Goal: Task Accomplishment & Management: Manage account settings

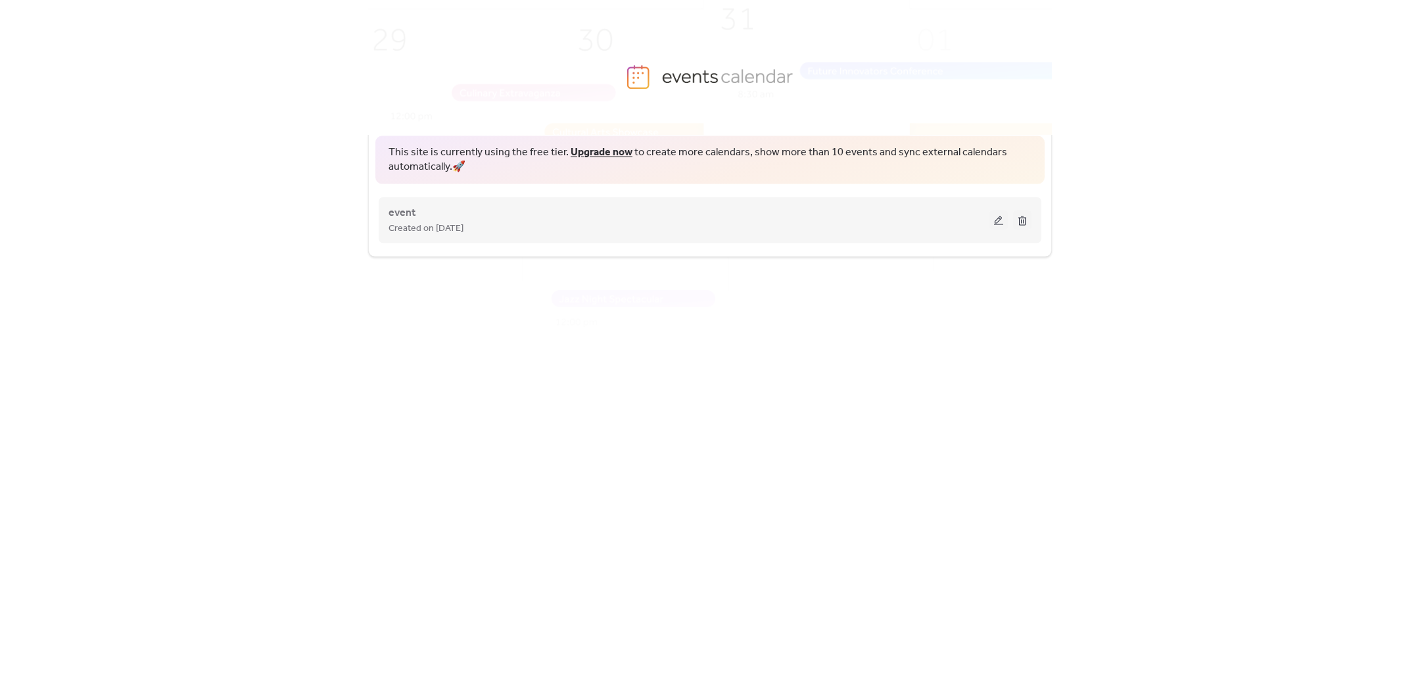
click at [993, 221] on button at bounding box center [999, 220] width 18 height 20
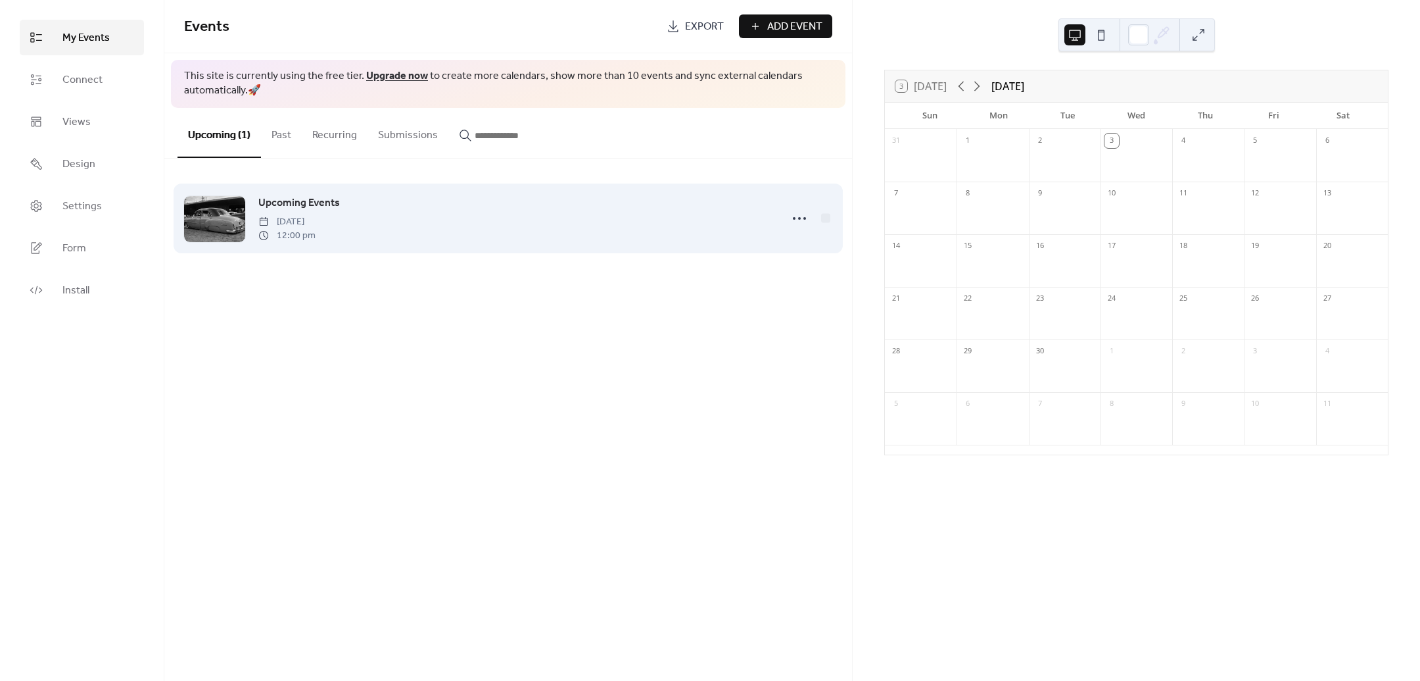
click at [635, 235] on div "Upcoming Events [DATE] 12:00 pm" at bounding box center [515, 218] width 515 height 47
click at [806, 222] on icon at bounding box center [799, 218] width 21 height 21
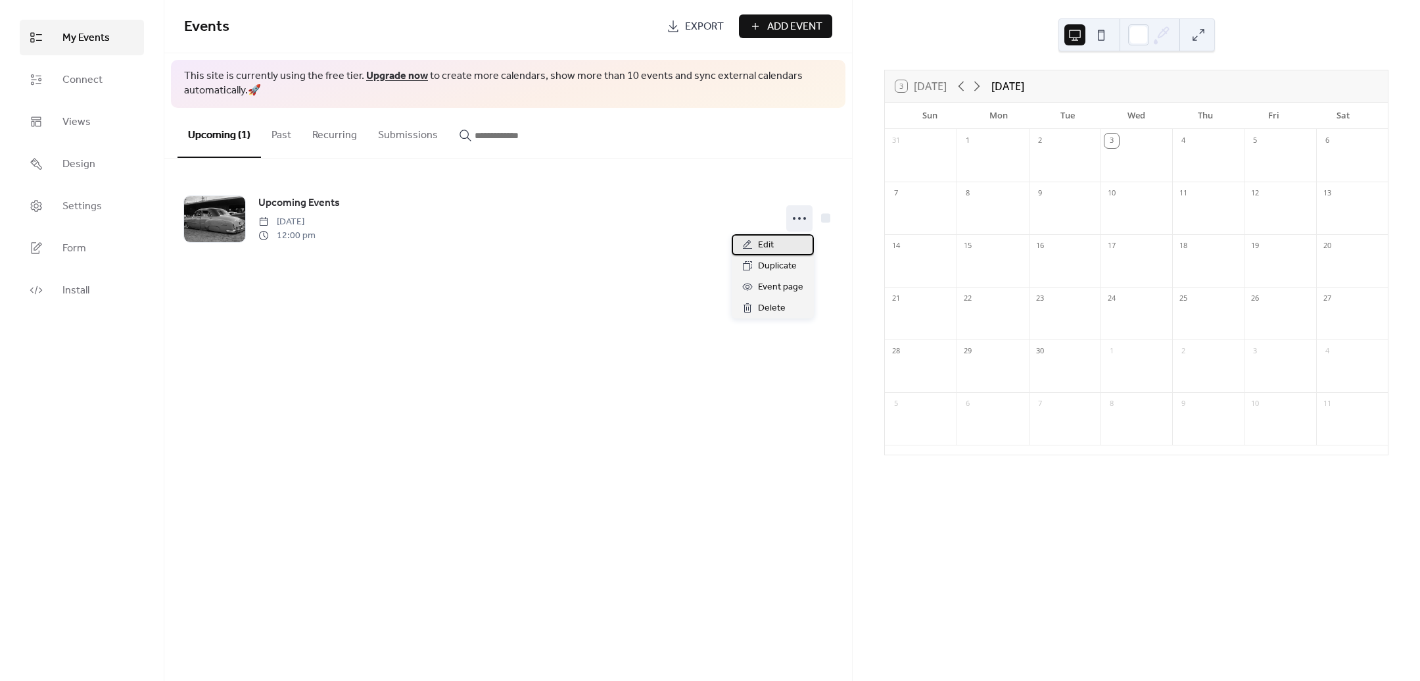
click at [773, 239] on span "Edit" at bounding box center [766, 245] width 16 height 16
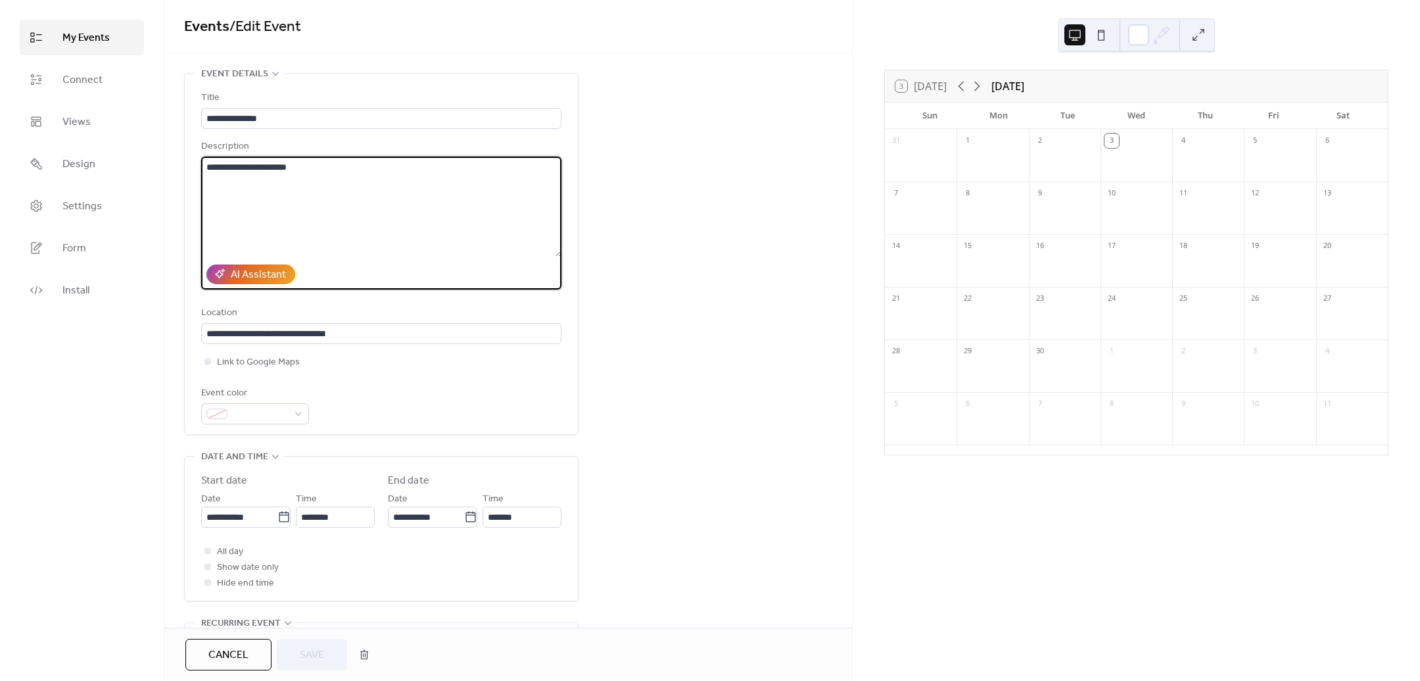
click at [309, 218] on textarea "**********" at bounding box center [381, 206] width 360 height 100
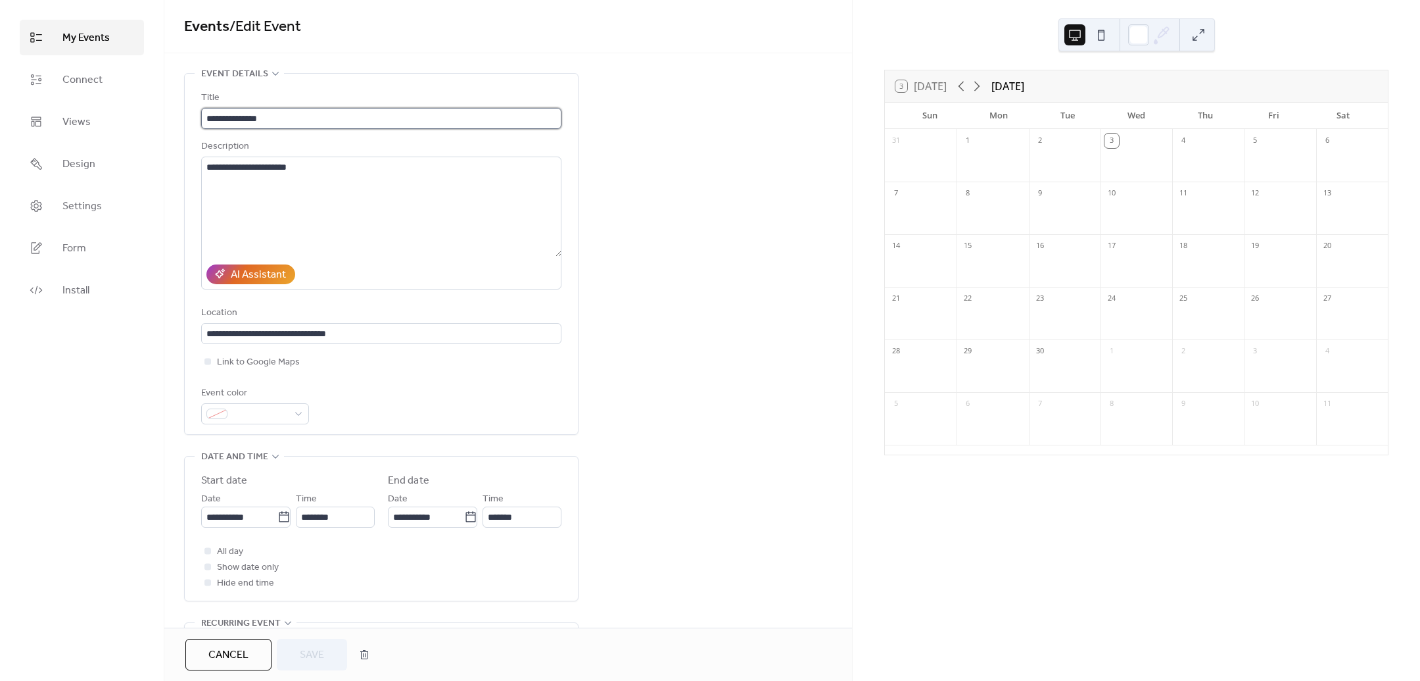
click at [264, 120] on input "**********" at bounding box center [381, 118] width 360 height 21
paste input "*******"
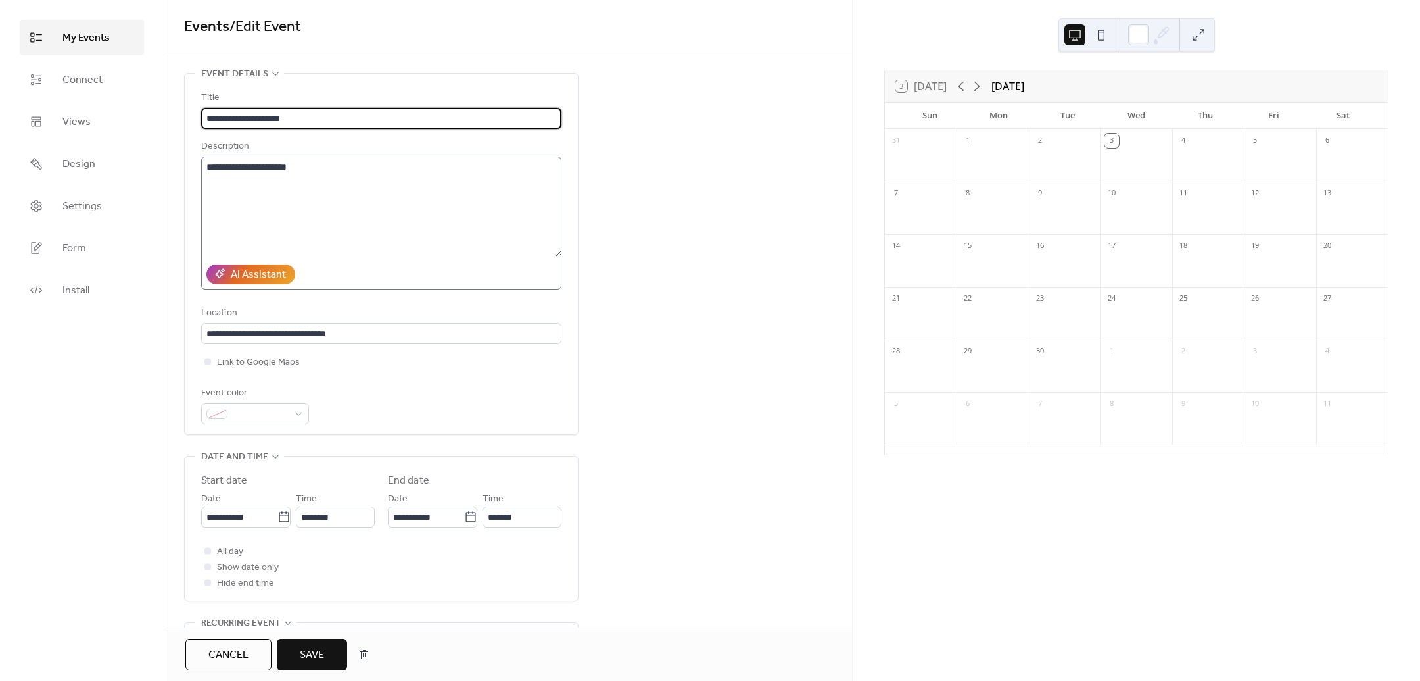
type input "**********"
click at [261, 220] on textarea "**********" at bounding box center [381, 206] width 360 height 100
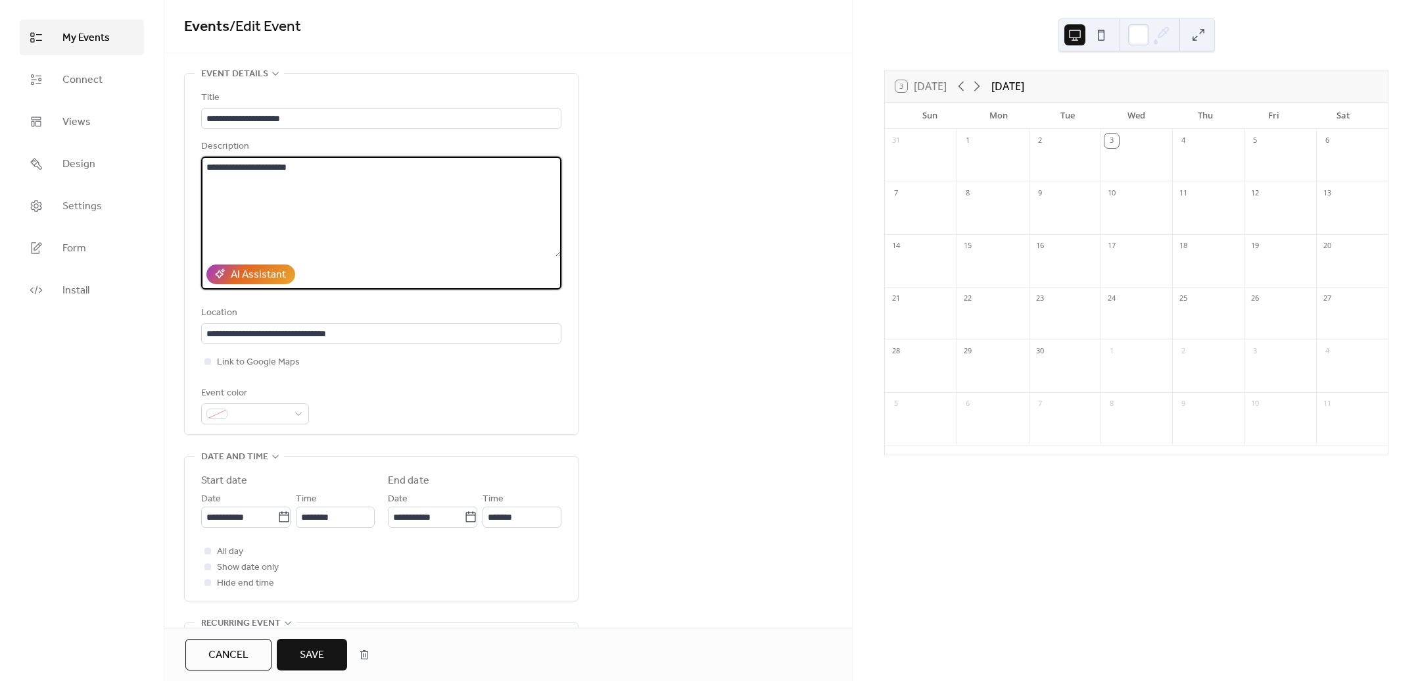
click at [248, 180] on textarea "**********" at bounding box center [381, 206] width 360 height 100
click at [306, 174] on textarea "**********" at bounding box center [381, 206] width 360 height 100
paste textarea "**********"
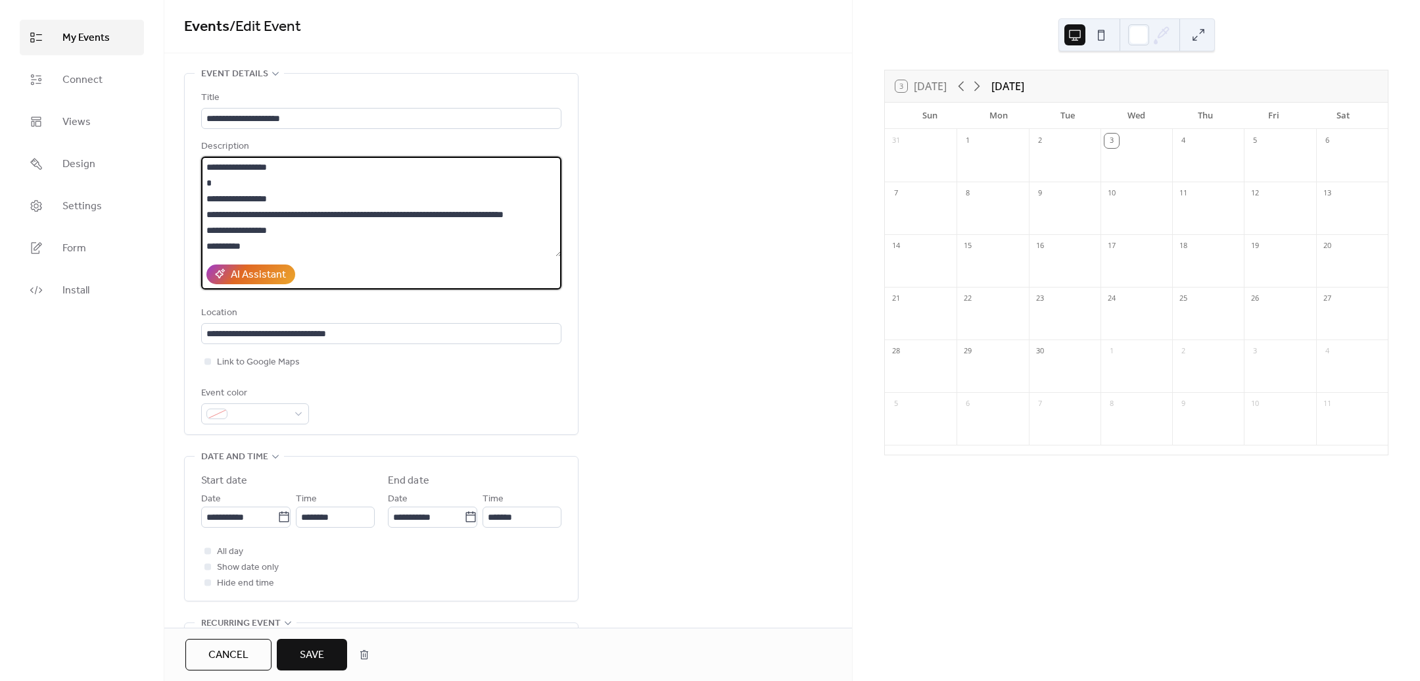
scroll to position [47, 0]
drag, startPoint x: 258, startPoint y: 249, endPoint x: 188, endPoint y: 228, distance: 72.8
click at [188, 228] on div "**********" at bounding box center [381, 254] width 393 height 360
click at [247, 244] on textarea "**********" at bounding box center [381, 206] width 360 height 100
drag, startPoint x: 278, startPoint y: 245, endPoint x: 191, endPoint y: 229, distance: 88.3
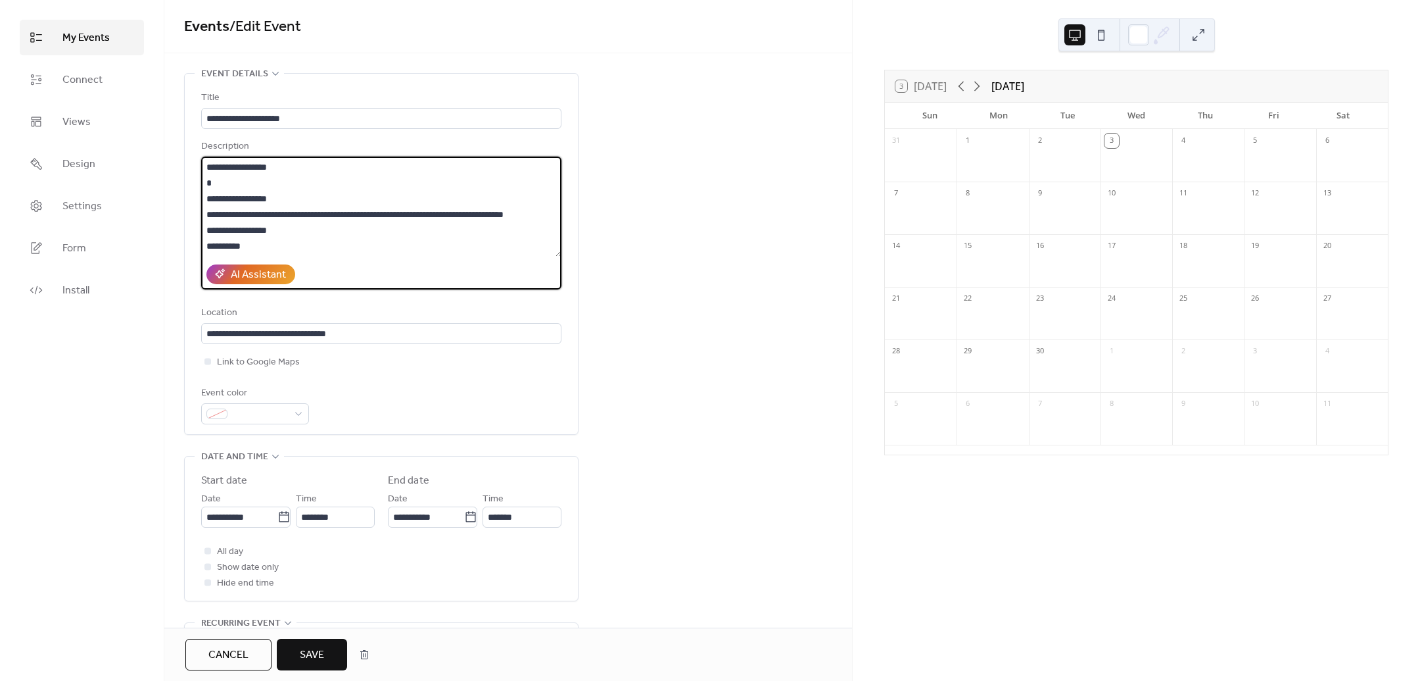
click at [191, 229] on div "**********" at bounding box center [381, 254] width 393 height 360
click at [329, 249] on textarea "**********" at bounding box center [381, 206] width 360 height 100
drag, startPoint x: 267, startPoint y: 249, endPoint x: 181, endPoint y: 247, distance: 86.2
click at [181, 247] on div "**********" at bounding box center [508, 581] width 688 height 1017
type textarea "**********"
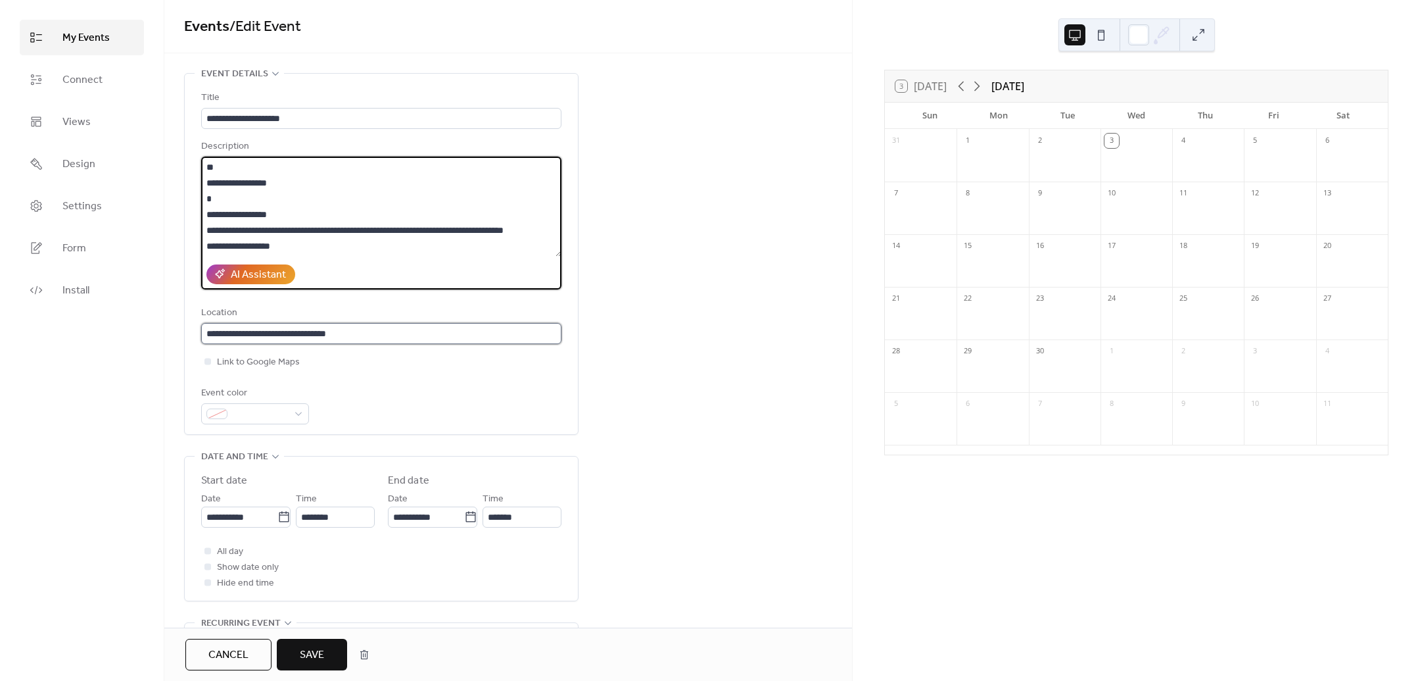
click at [299, 335] on input "**********" at bounding box center [381, 333] width 360 height 21
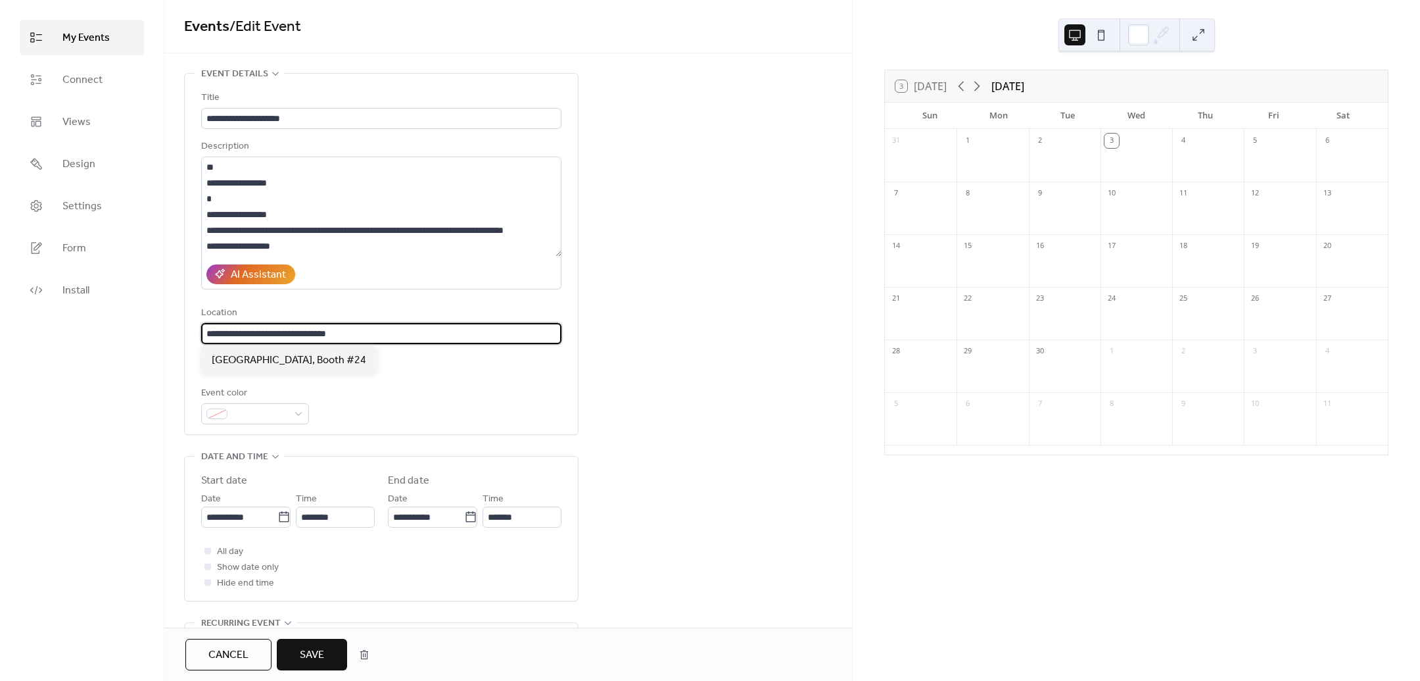
click at [299, 334] on input "**********" at bounding box center [381, 333] width 360 height 21
paste input "text"
type input "**********"
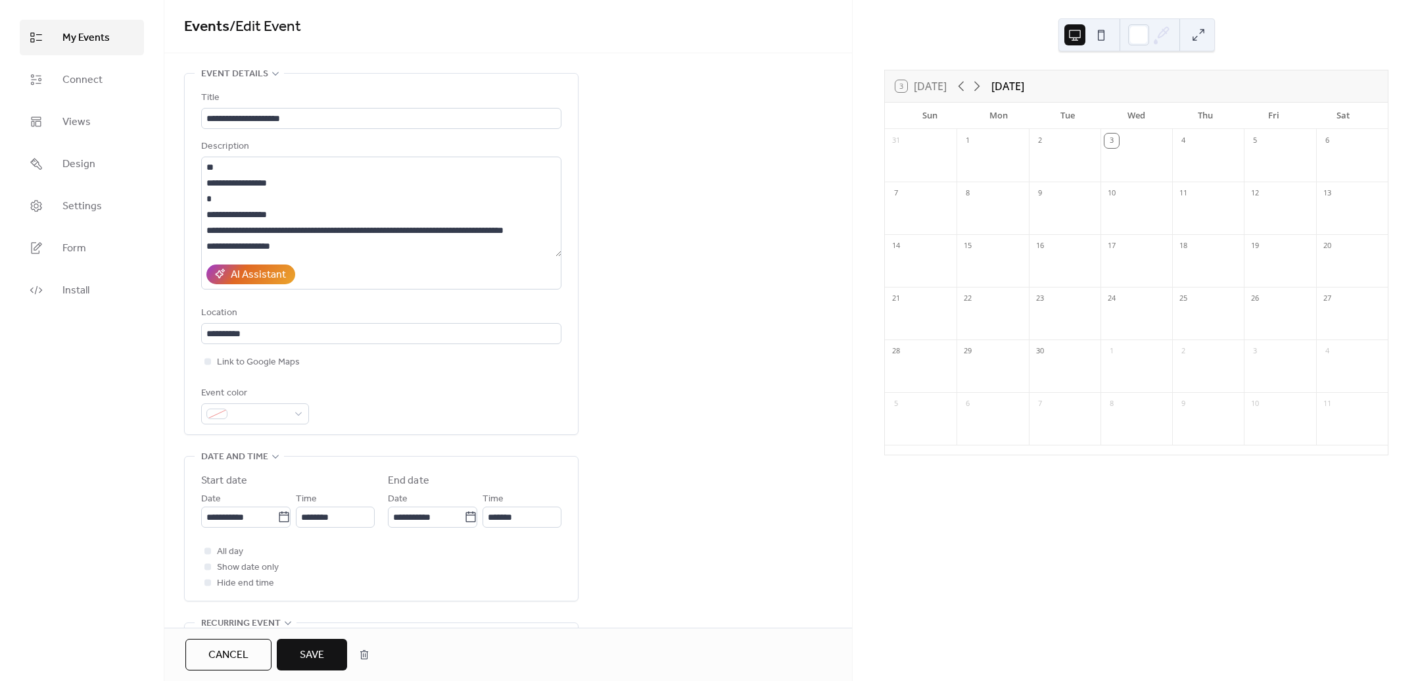
click at [359, 314] on div "Location" at bounding box center [380, 313] width 358 height 16
click at [231, 519] on input "**********" at bounding box center [239, 516] width 76 height 21
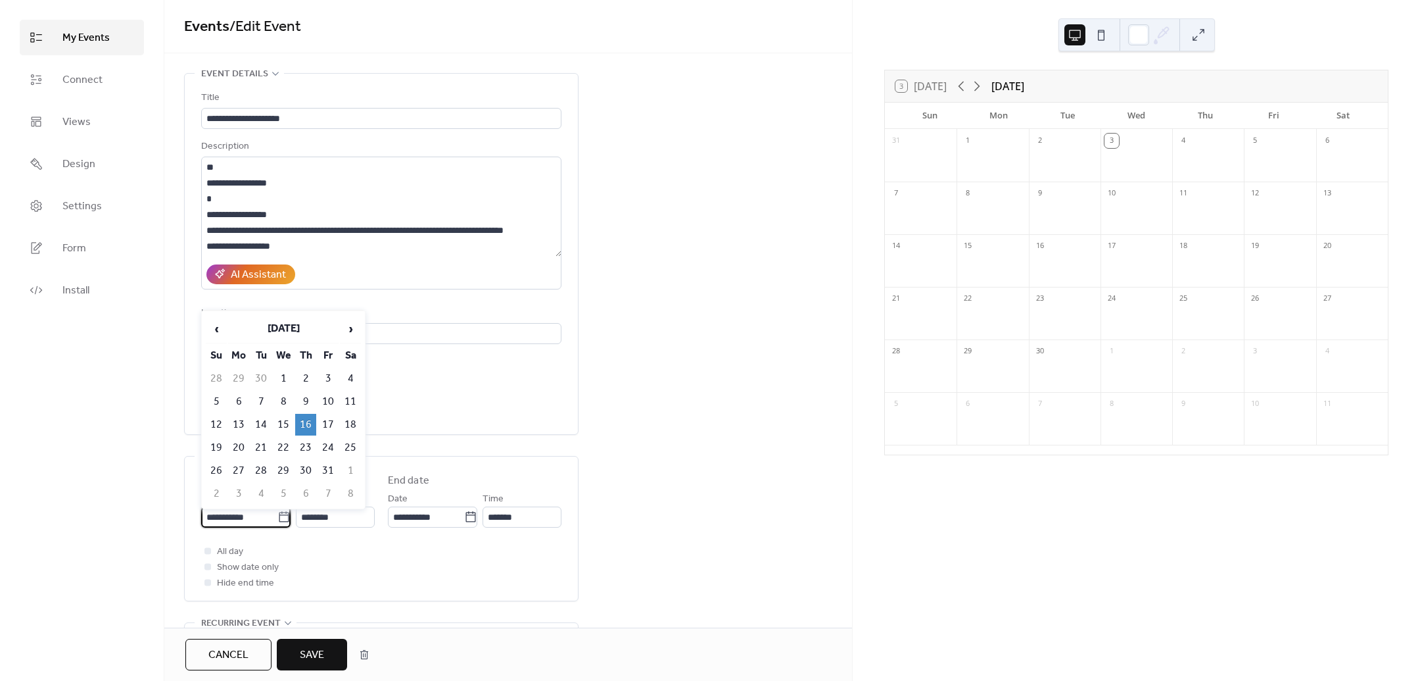
click at [470, 362] on div "Link to Google Maps" at bounding box center [381, 362] width 360 height 16
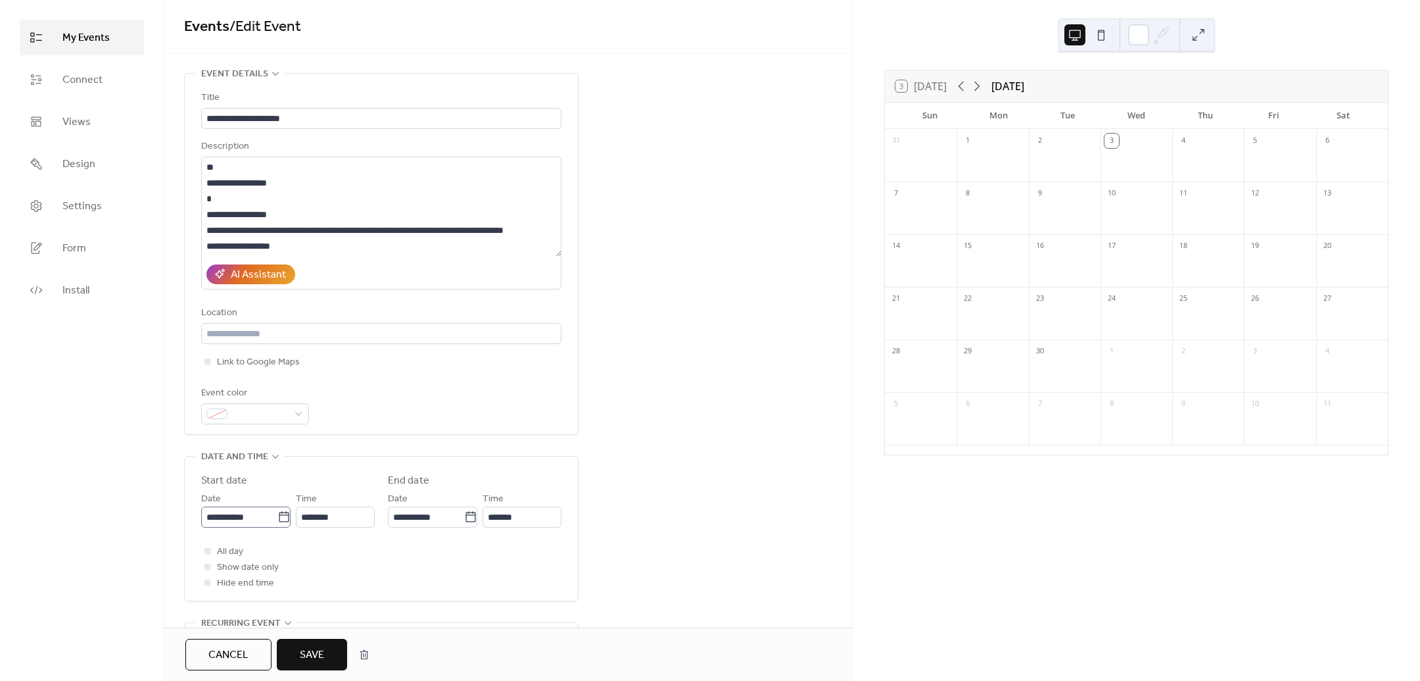
click at [280, 518] on icon at bounding box center [283, 516] width 13 height 13
click at [277, 518] on input "**********" at bounding box center [239, 516] width 76 height 21
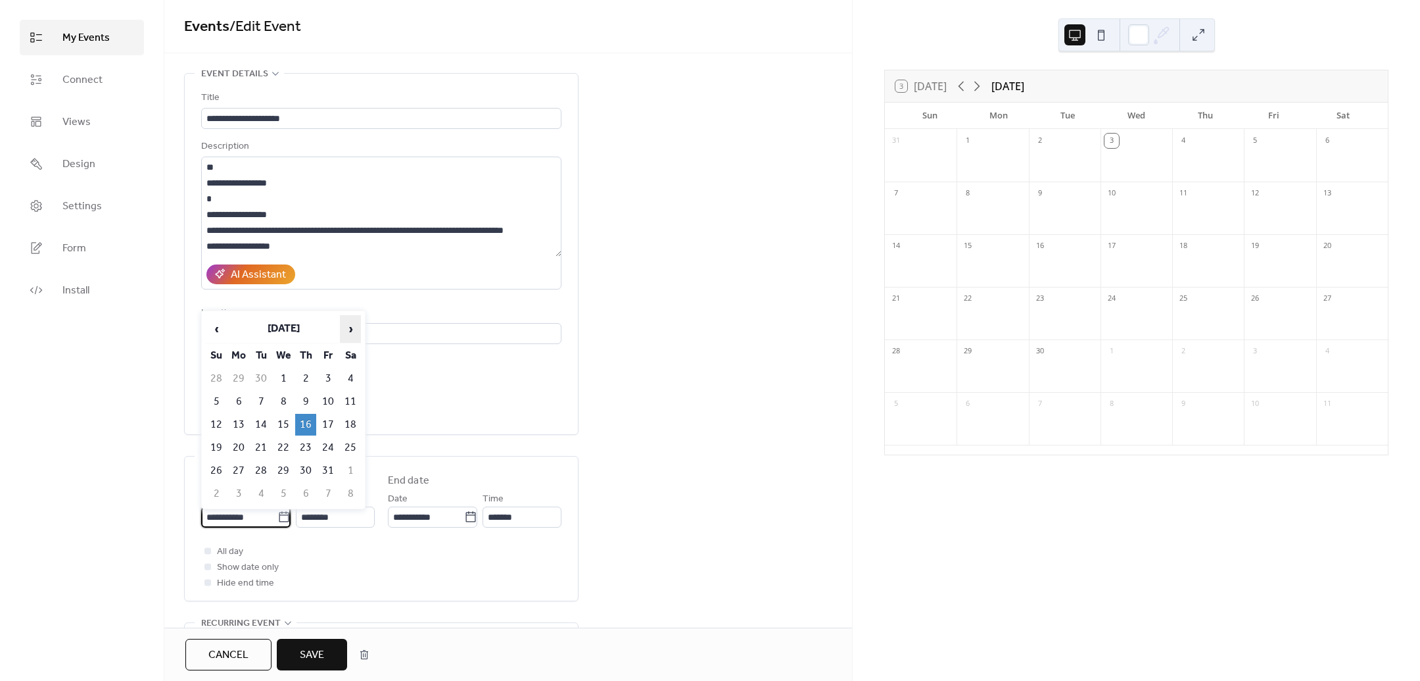
click at [344, 325] on span "›" at bounding box center [351, 329] width 20 height 26
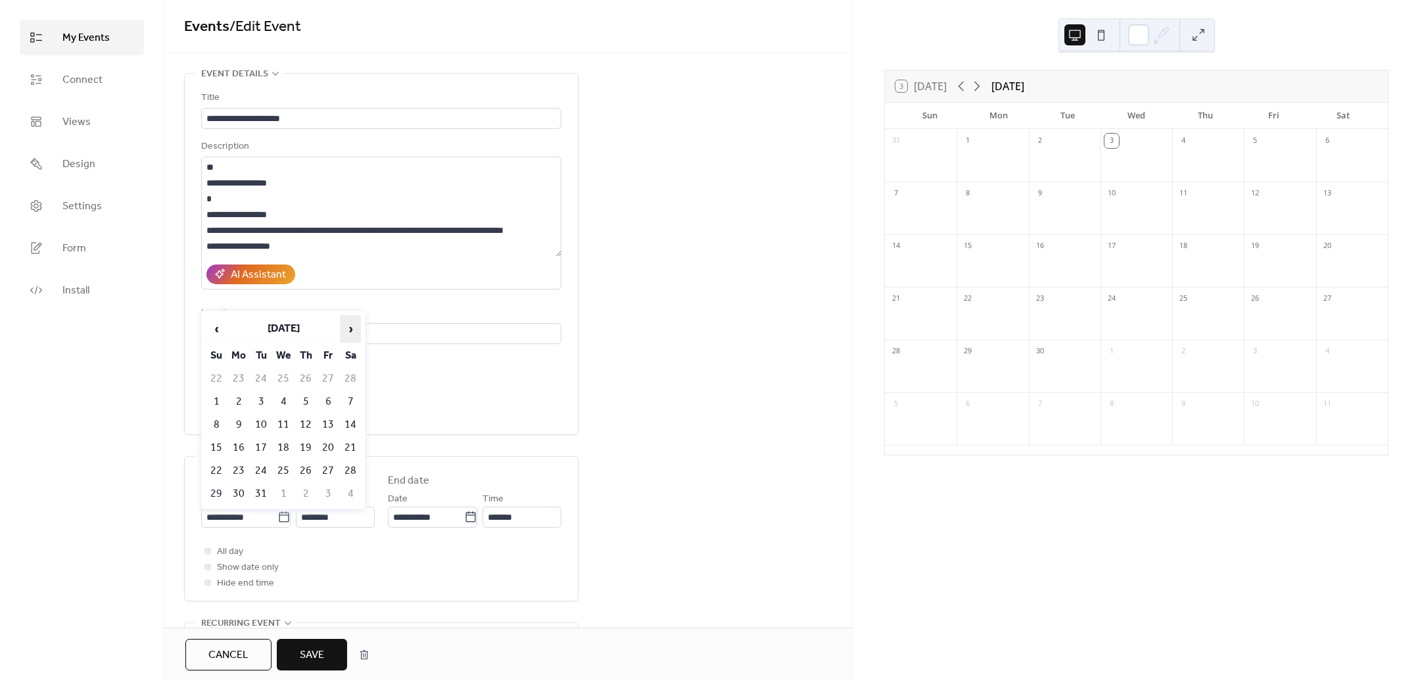
click at [344, 325] on span "›" at bounding box center [351, 329] width 20 height 26
click at [225, 327] on span "‹" at bounding box center [216, 329] width 20 height 26
click at [220, 329] on span "‹" at bounding box center [216, 329] width 20 height 26
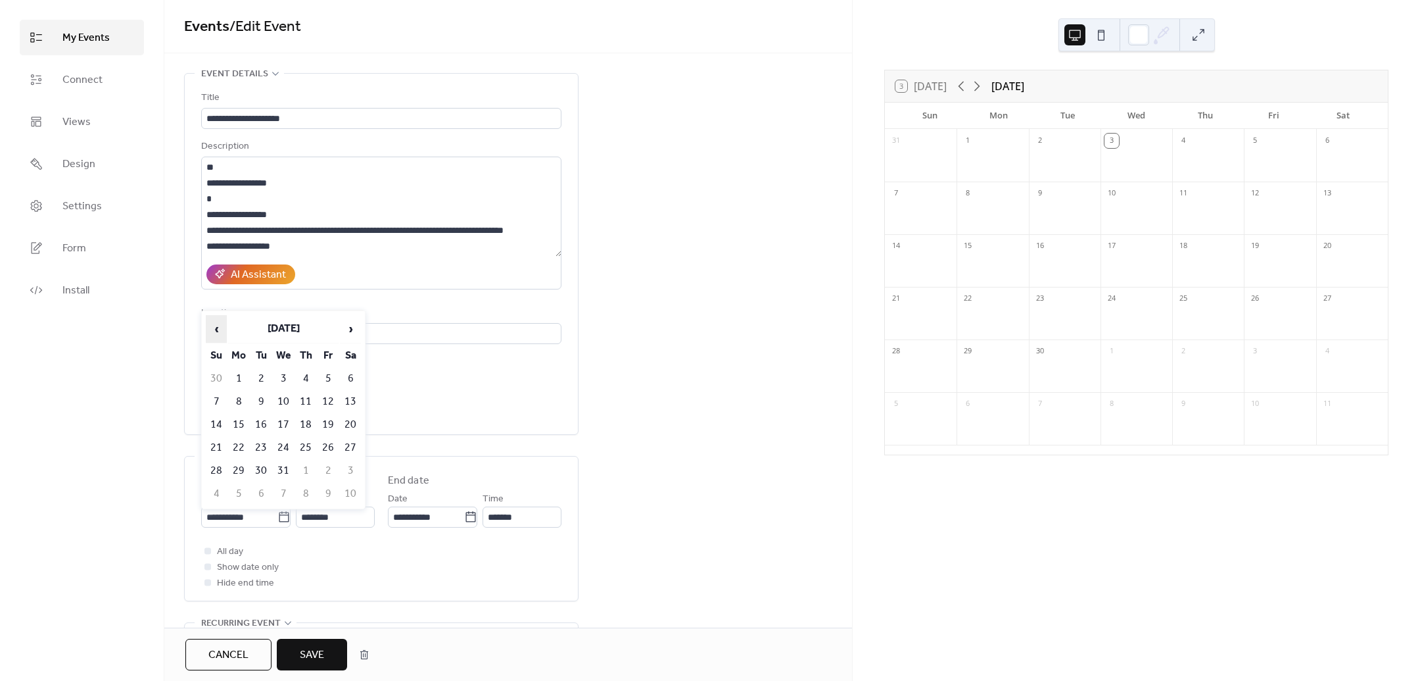
click at [220, 329] on span "‹" at bounding box center [216, 329] width 20 height 26
click at [222, 395] on td "7" at bounding box center [216, 402] width 21 height 22
type input "**********"
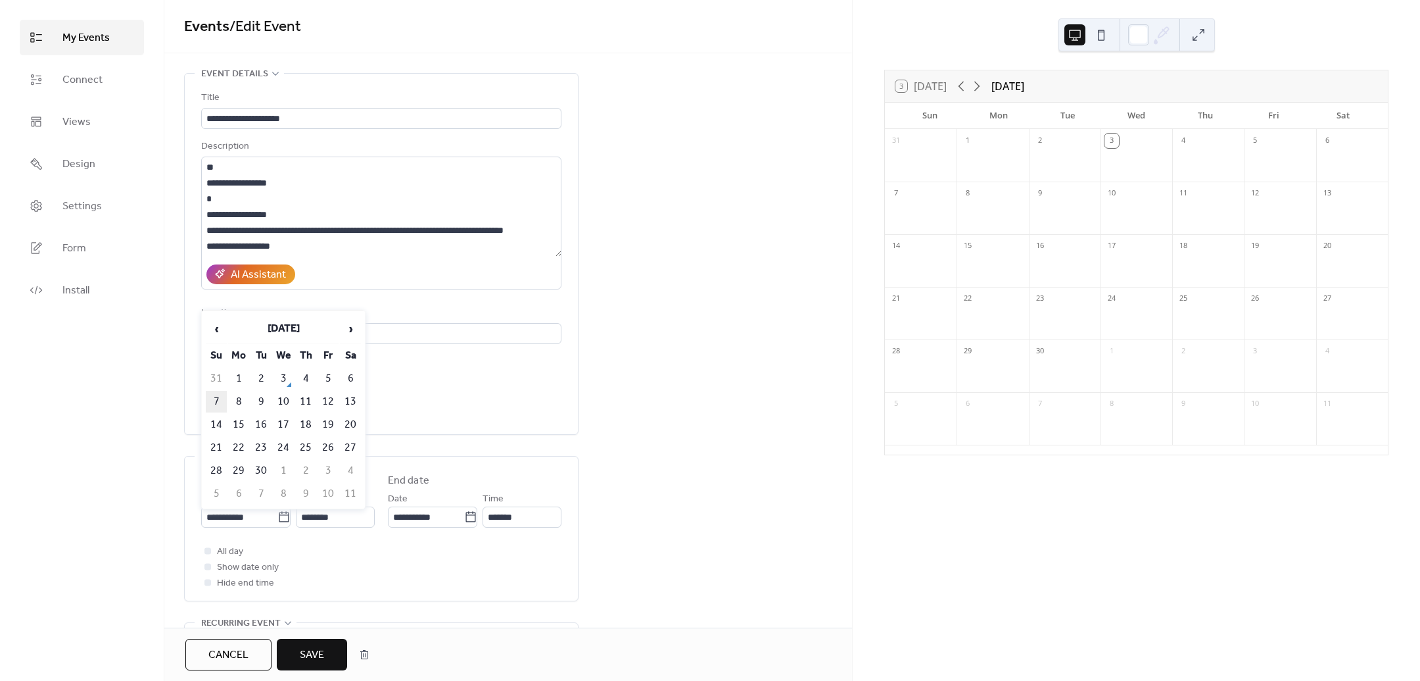
type input "**********"
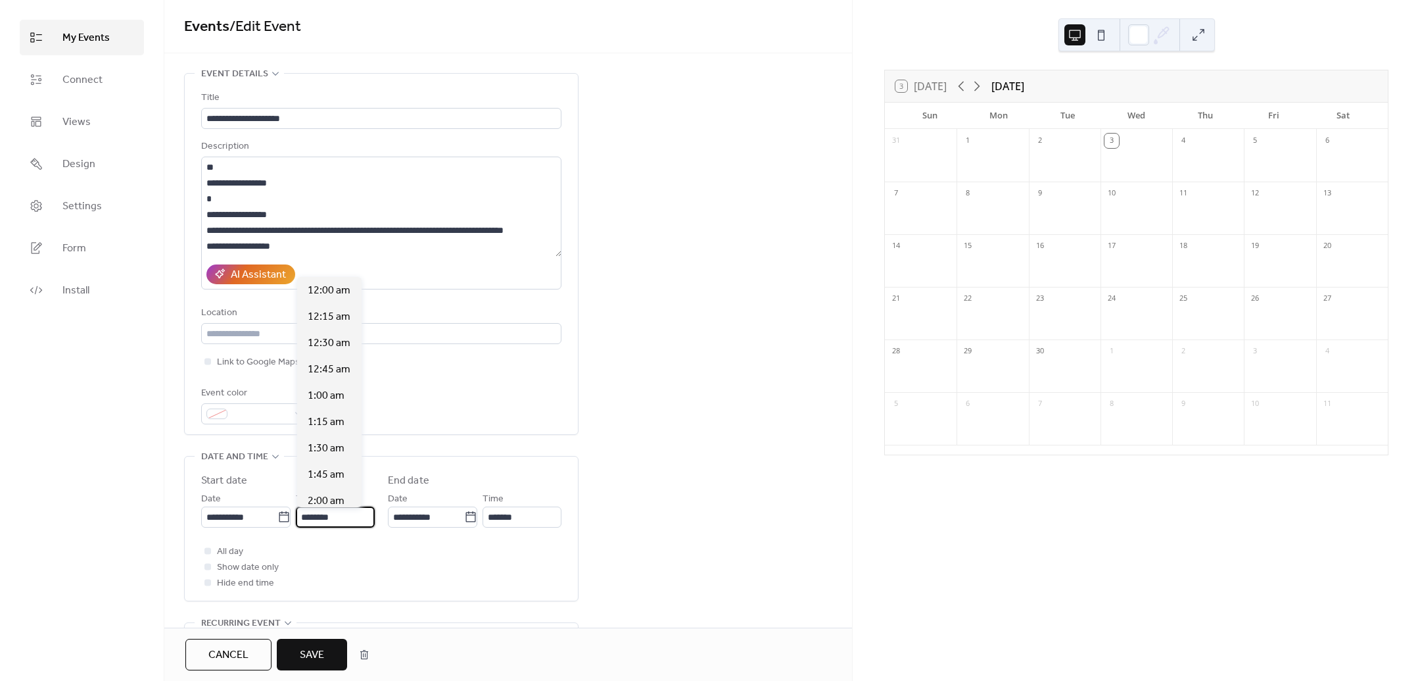
scroll to position [1261, 0]
drag, startPoint x: 342, startPoint y: 514, endPoint x: 302, endPoint y: 514, distance: 39.5
click at [302, 514] on input "********" at bounding box center [335, 516] width 79 height 21
type input "*******"
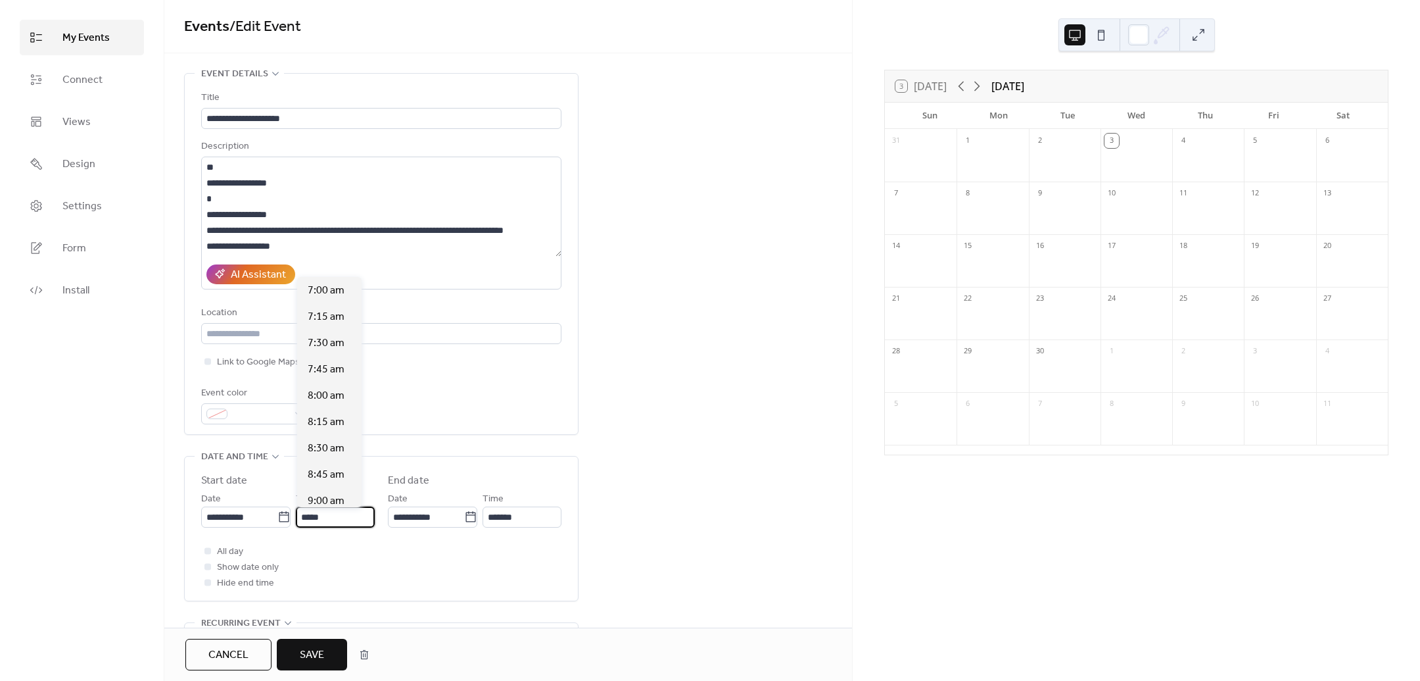
type input "*******"
click at [393, 445] on div "**********" at bounding box center [381, 574] width 395 height 1003
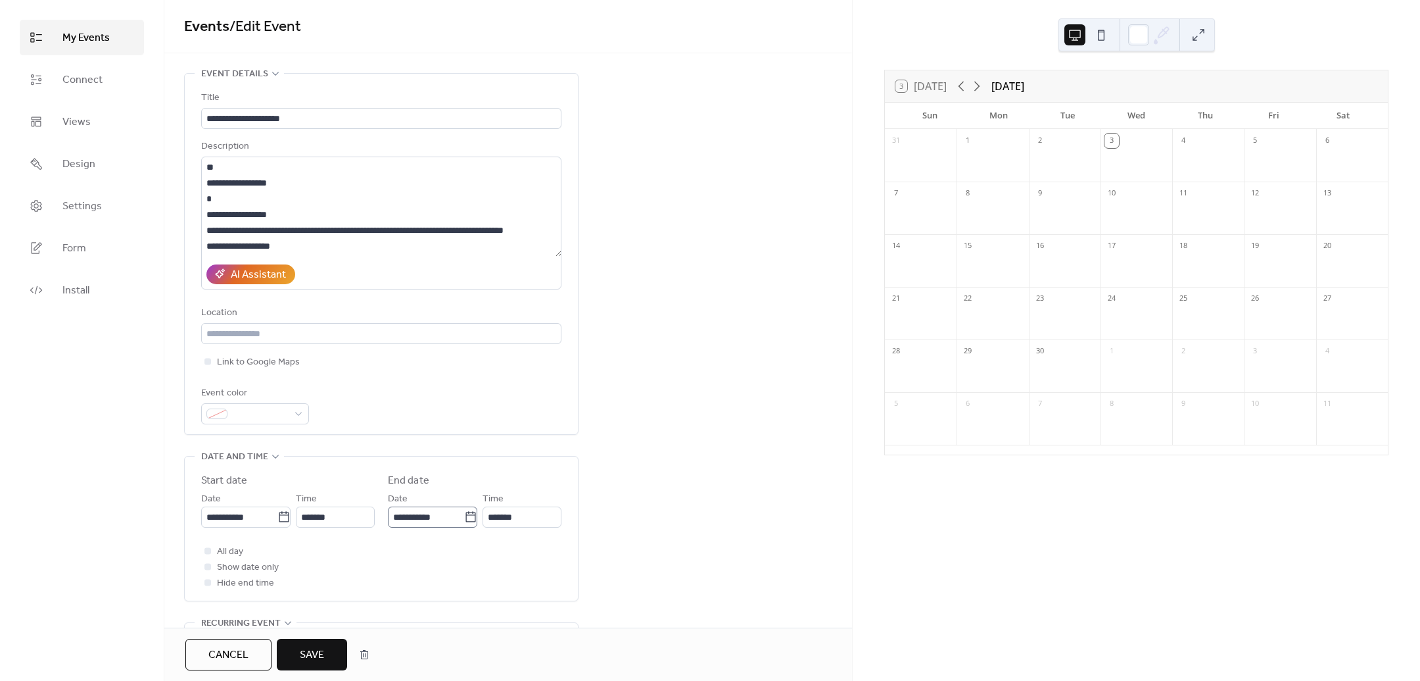
click at [471, 517] on icon at bounding box center [471, 516] width 10 height 11
click at [464, 517] on input "**********" at bounding box center [426, 516] width 76 height 21
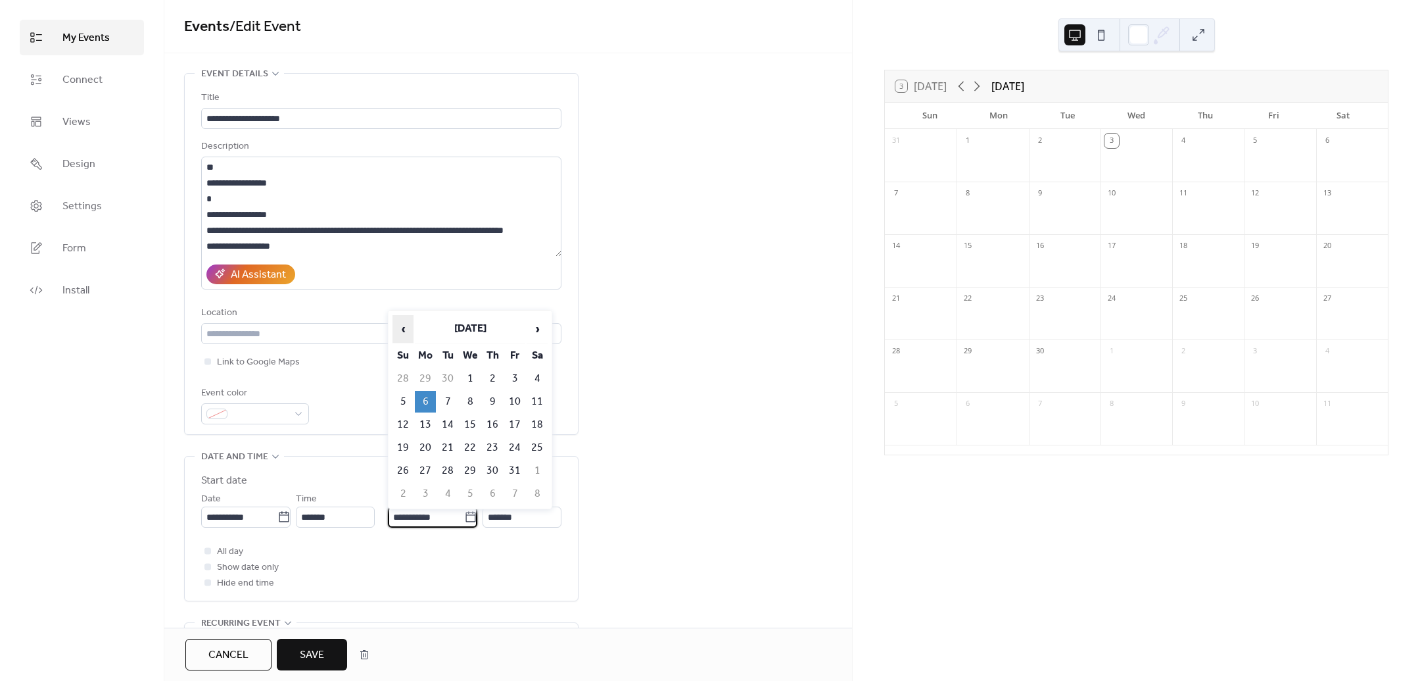
click at [402, 335] on span "‹" at bounding box center [403, 329] width 20 height 26
click at [533, 322] on span "›" at bounding box center [537, 329] width 20 height 26
click at [631, 343] on div "**********" at bounding box center [508, 581] width 688 height 1017
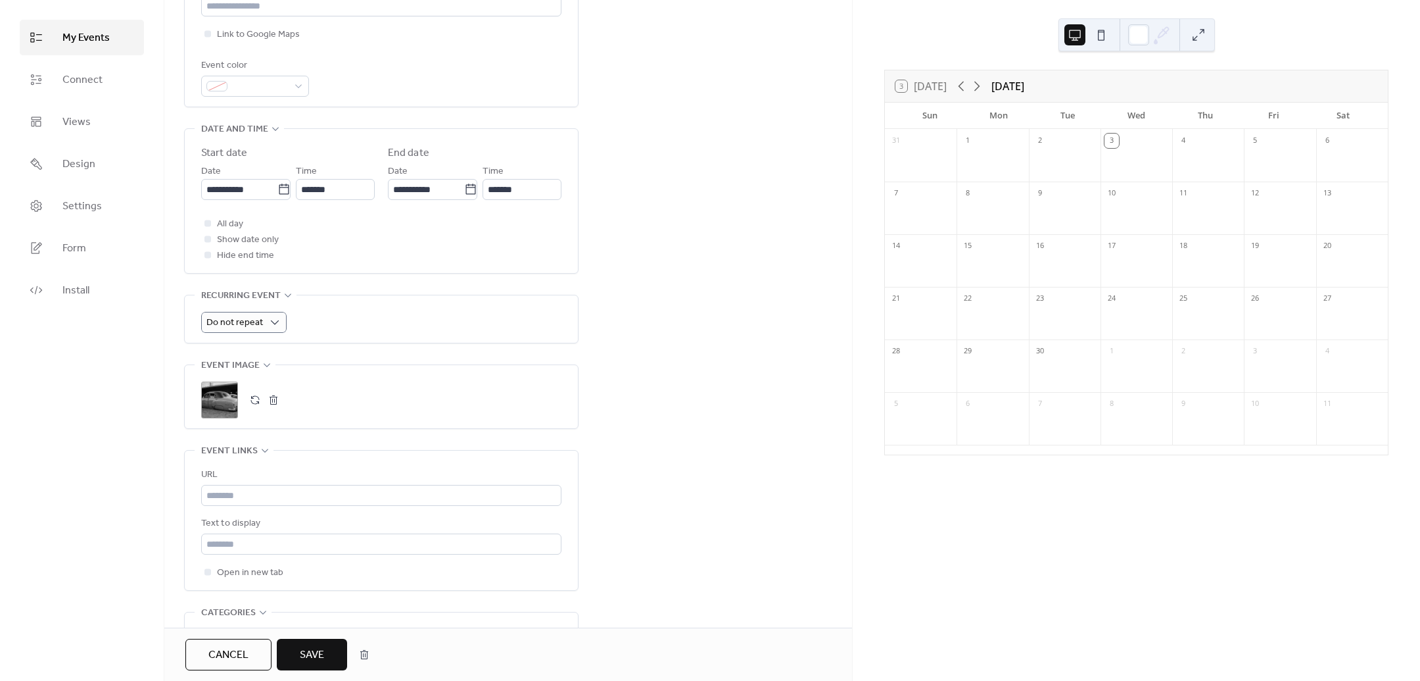
scroll to position [329, 0]
click at [218, 400] on div ";" at bounding box center [219, 398] width 37 height 37
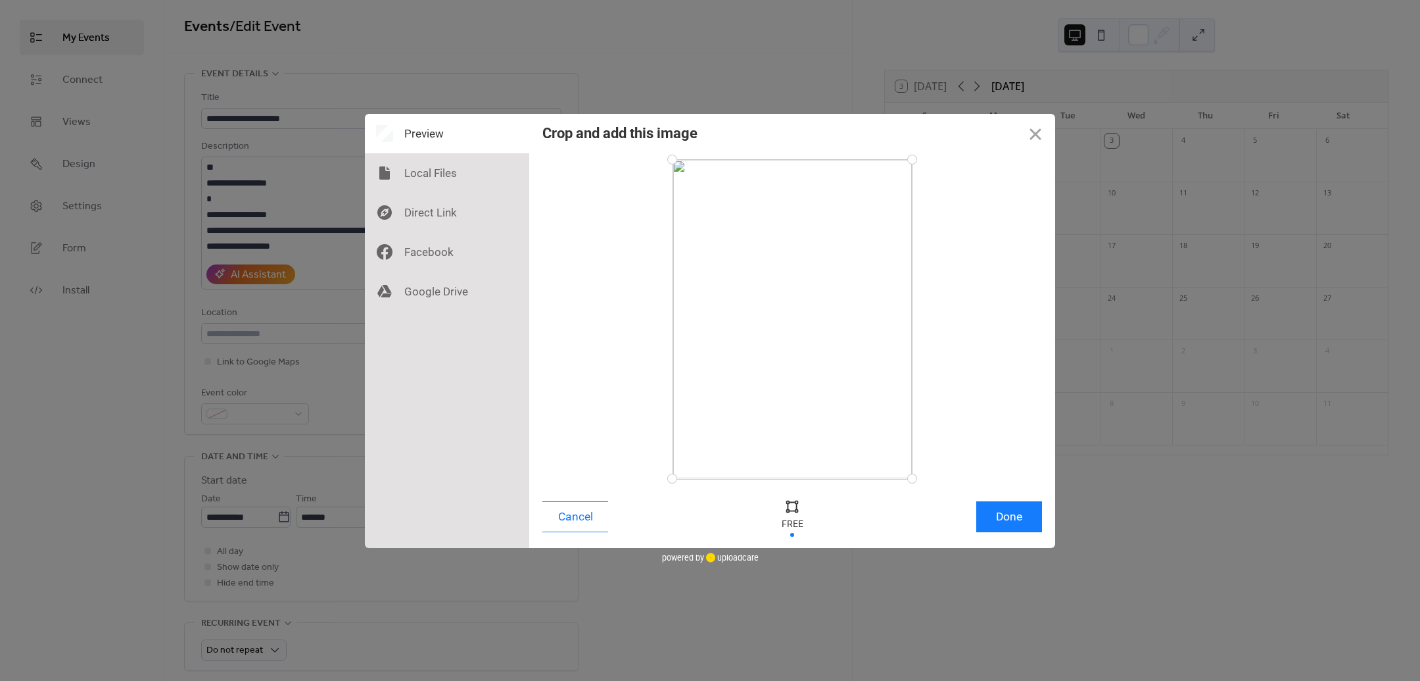
drag, startPoint x: 912, startPoint y: 477, endPoint x: 922, endPoint y: 506, distance: 31.2
click at [922, 506] on div "Crop and add this image Cancel Done" at bounding box center [792, 331] width 526 height 434
click at [1021, 519] on button "Done" at bounding box center [1009, 516] width 66 height 31
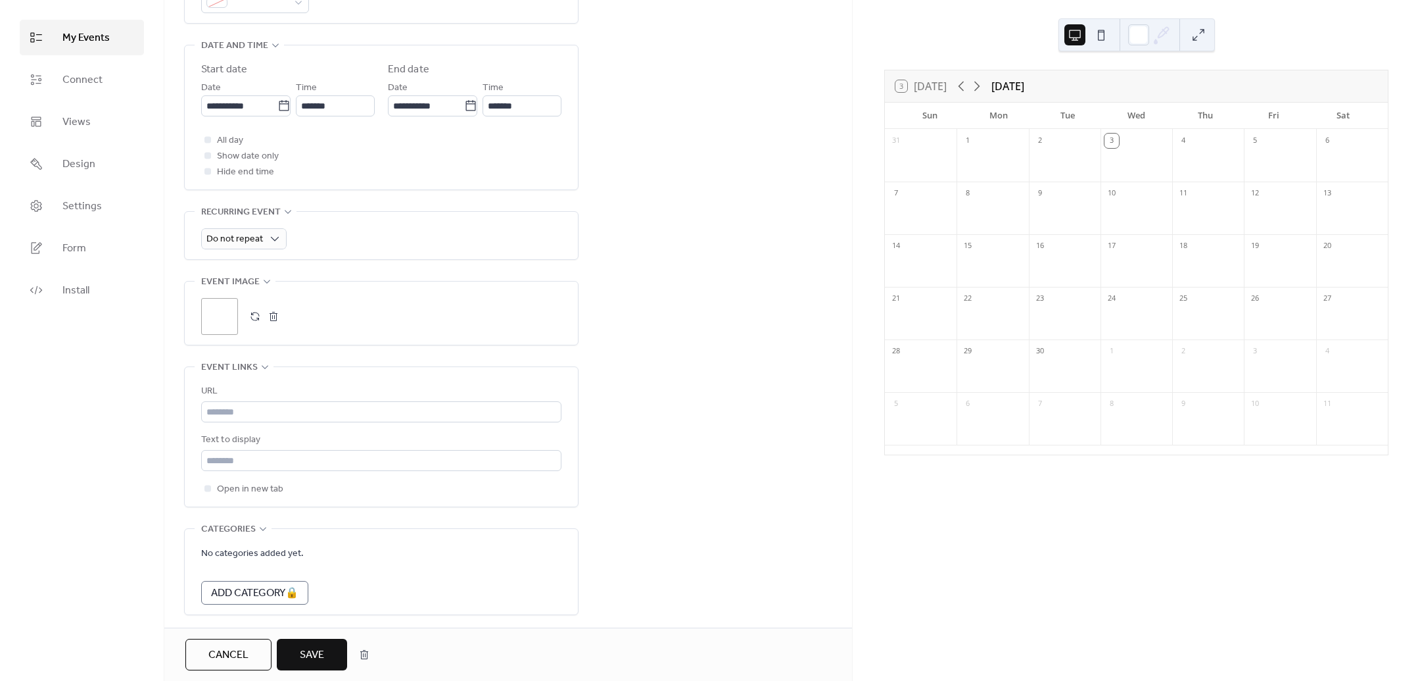
scroll to position [467, 0]
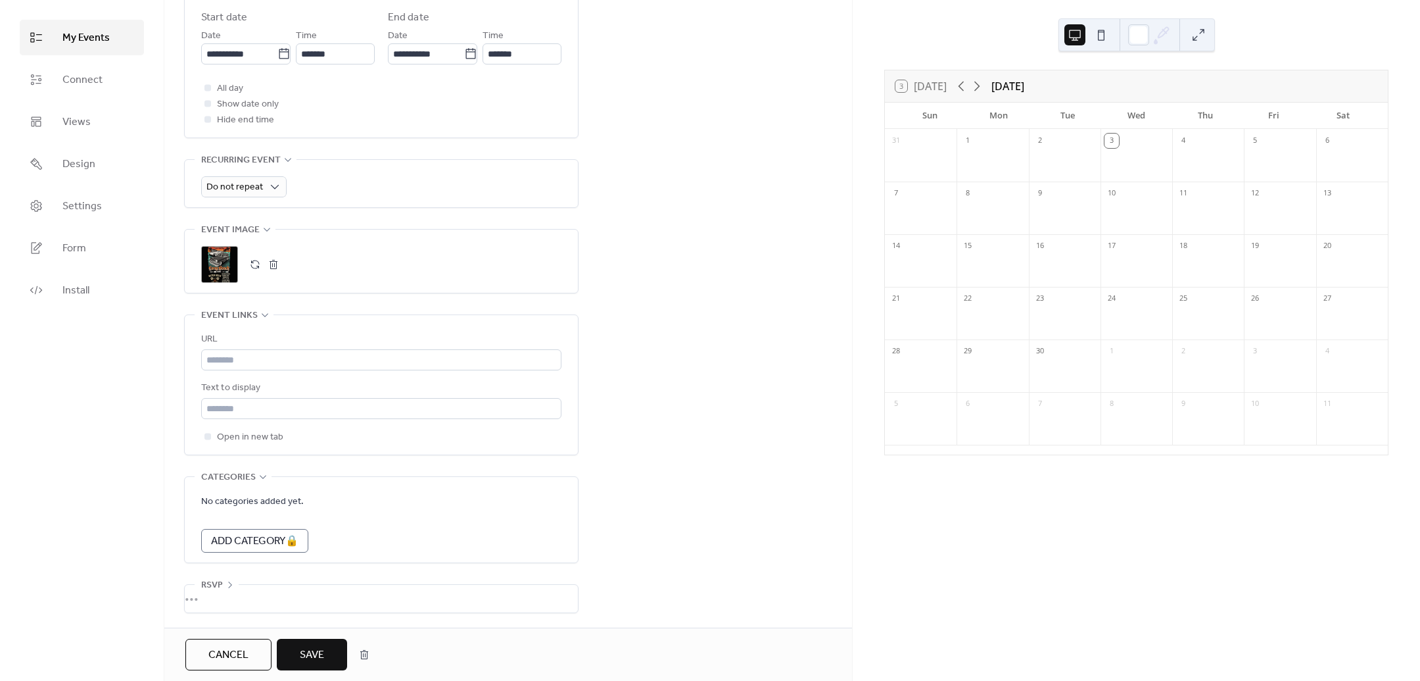
click at [314, 655] on span "Save" at bounding box center [312, 655] width 24 height 16
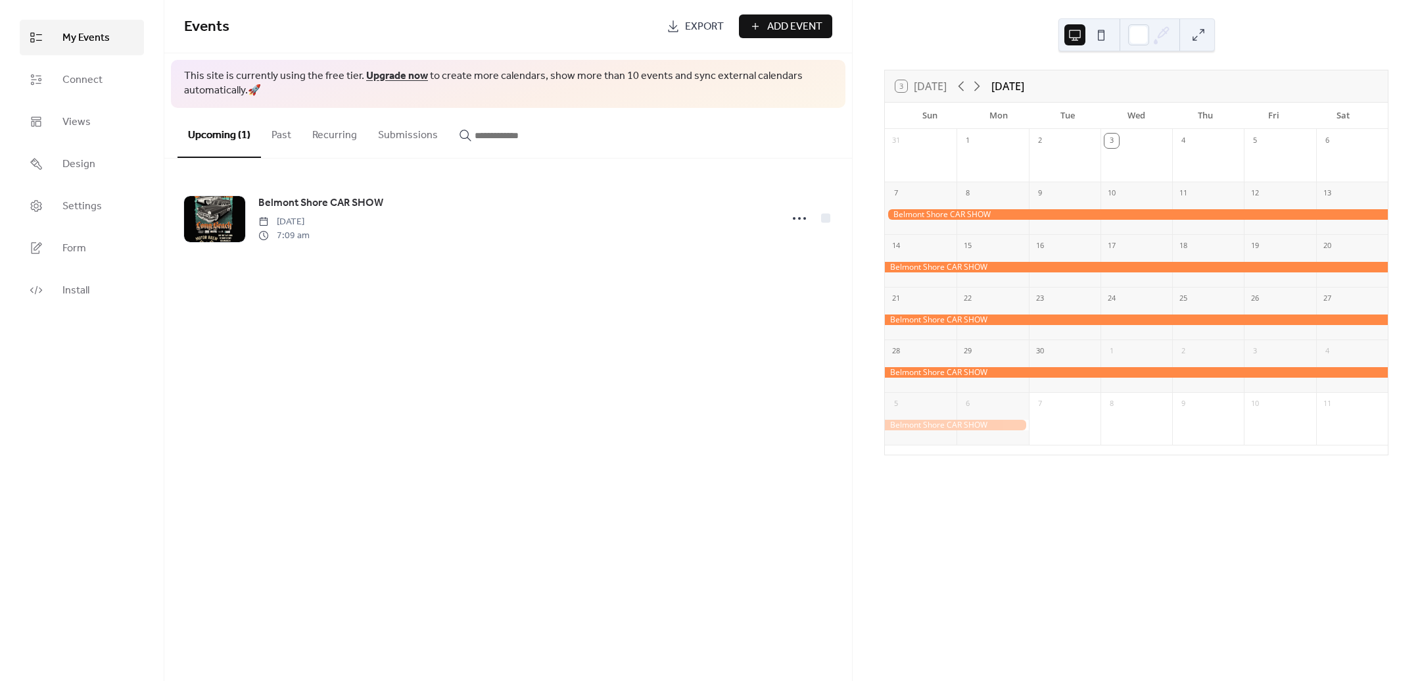
click at [289, 144] on button "Past" at bounding box center [281, 132] width 41 height 49
click at [321, 133] on button "Recurring" at bounding box center [335, 132] width 66 height 49
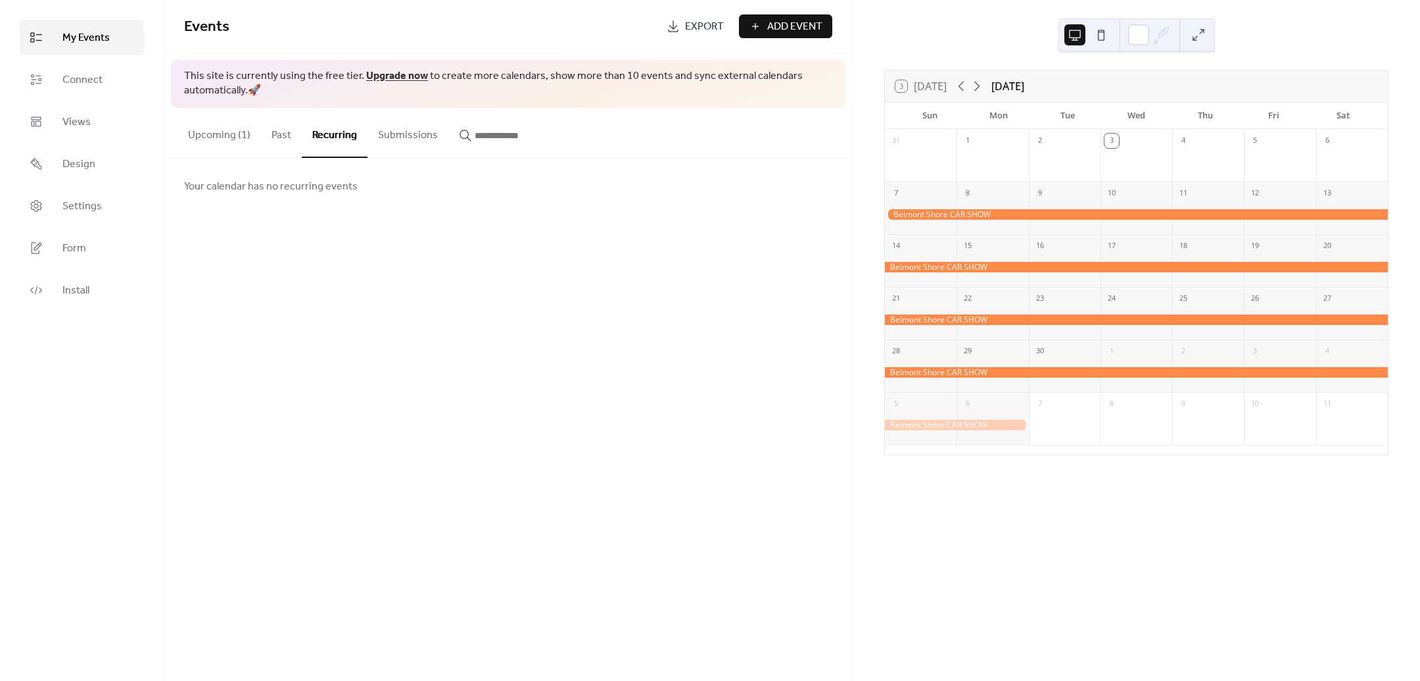
click at [375, 133] on button "Submissions" at bounding box center [408, 132] width 81 height 49
click at [780, 32] on span "Add Event" at bounding box center [794, 27] width 55 height 16
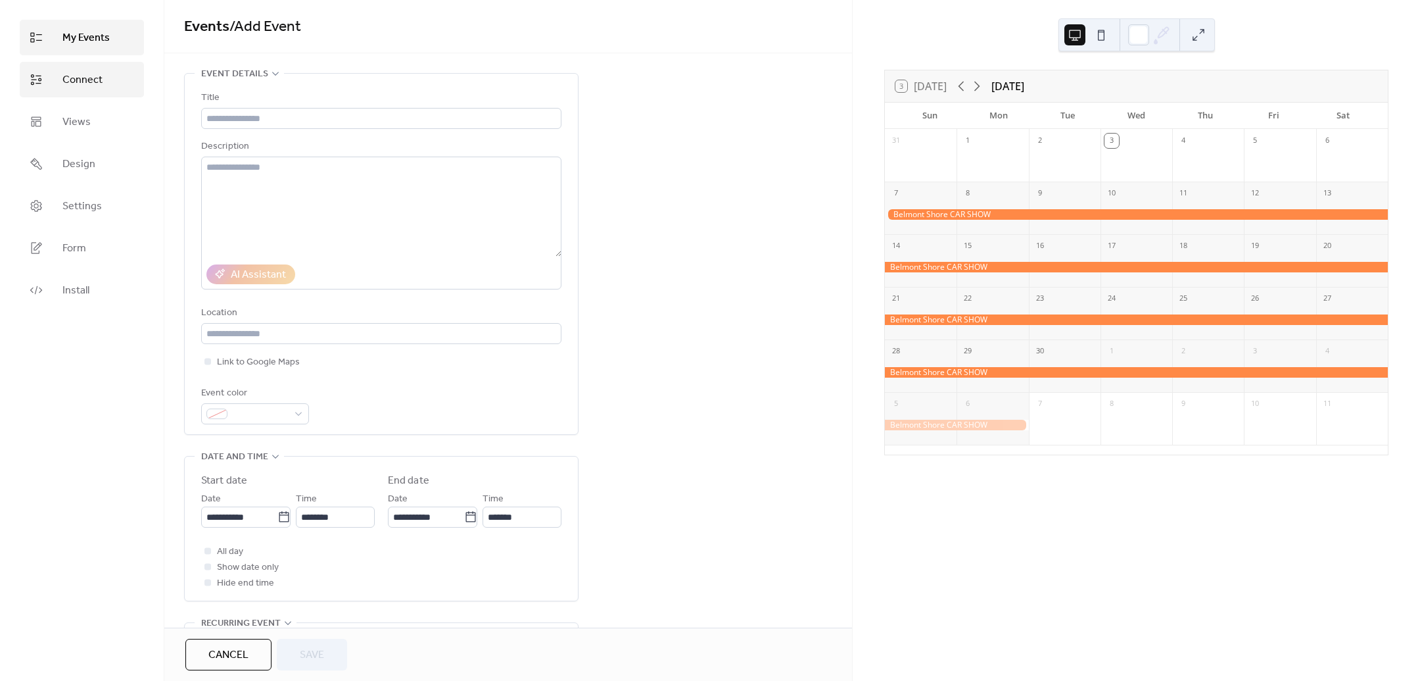
click at [89, 80] on span "Connect" at bounding box center [82, 80] width 40 height 16
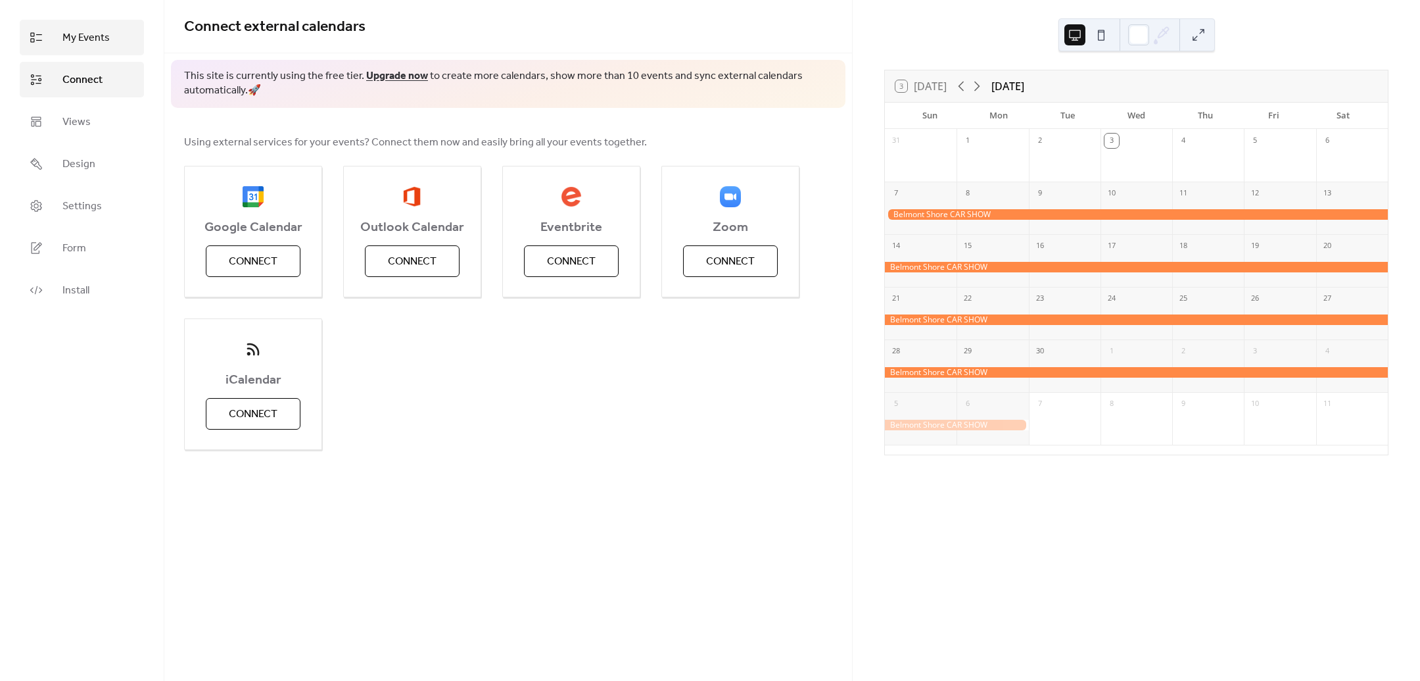
click at [100, 42] on span "My Events" at bounding box center [85, 38] width 47 height 16
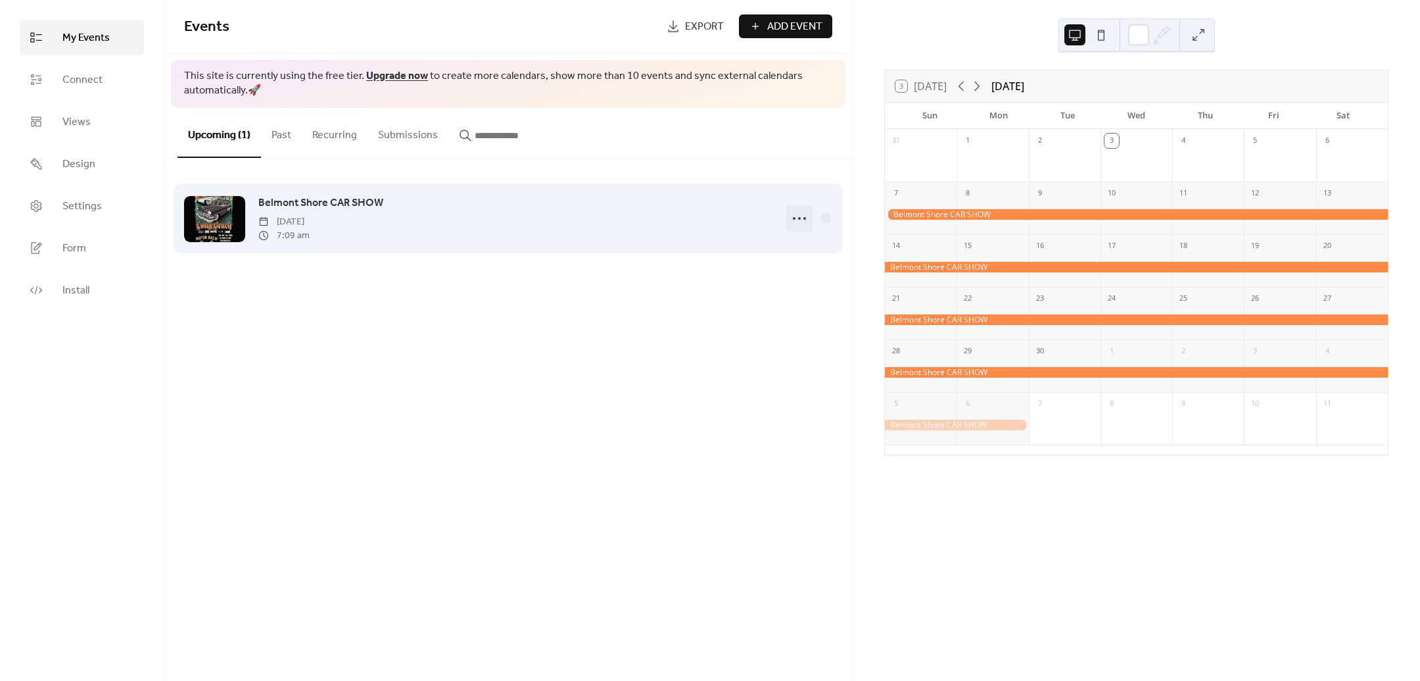
click at [807, 218] on icon at bounding box center [799, 218] width 21 height 21
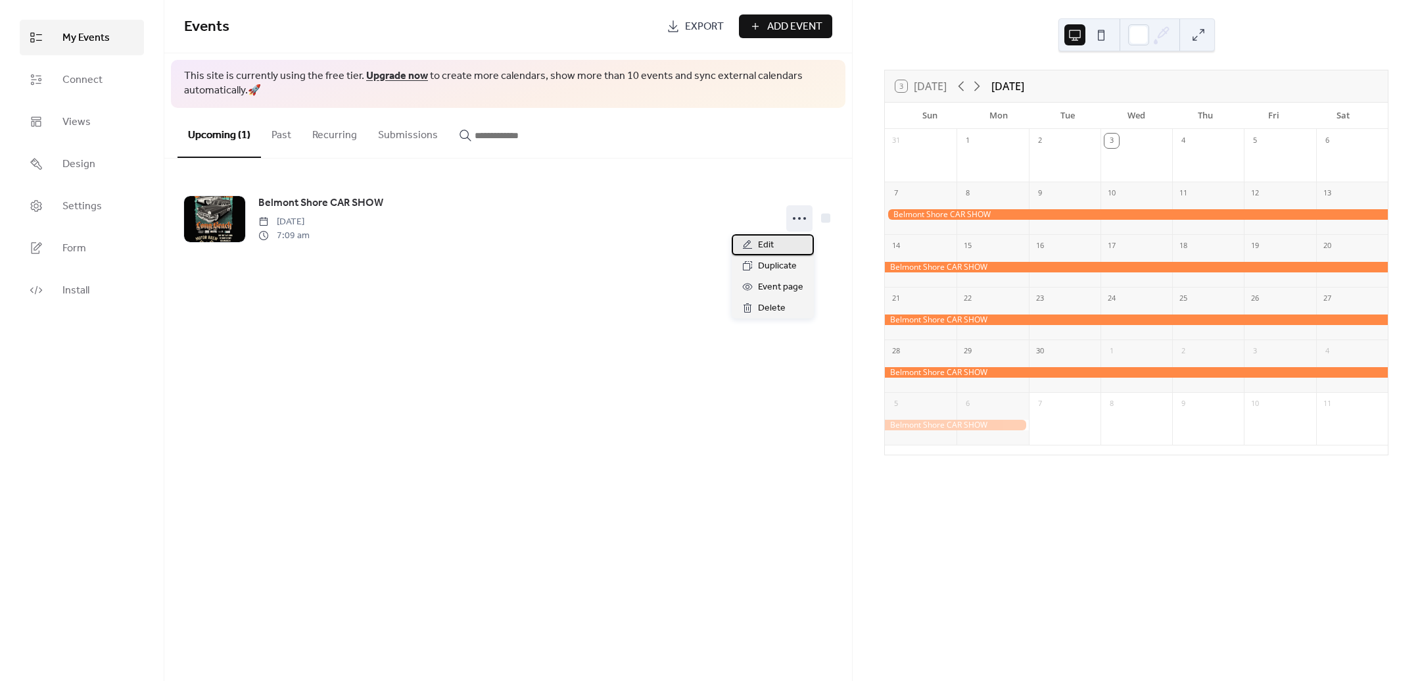
click at [776, 249] on div "Edit" at bounding box center [773, 244] width 82 height 21
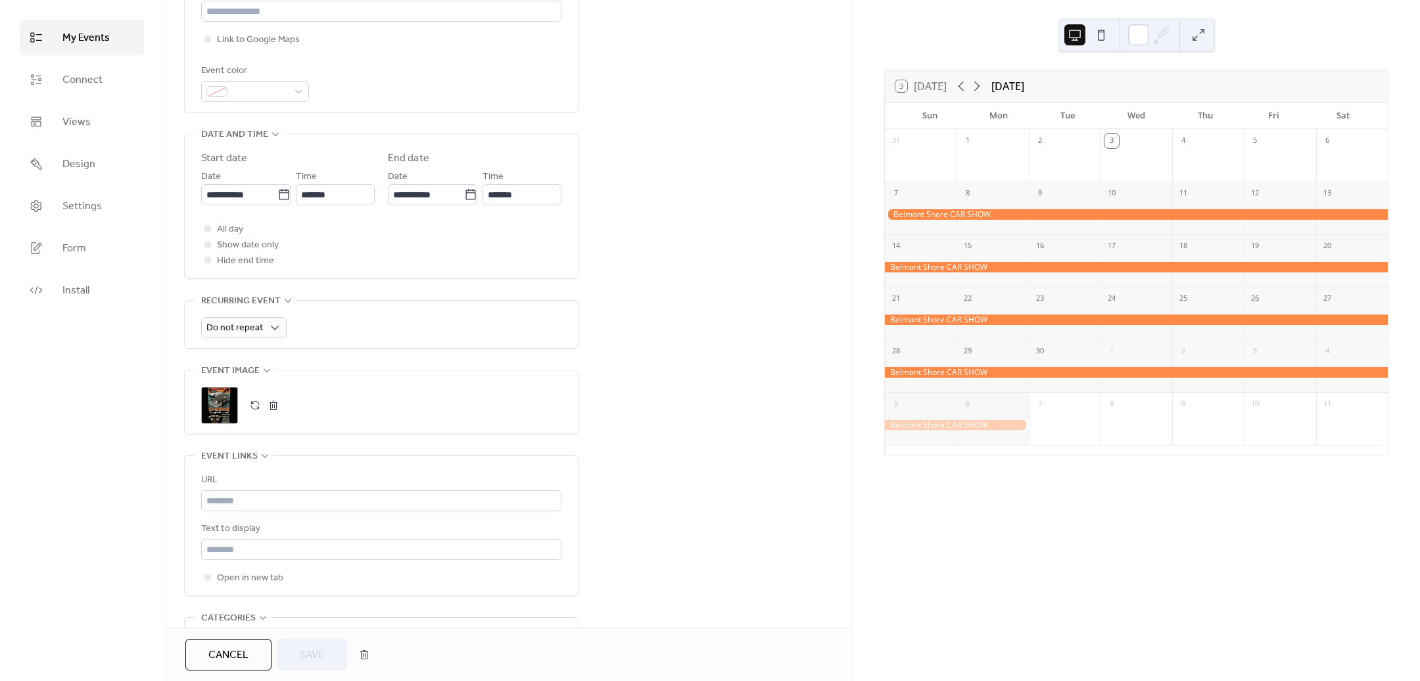
scroll to position [329, 0]
click at [224, 400] on div ";" at bounding box center [219, 398] width 37 height 37
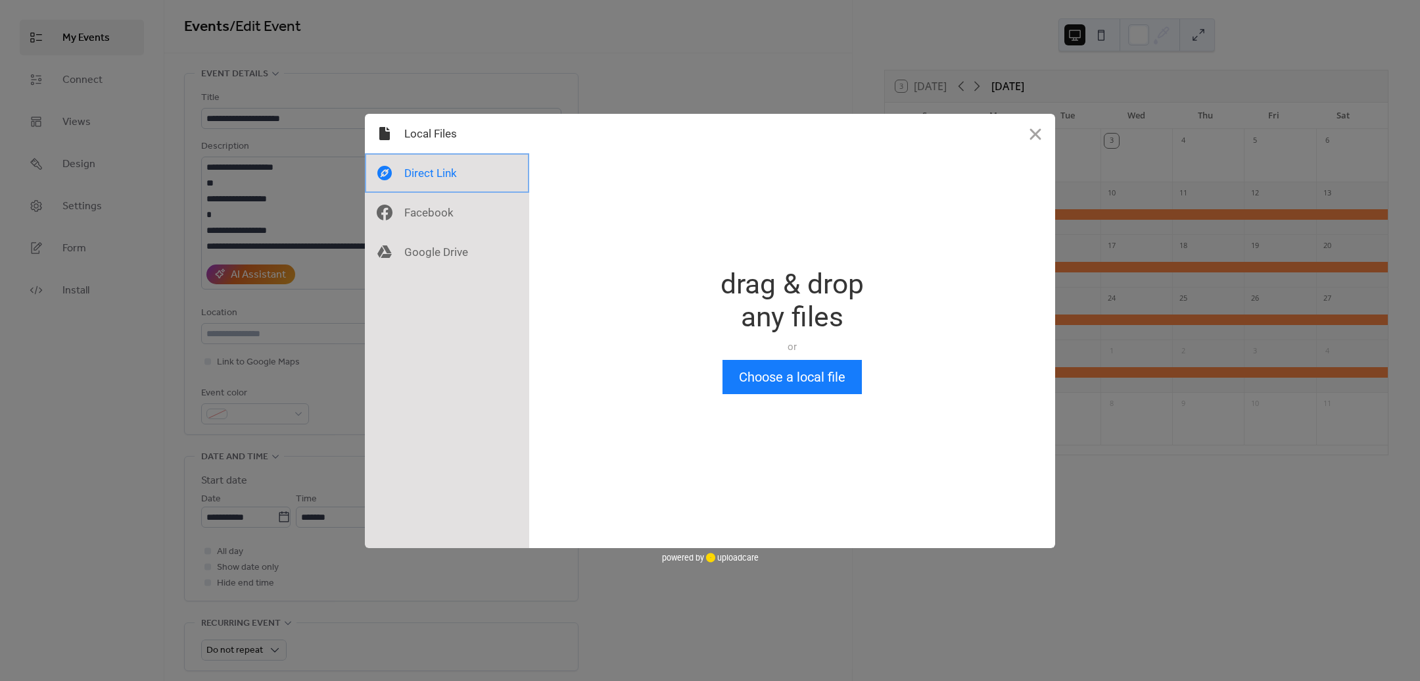
click at [467, 173] on div at bounding box center [447, 172] width 164 height 39
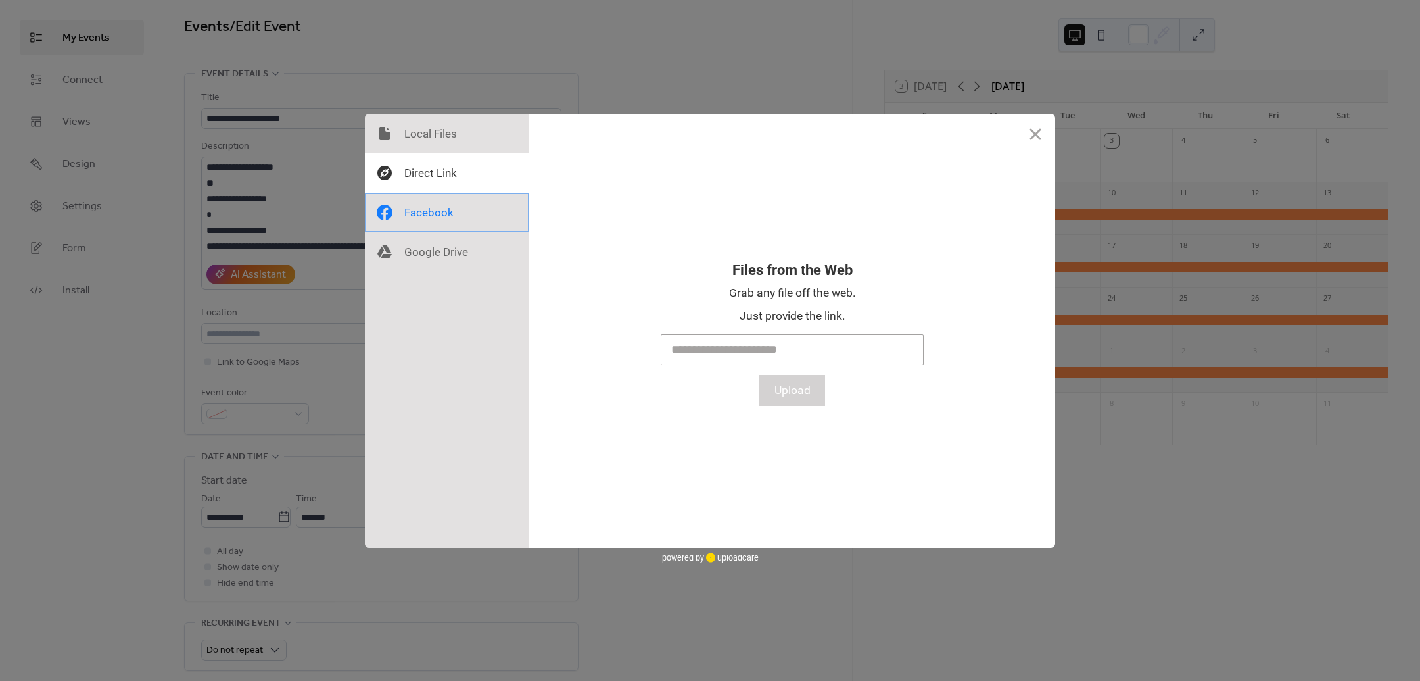
click at [421, 224] on div at bounding box center [447, 212] width 164 height 39
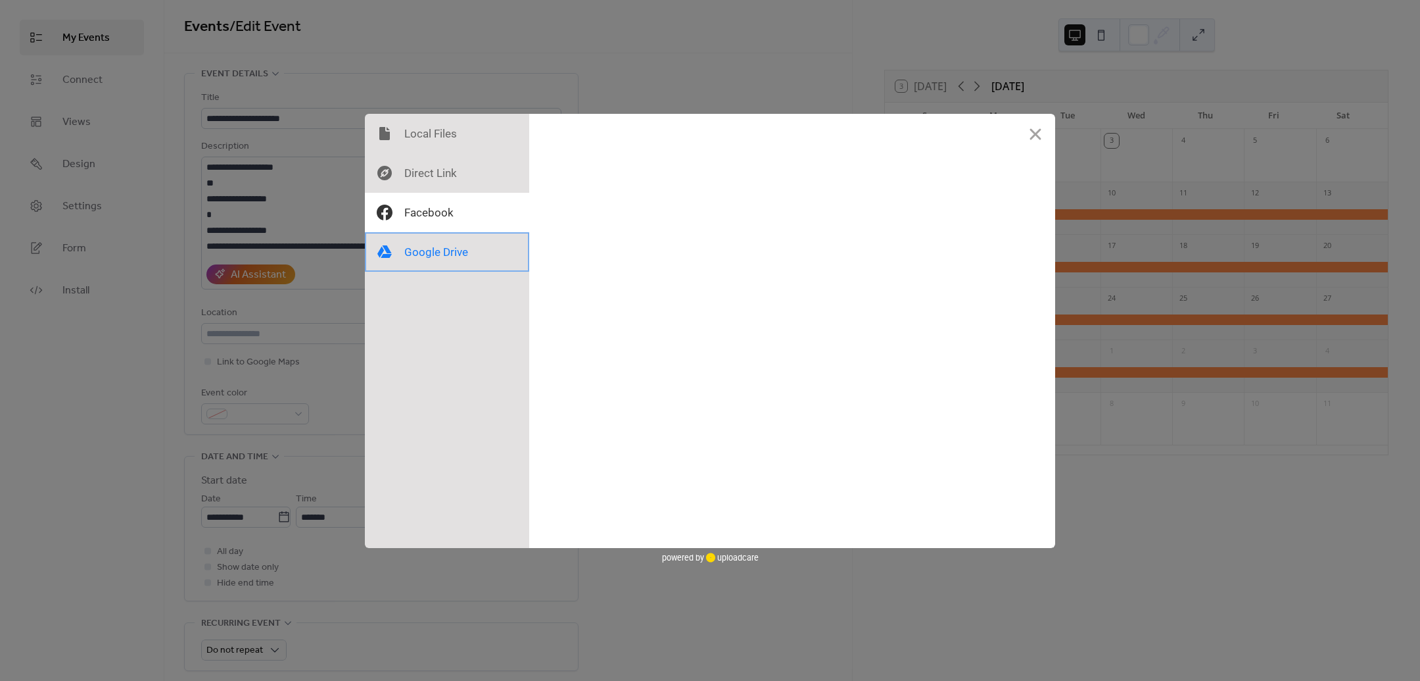
click at [418, 259] on div at bounding box center [447, 251] width 164 height 39
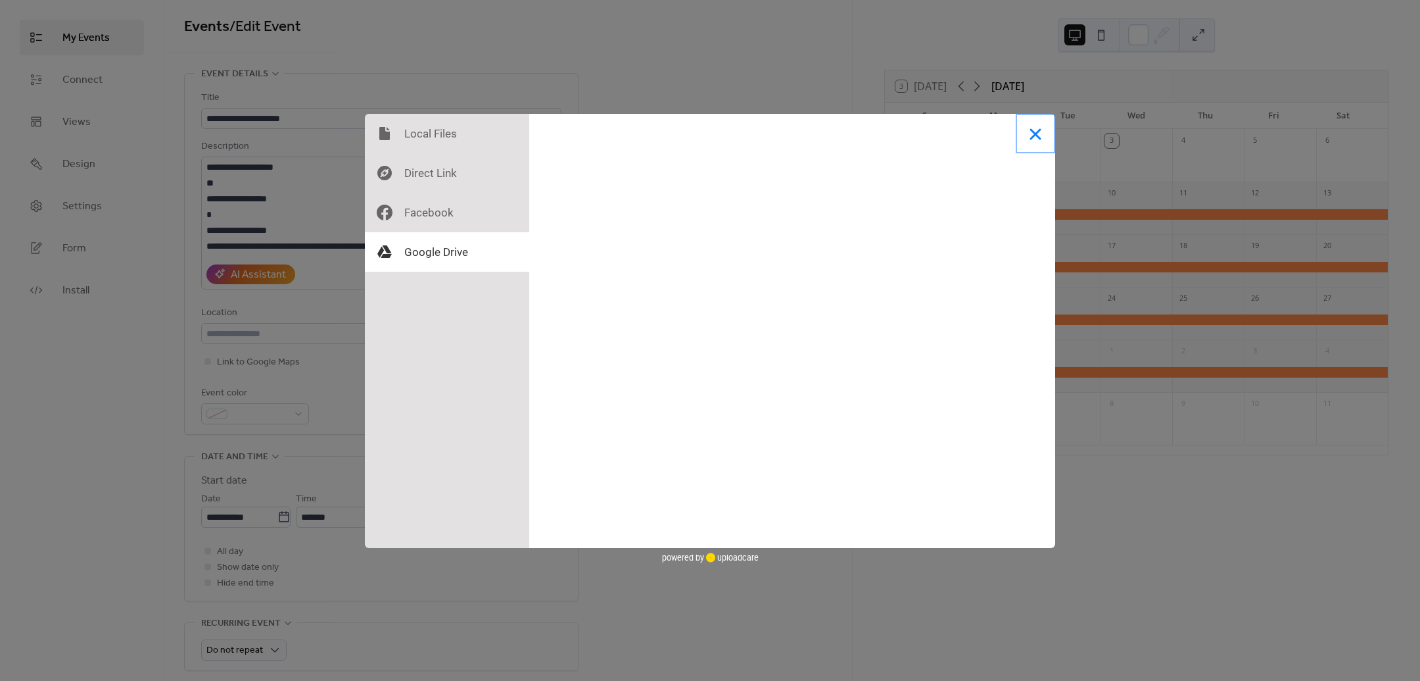
click at [1031, 128] on button "Close" at bounding box center [1035, 133] width 39 height 39
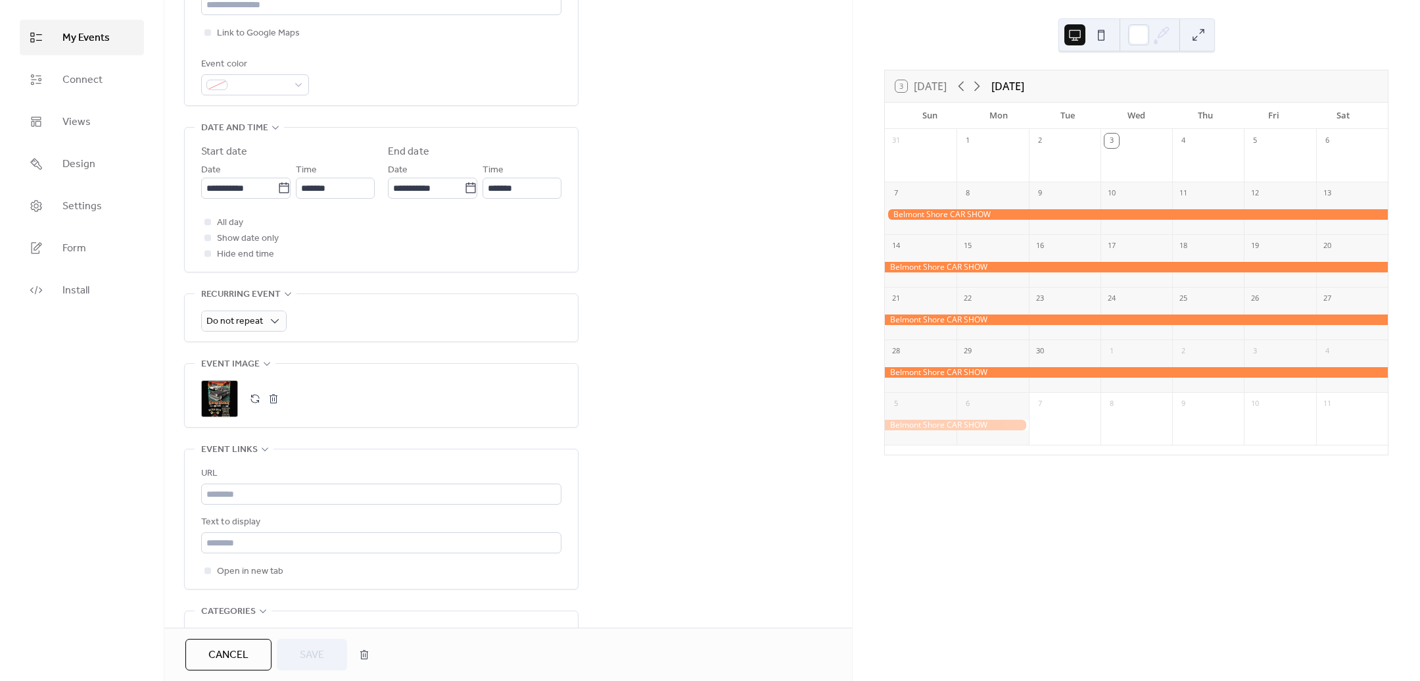
scroll to position [467, 0]
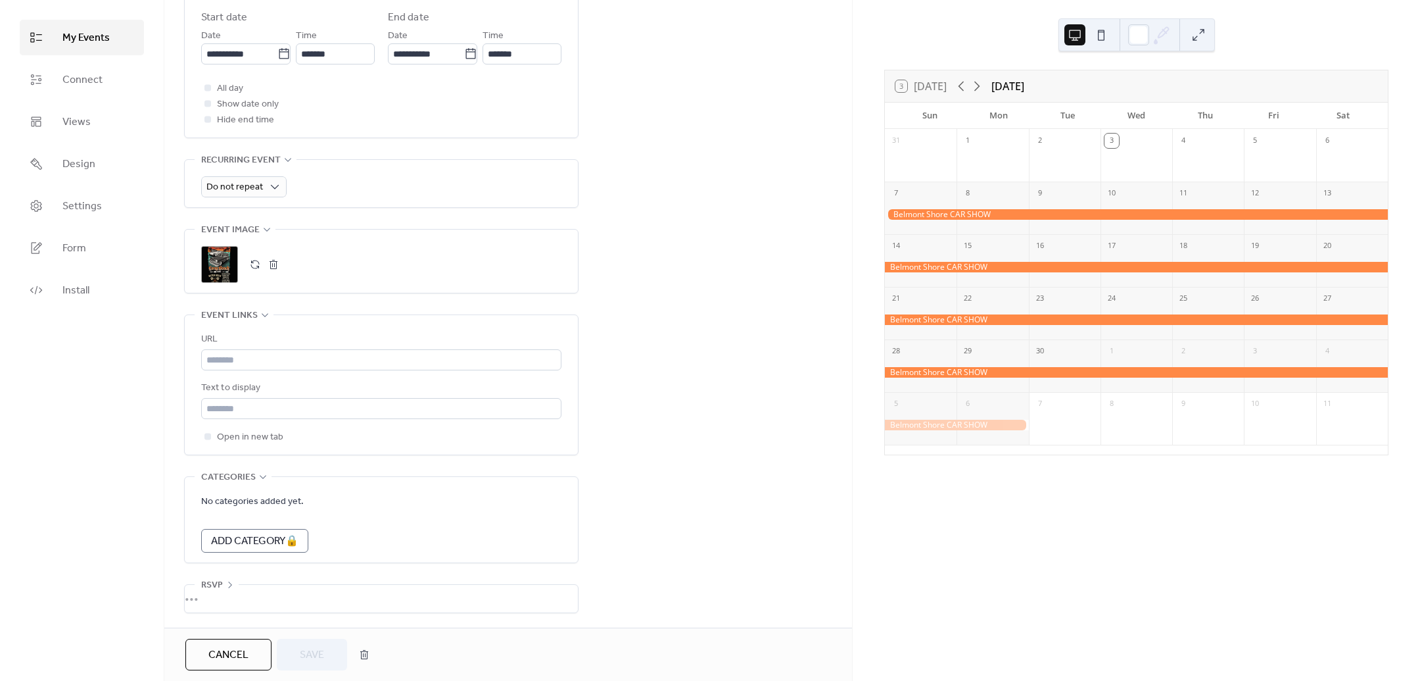
click at [221, 235] on span "Event image" at bounding box center [230, 230] width 59 height 16
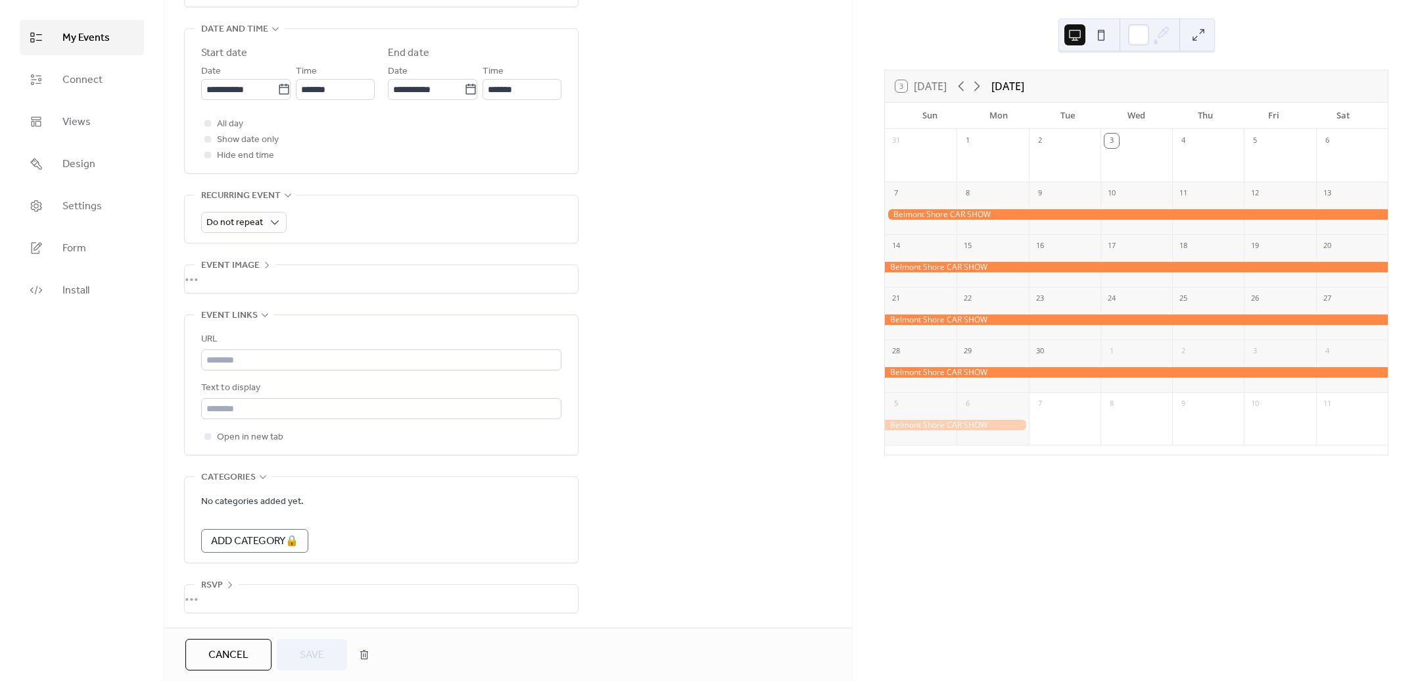
scroll to position [431, 0]
click at [218, 251] on div "**********" at bounding box center [381, 129] width 395 height 967
click at [224, 272] on div "•••" at bounding box center [381, 279] width 393 height 28
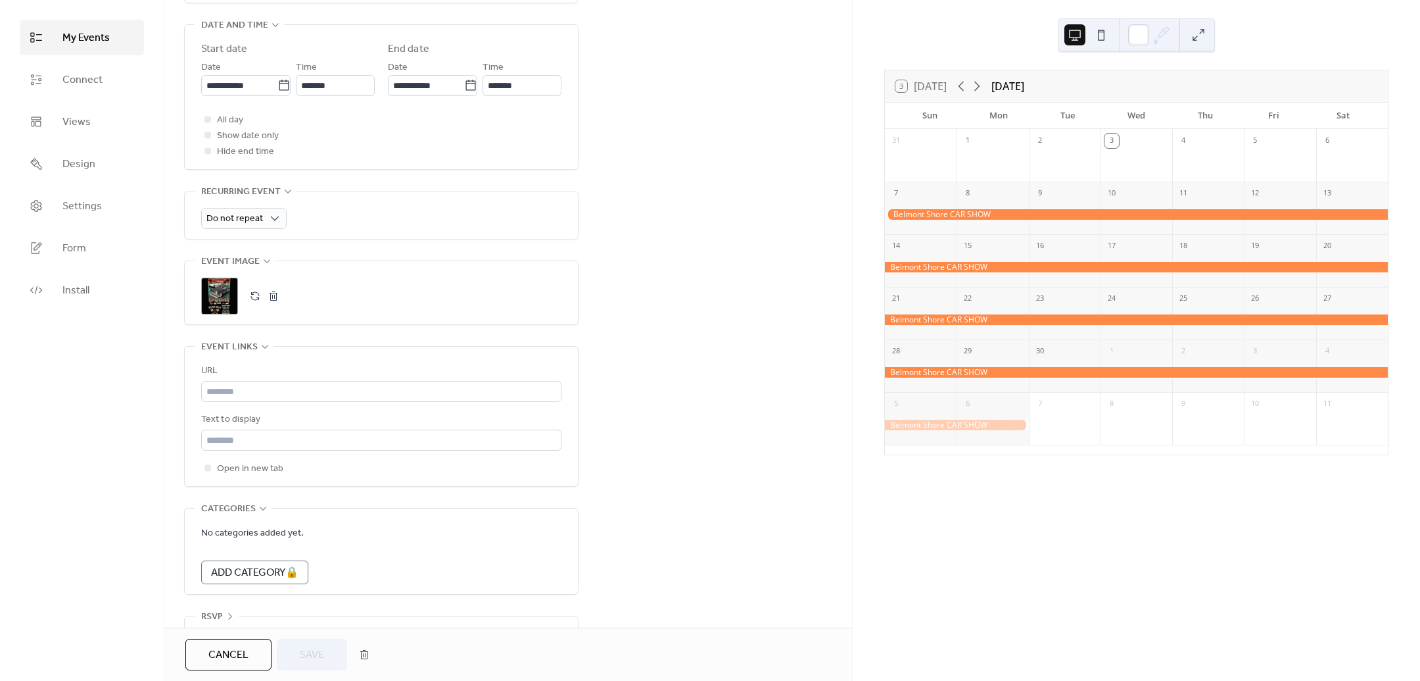
scroll to position [467, 0]
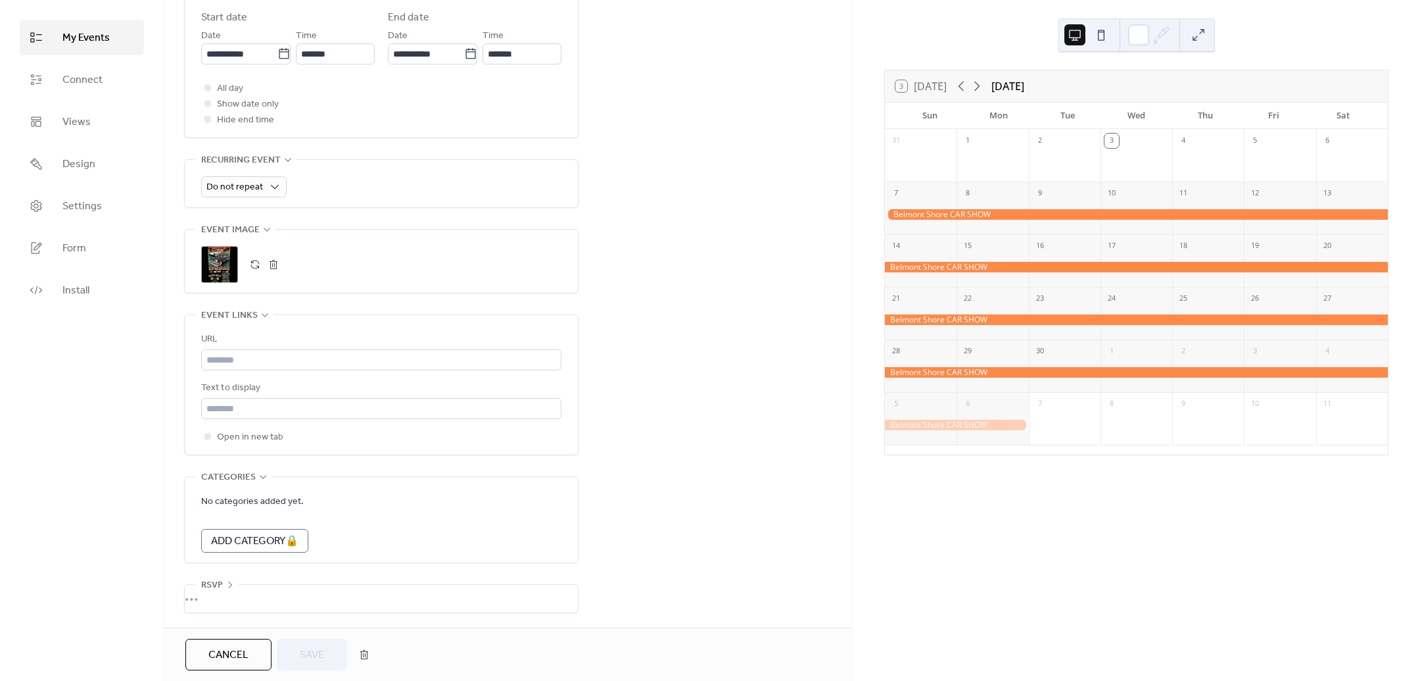
click at [279, 263] on button "button" at bounding box center [273, 264] width 18 height 18
click at [237, 260] on div ";" at bounding box center [219, 264] width 37 height 37
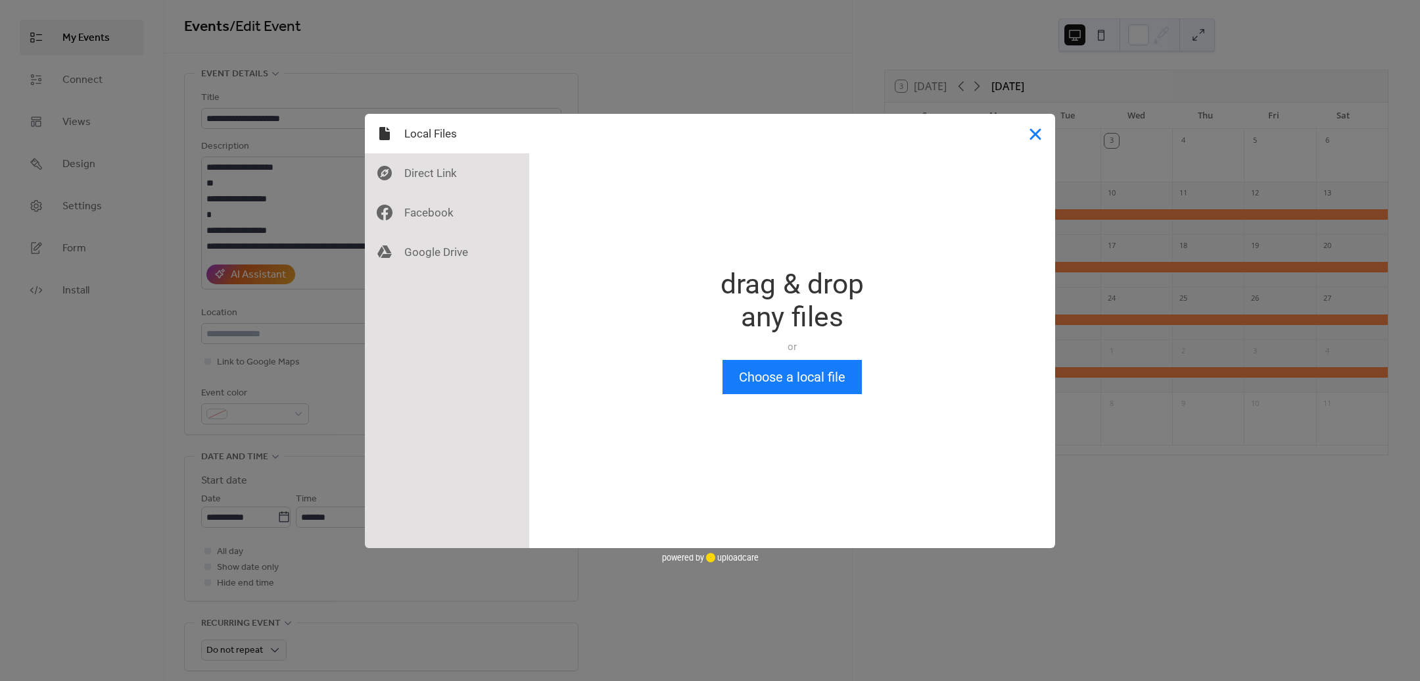
click at [1019, 137] on button "Close" at bounding box center [1035, 133] width 39 height 39
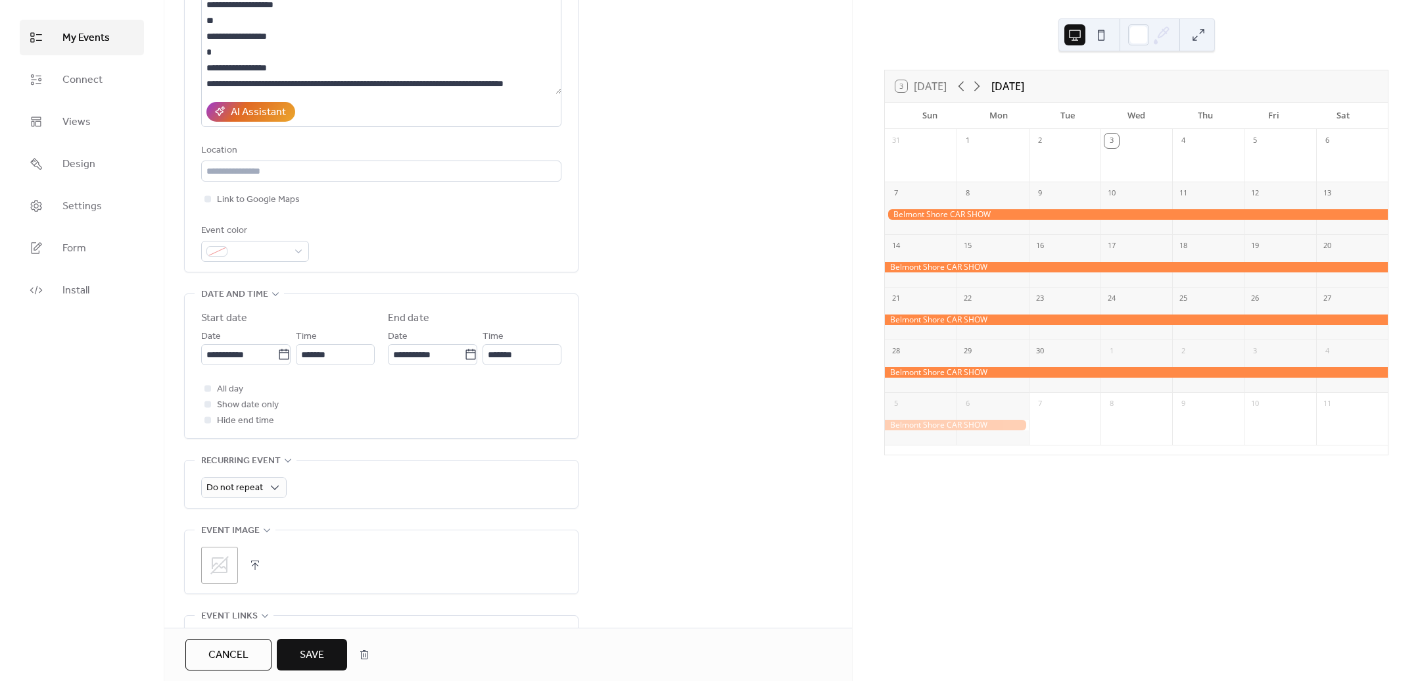
scroll to position [164, 0]
click at [215, 565] on icon at bounding box center [219, 562] width 21 height 21
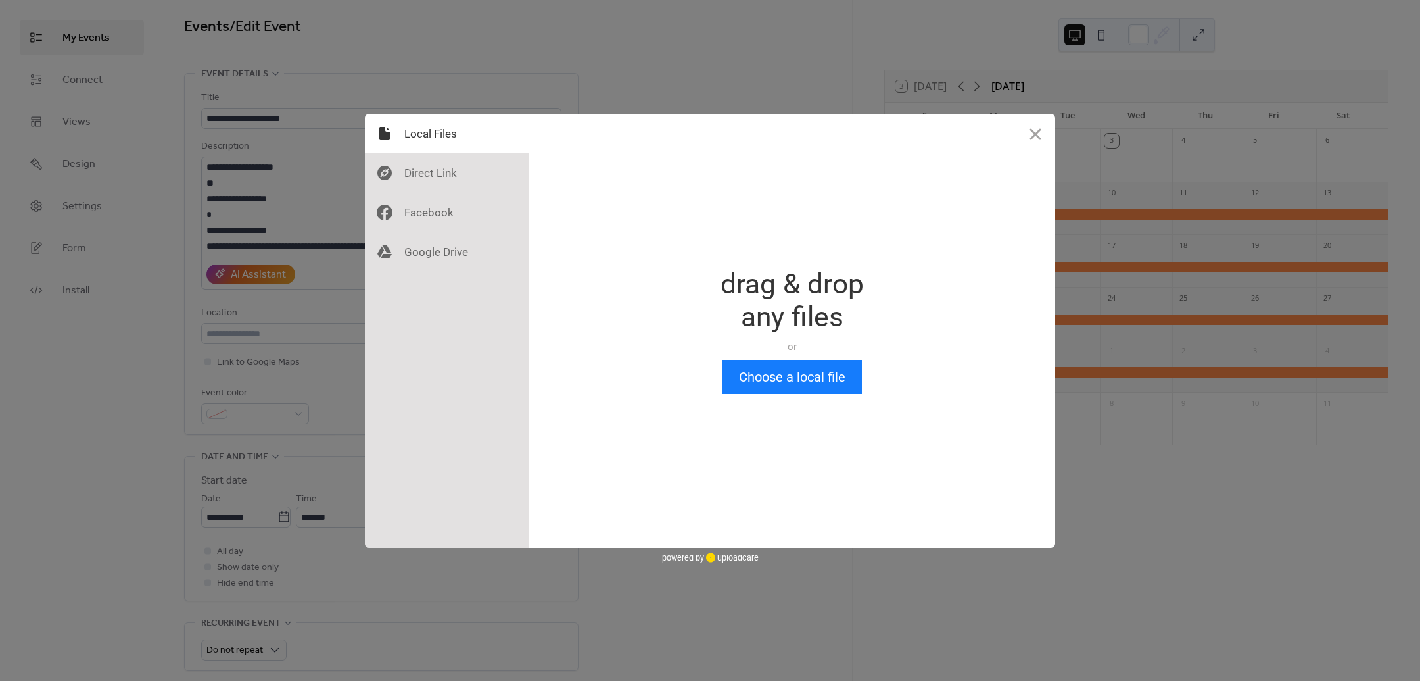
scroll to position [0, 0]
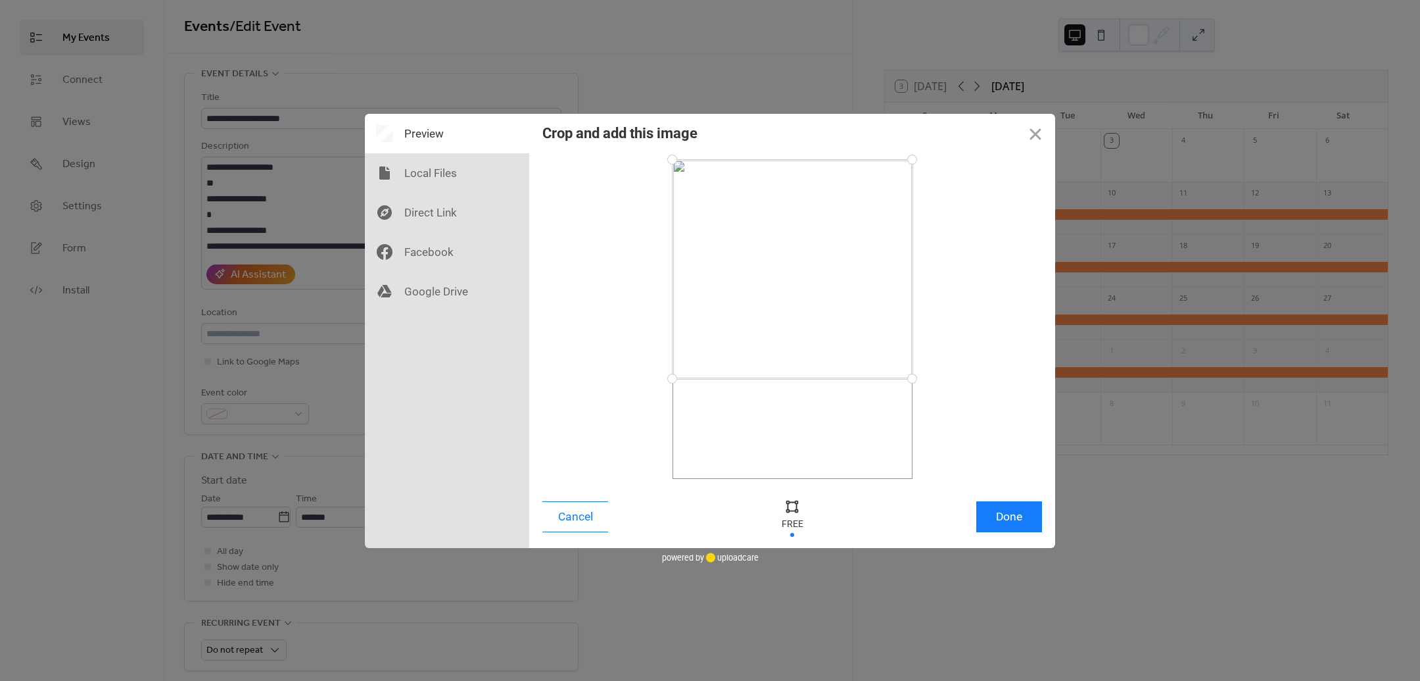
drag, startPoint x: 914, startPoint y: 475, endPoint x: 925, endPoint y: 378, distance: 98.0
click at [925, 378] on div at bounding box center [792, 319] width 500 height 319
click at [790, 509] on div at bounding box center [792, 506] width 20 height 20
click at [789, 506] on div at bounding box center [792, 506] width 20 height 20
click at [915, 158] on div at bounding box center [912, 159] width 23 height 23
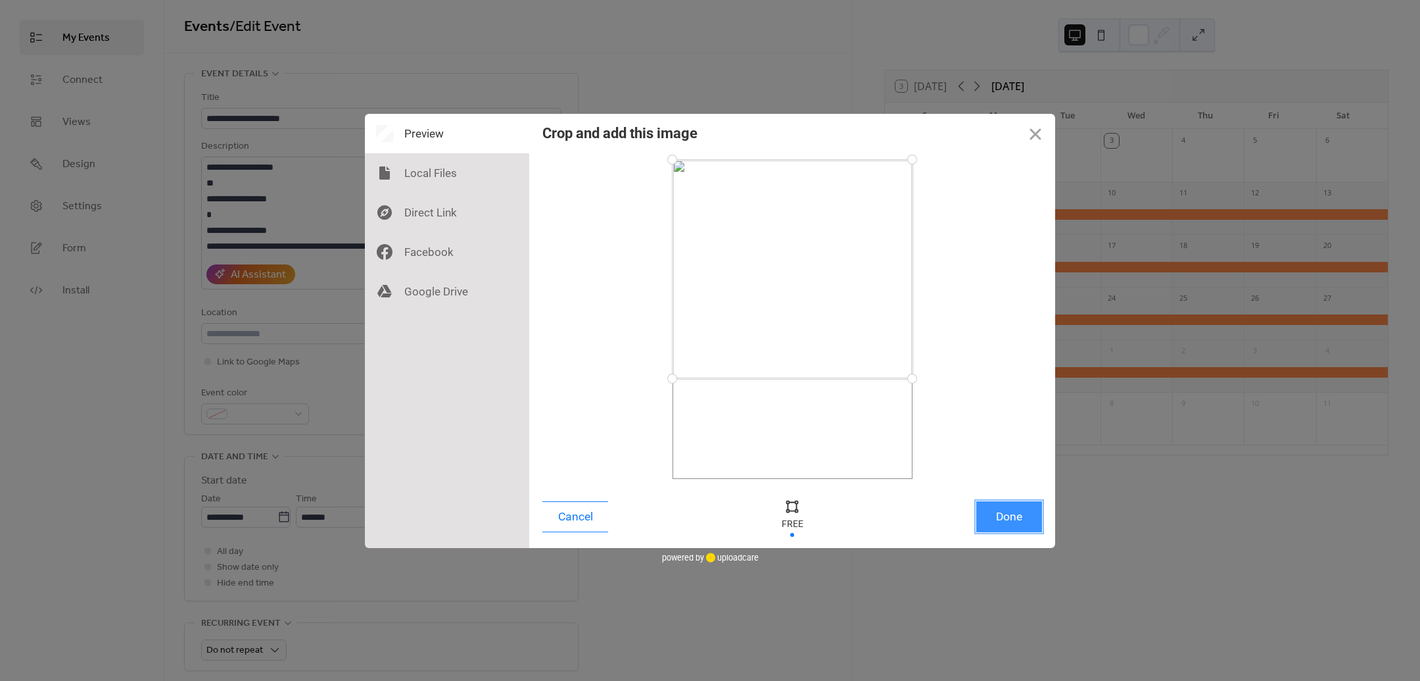
click at [997, 507] on button "Done" at bounding box center [1009, 516] width 66 height 31
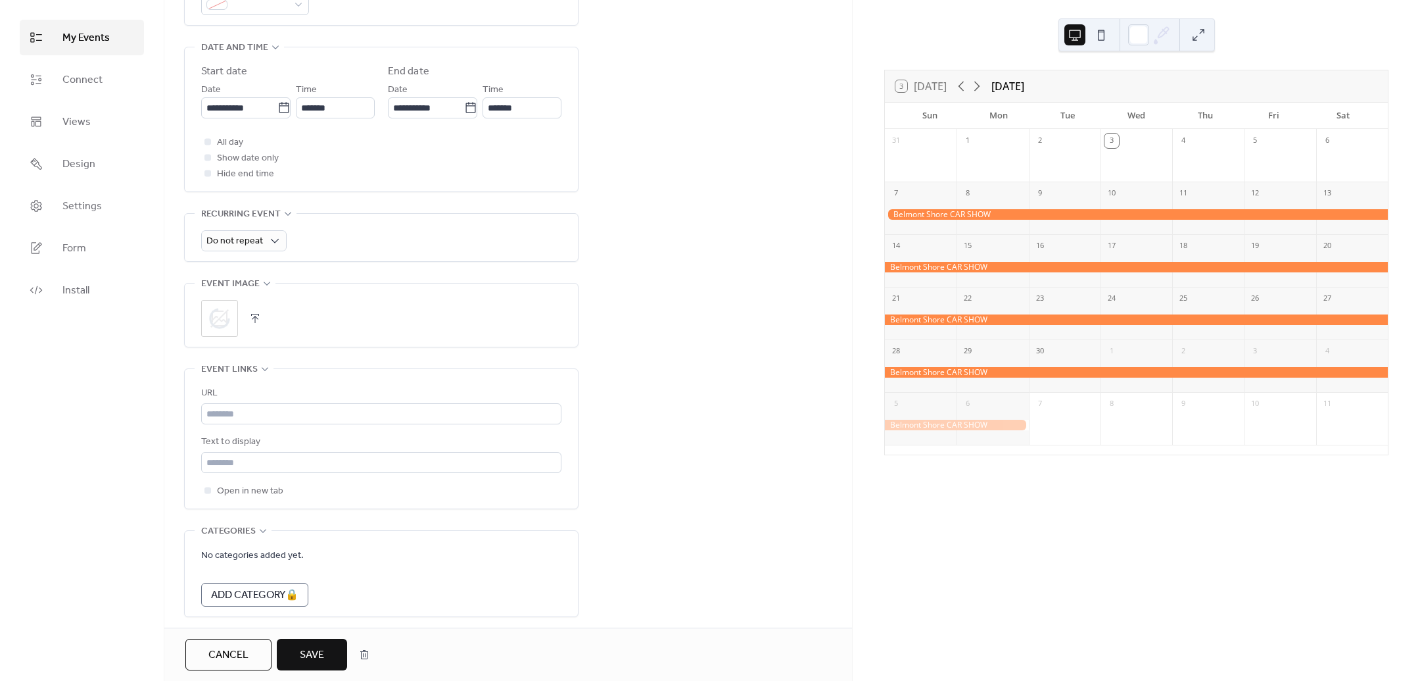
scroll to position [411, 0]
click at [312, 661] on span "Save" at bounding box center [312, 655] width 24 height 16
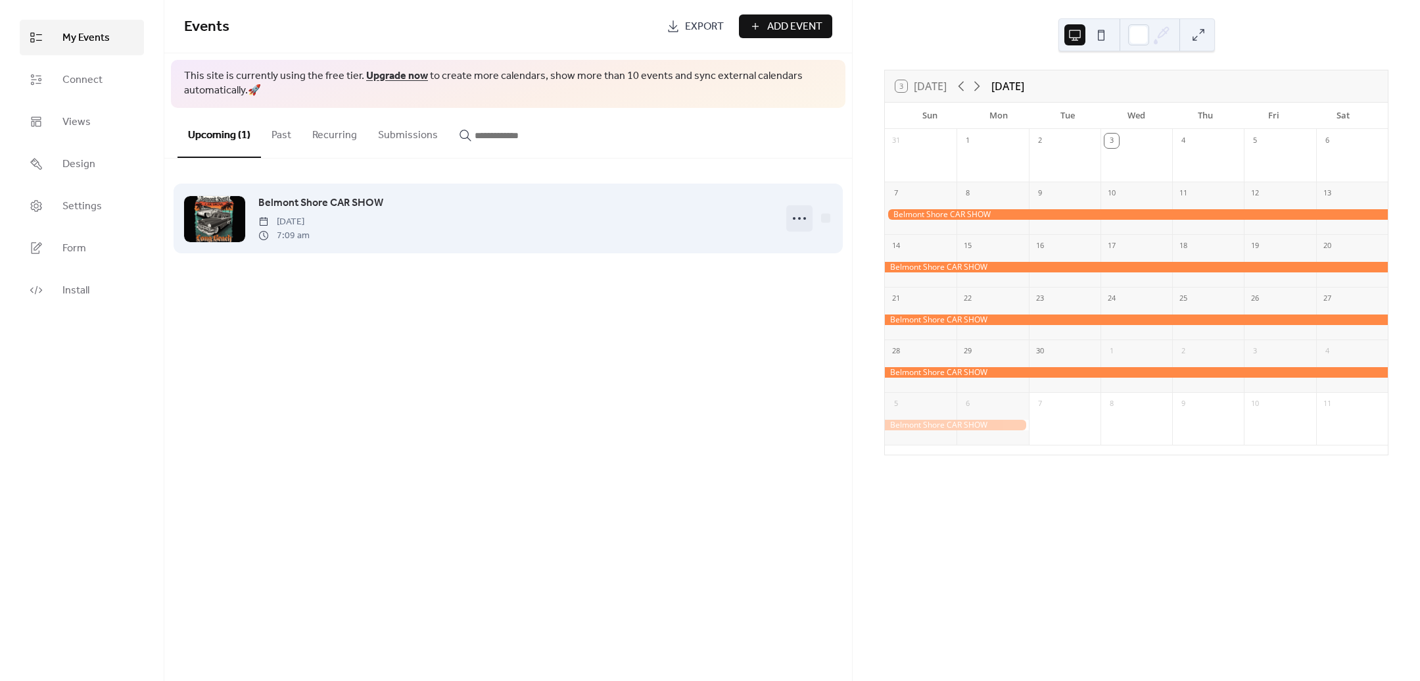
click at [806, 214] on icon at bounding box center [799, 218] width 21 height 21
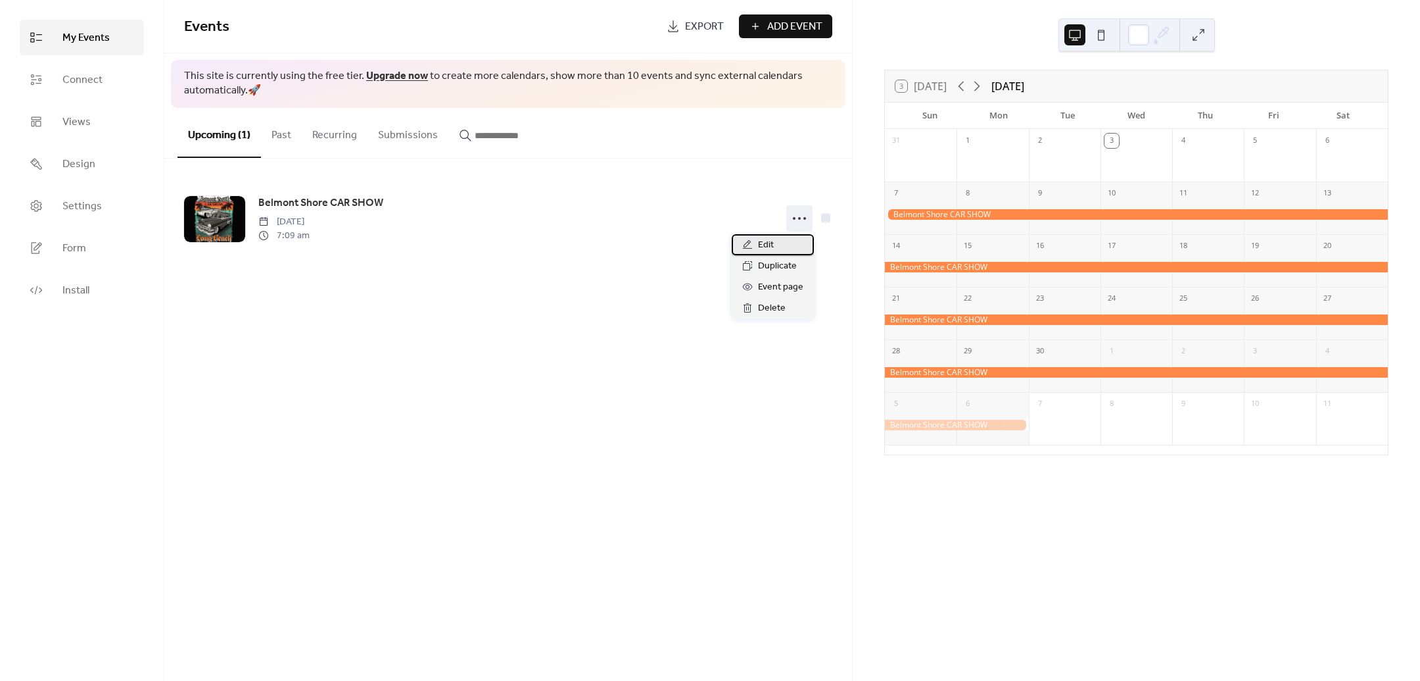
click at [767, 241] on span "Edit" at bounding box center [766, 245] width 16 height 16
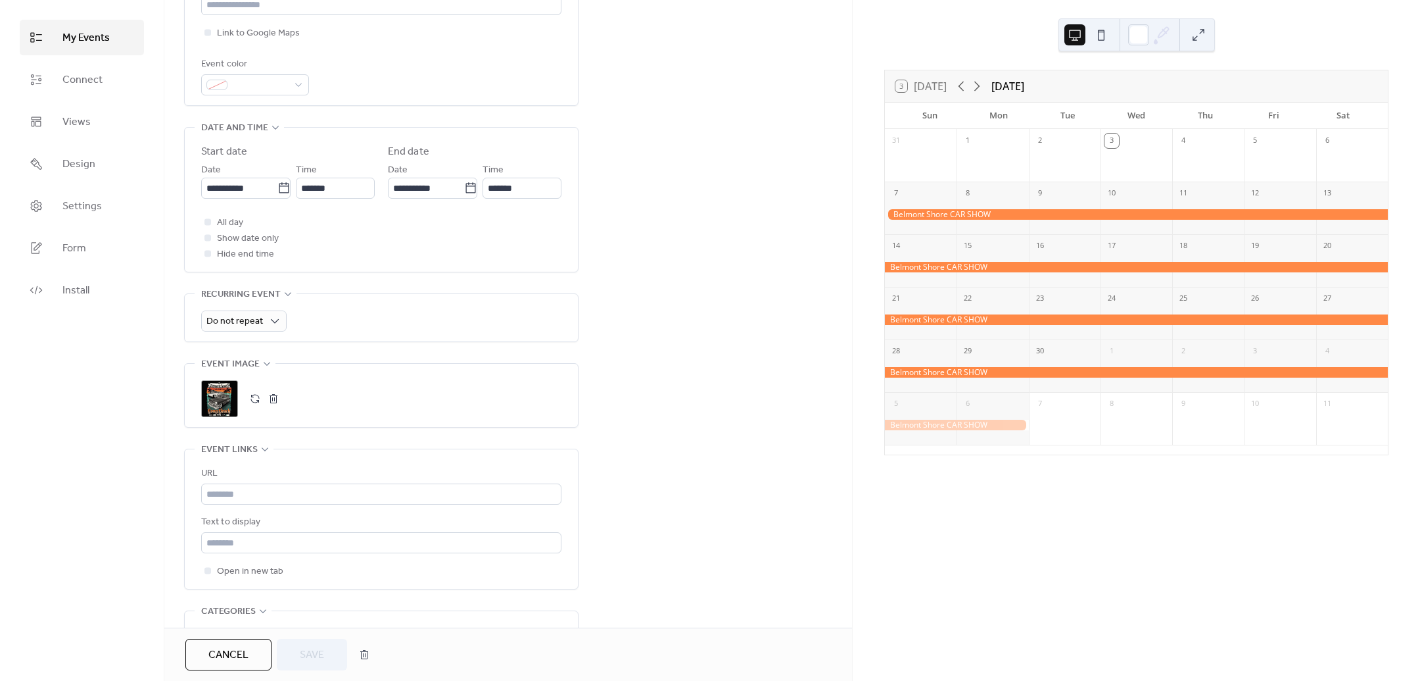
scroll to position [411, 0]
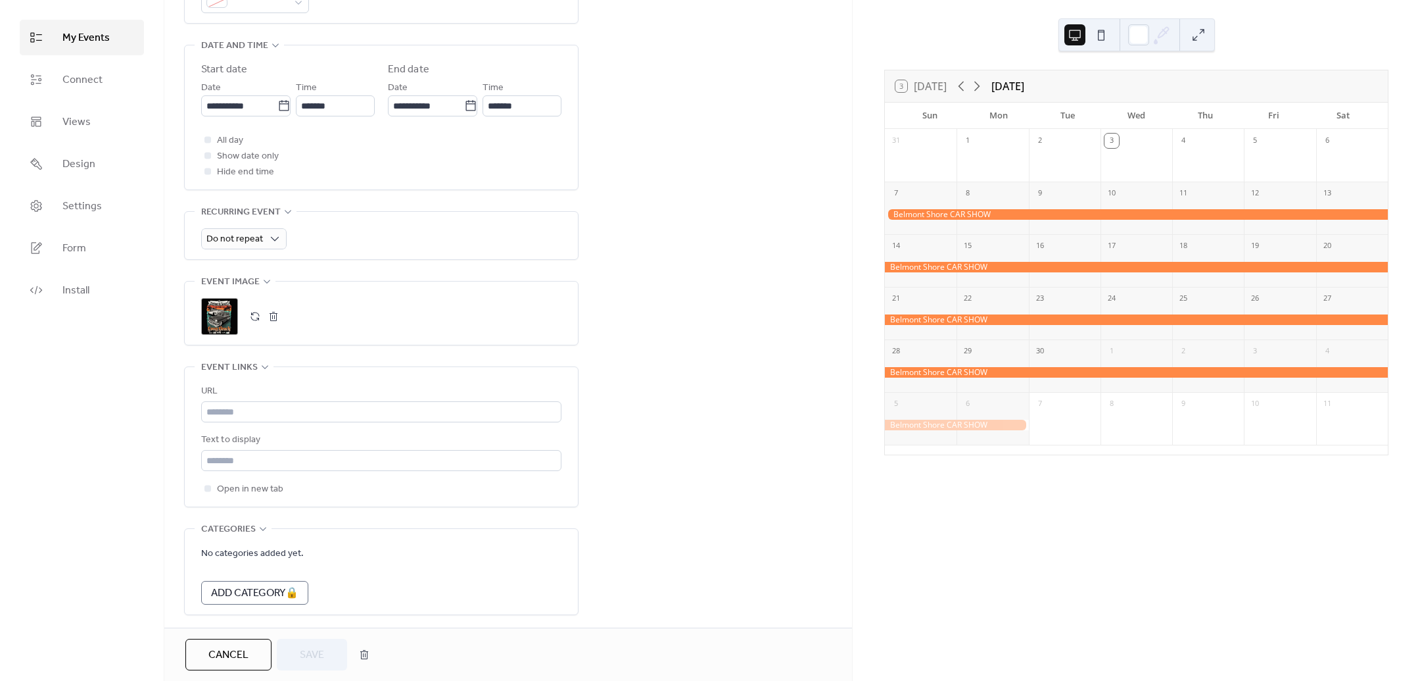
click at [257, 315] on button "button" at bounding box center [255, 316] width 18 height 18
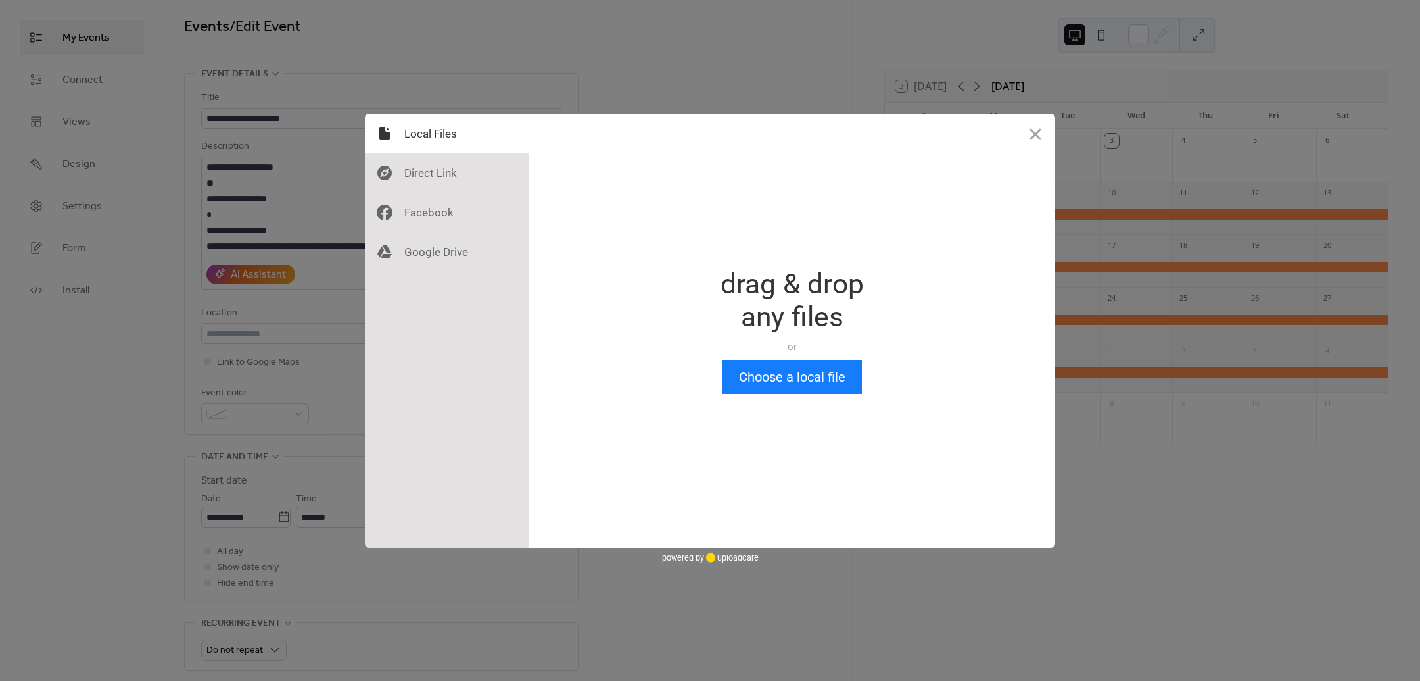
scroll to position [0, 0]
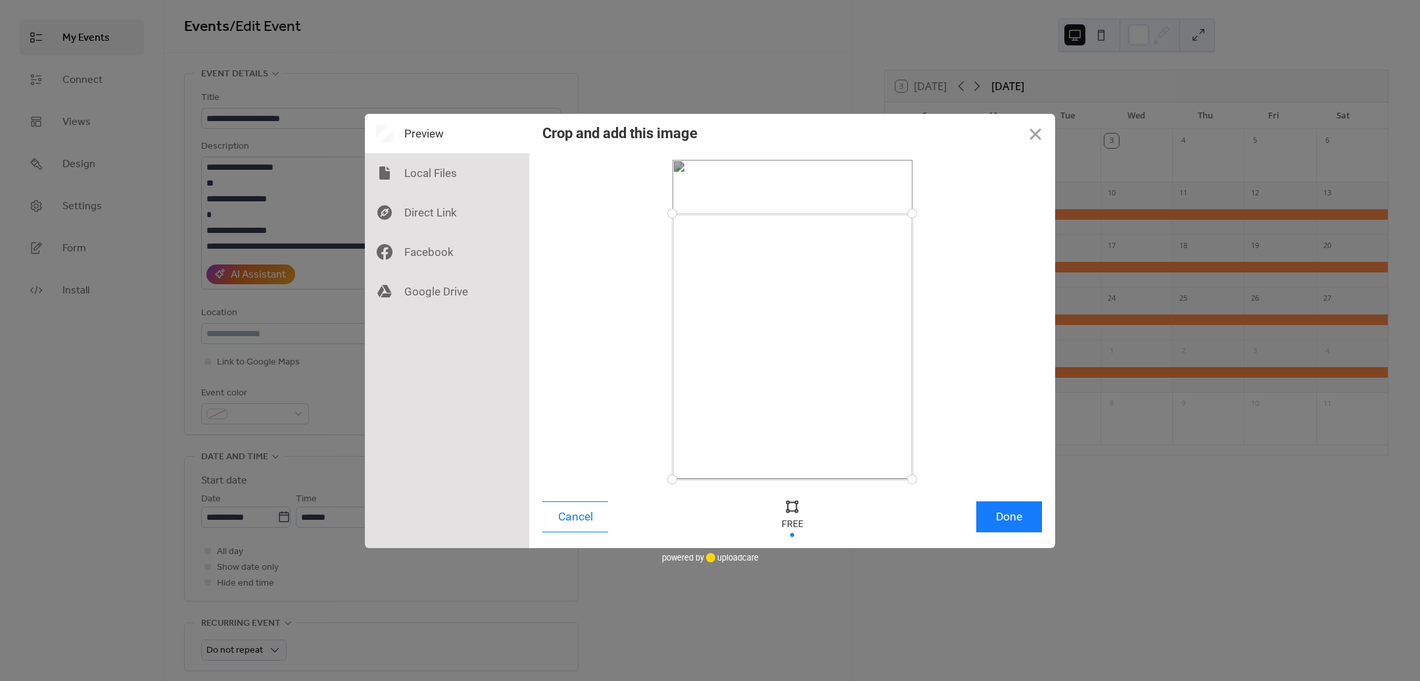
drag, startPoint x: 916, startPoint y: 191, endPoint x: 916, endPoint y: 213, distance: 22.4
click at [916, 213] on div at bounding box center [912, 213] width 23 height 23
drag, startPoint x: 909, startPoint y: 481, endPoint x: 905, endPoint y: 375, distance: 105.9
click at [905, 375] on div at bounding box center [905, 375] width 23 height 23
click at [997, 520] on button "Done" at bounding box center [1009, 516] width 66 height 31
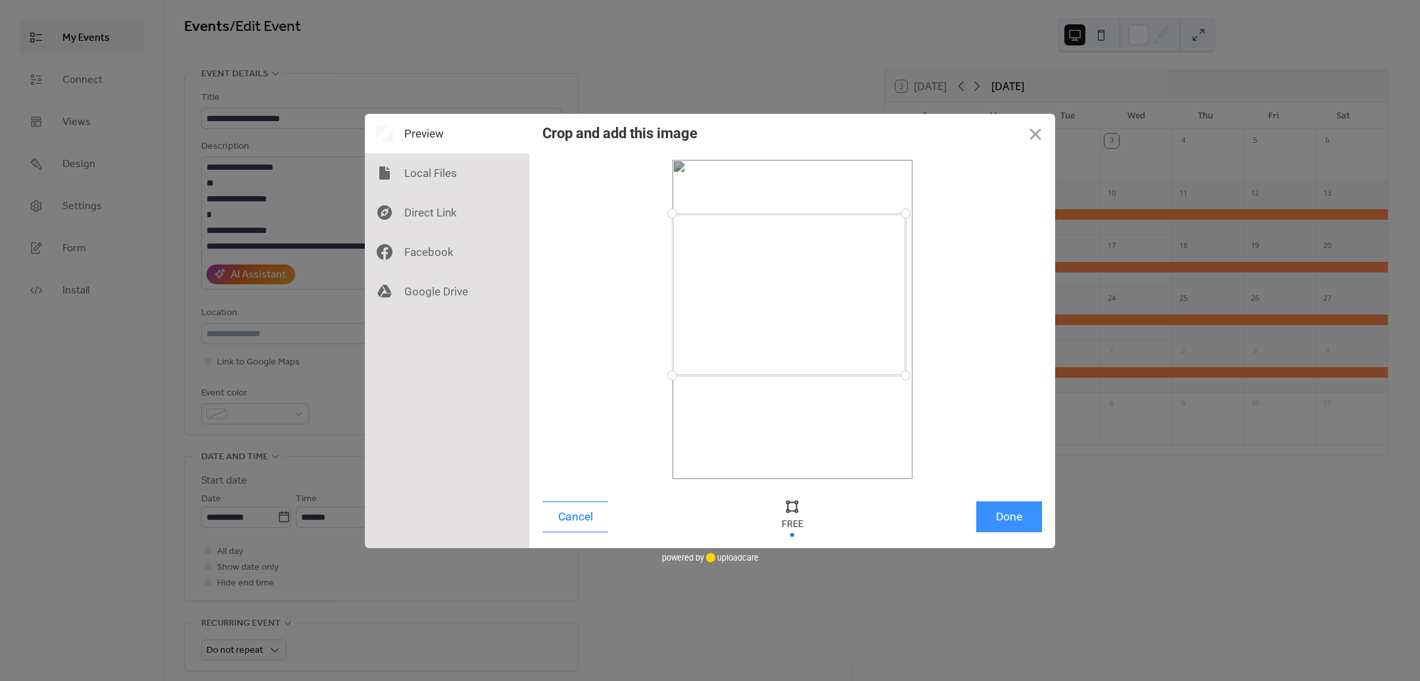
scroll to position [415, 0]
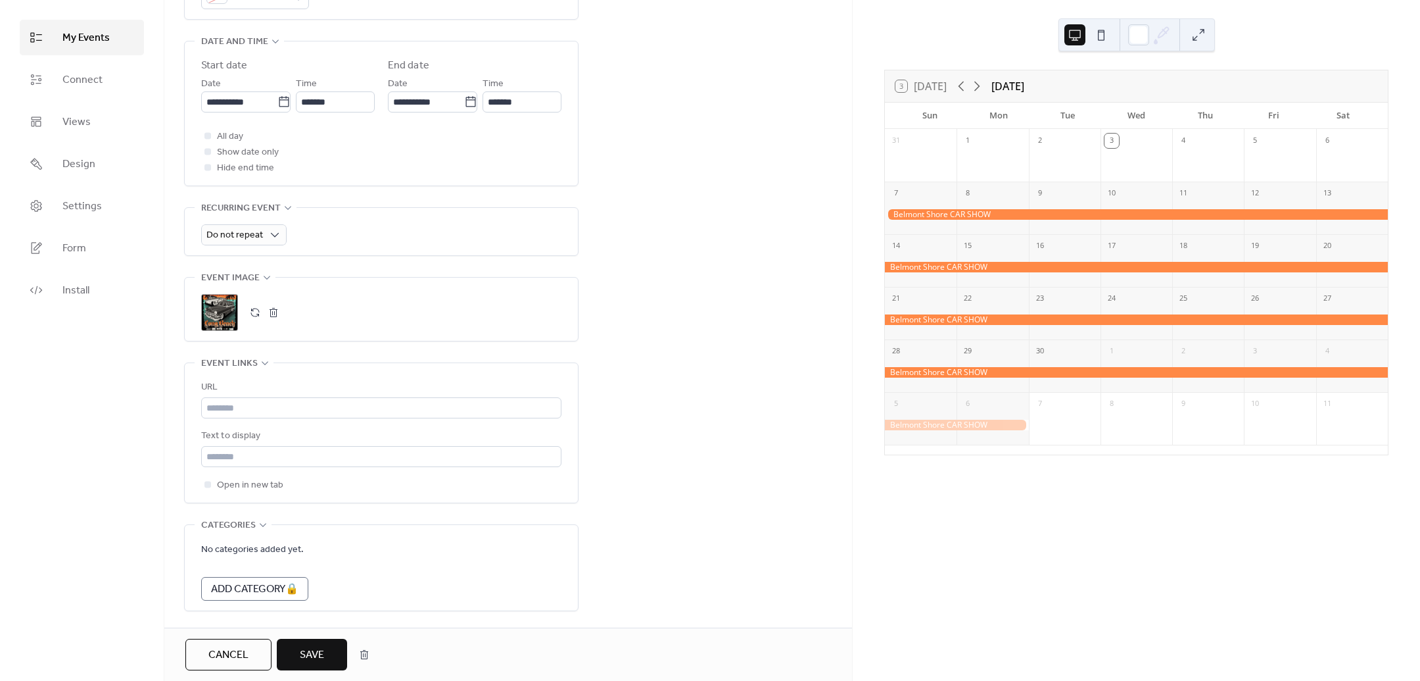
click at [1039, 210] on div at bounding box center [1136, 214] width 503 height 11
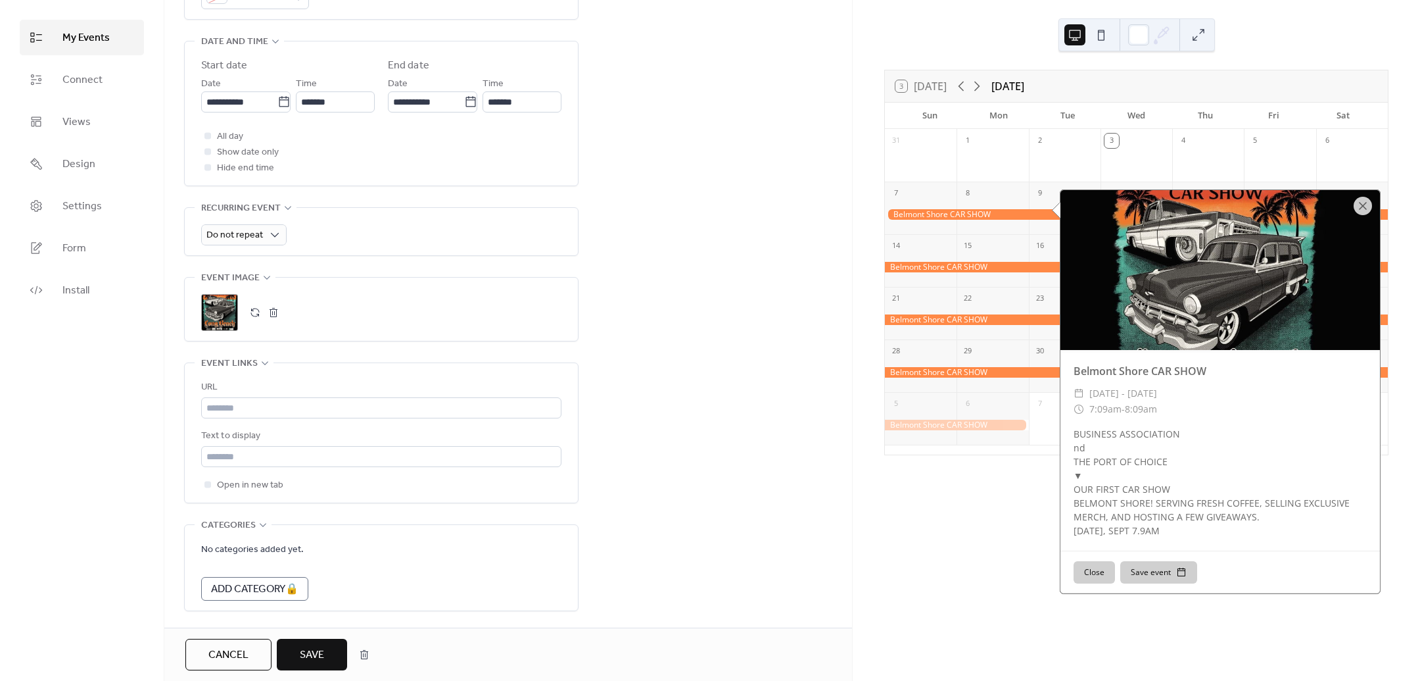
click at [940, 569] on div "3 [DATE] [DATE] Sun Mon Tue Wed Thu Fri Sat 31 1 2 3 4 5 6 7 8 9 10 11 12 13 14…" at bounding box center [1136, 340] width 567 height 681
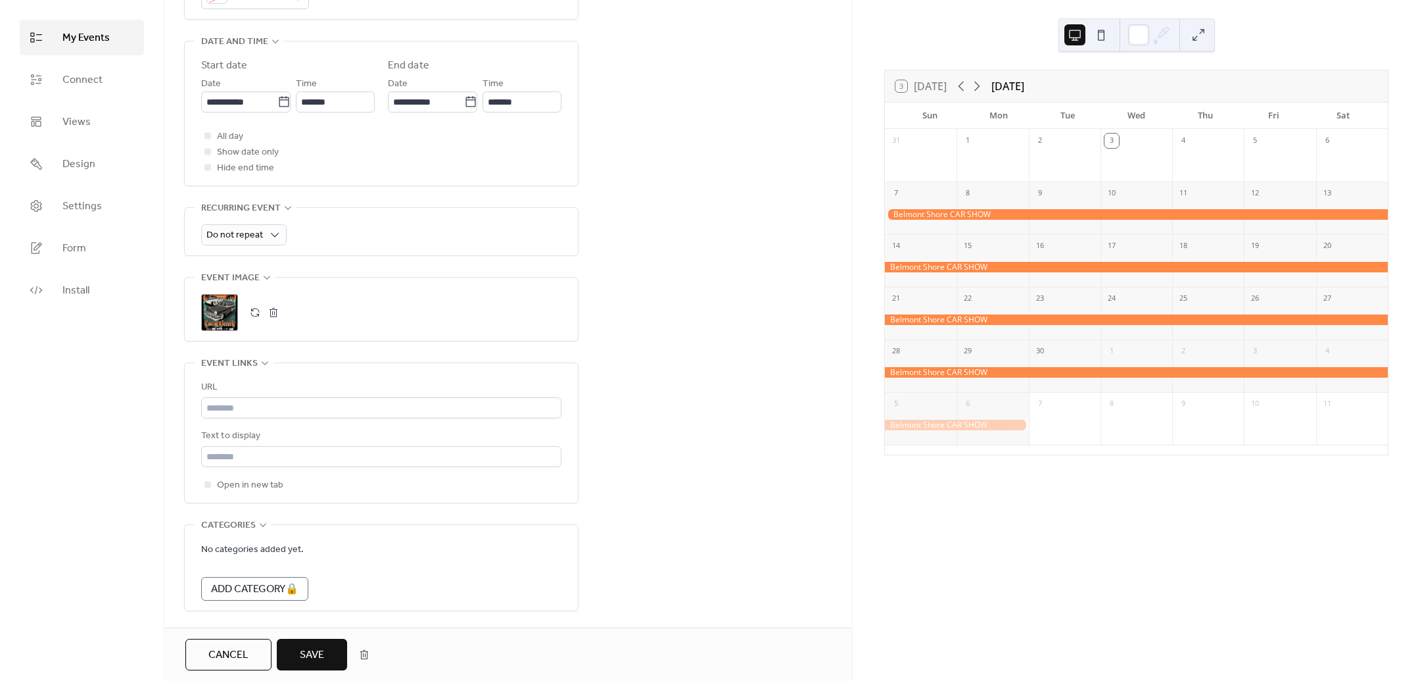
click at [1097, 30] on button at bounding box center [1101, 34] width 21 height 21
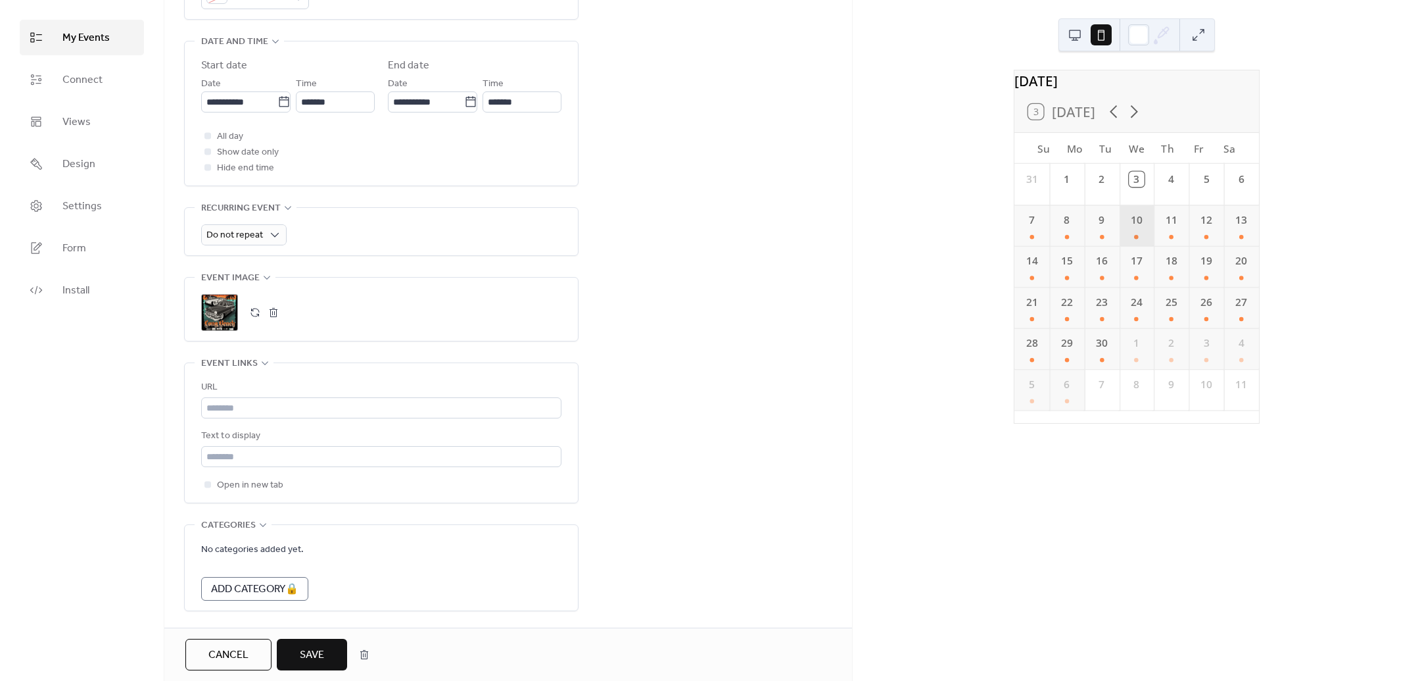
click at [1129, 245] on div "10" at bounding box center [1136, 224] width 35 height 41
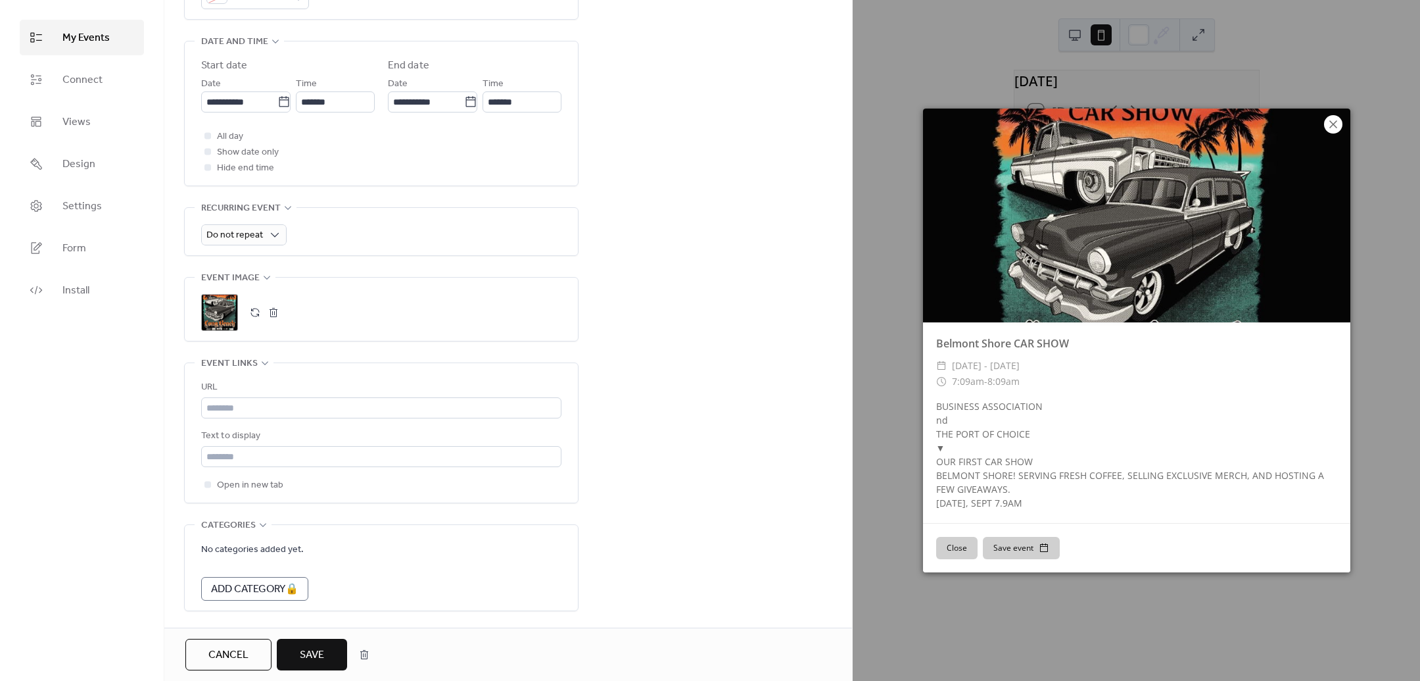
click at [1335, 118] on icon at bounding box center [1334, 124] width 16 height 16
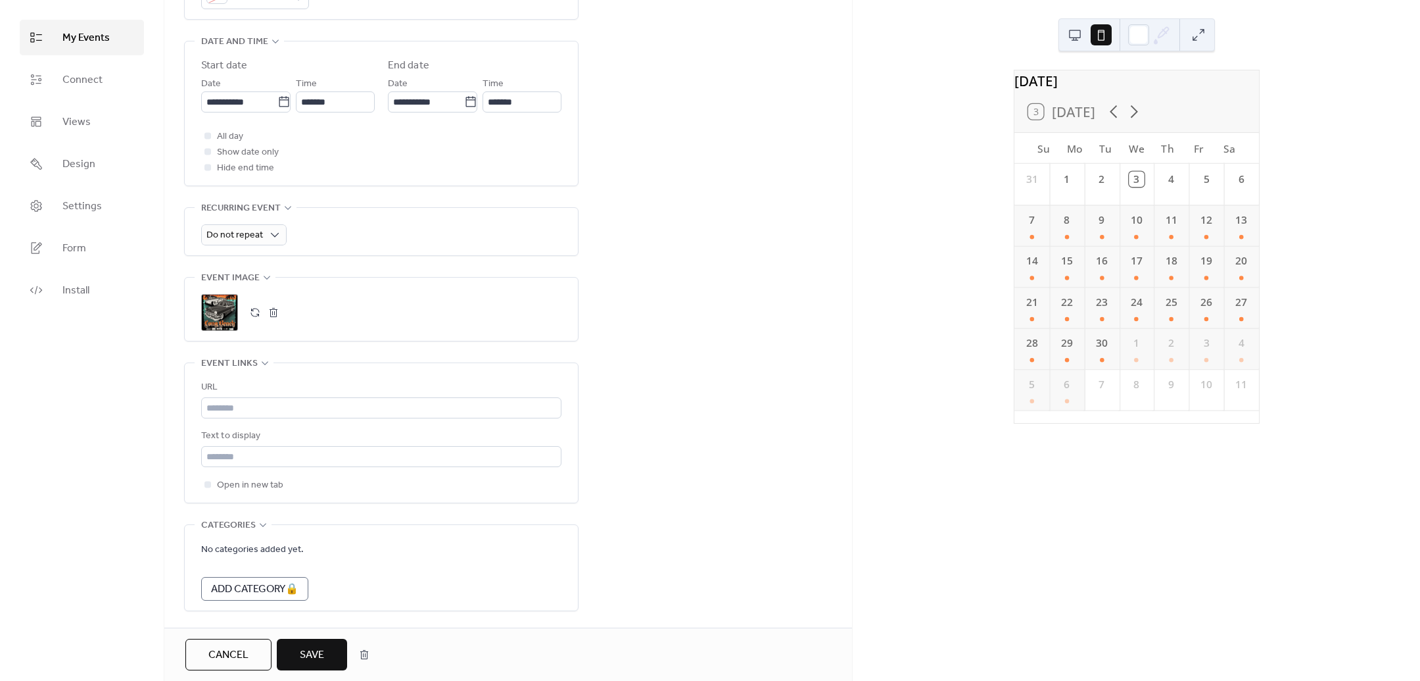
click at [274, 314] on button "button" at bounding box center [273, 312] width 18 height 18
click at [226, 308] on icon at bounding box center [219, 312] width 18 height 18
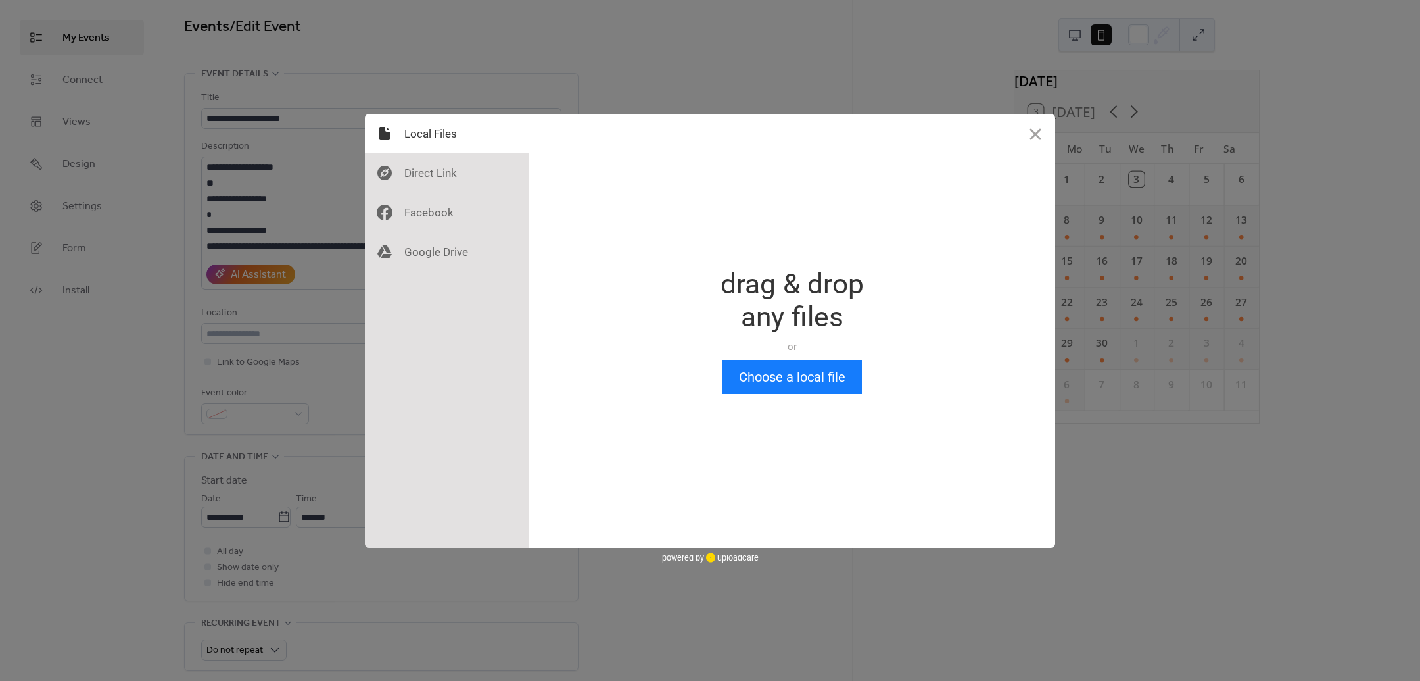
click at [742, 349] on div "or" at bounding box center [792, 346] width 143 height 13
click at [763, 379] on button "Choose a local file" at bounding box center [792, 377] width 139 height 34
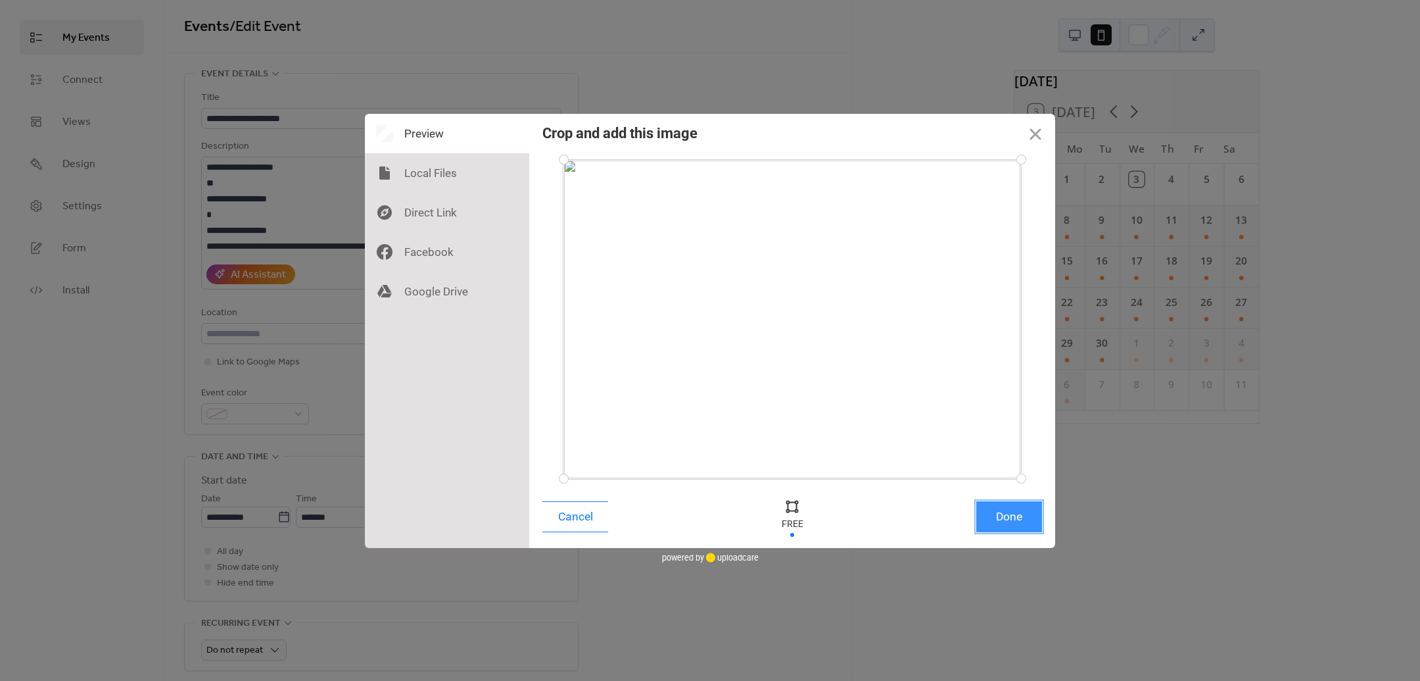
click at [1013, 513] on button "Done" at bounding box center [1009, 516] width 66 height 31
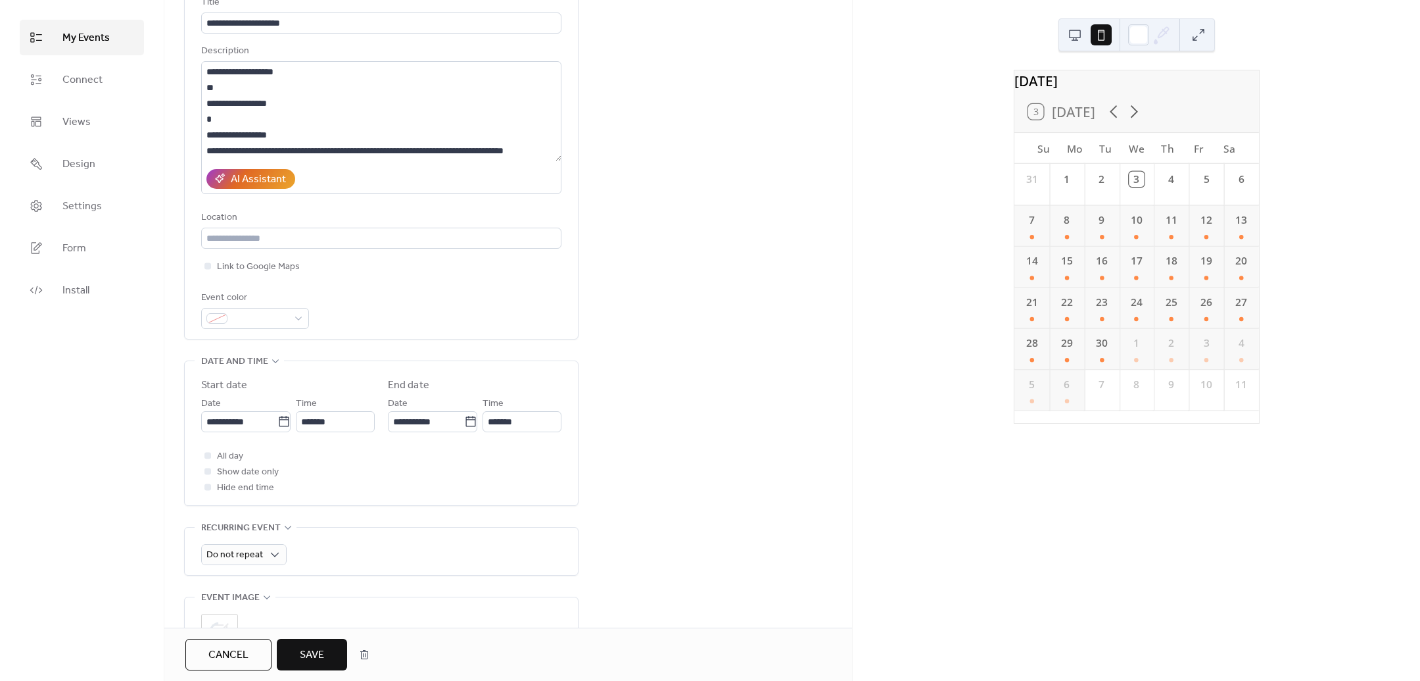
scroll to position [247, 0]
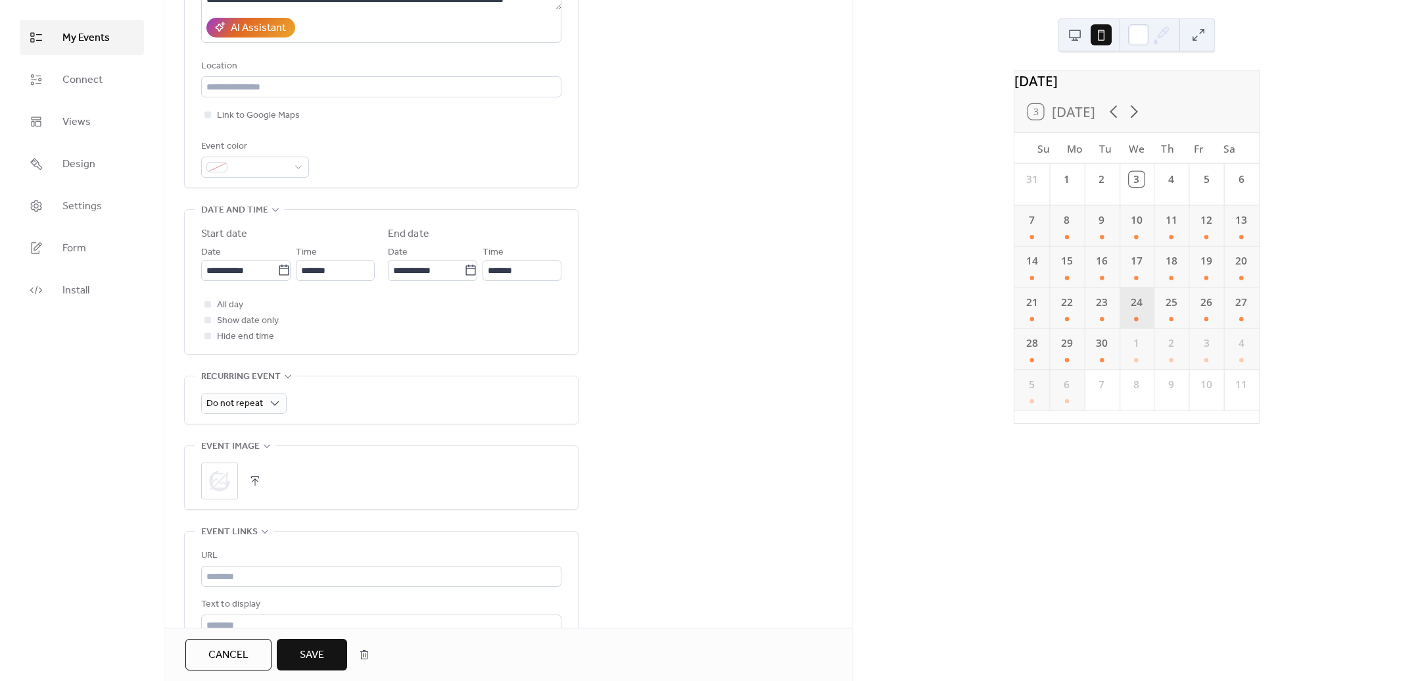
click at [1136, 316] on div "24" at bounding box center [1136, 307] width 35 height 41
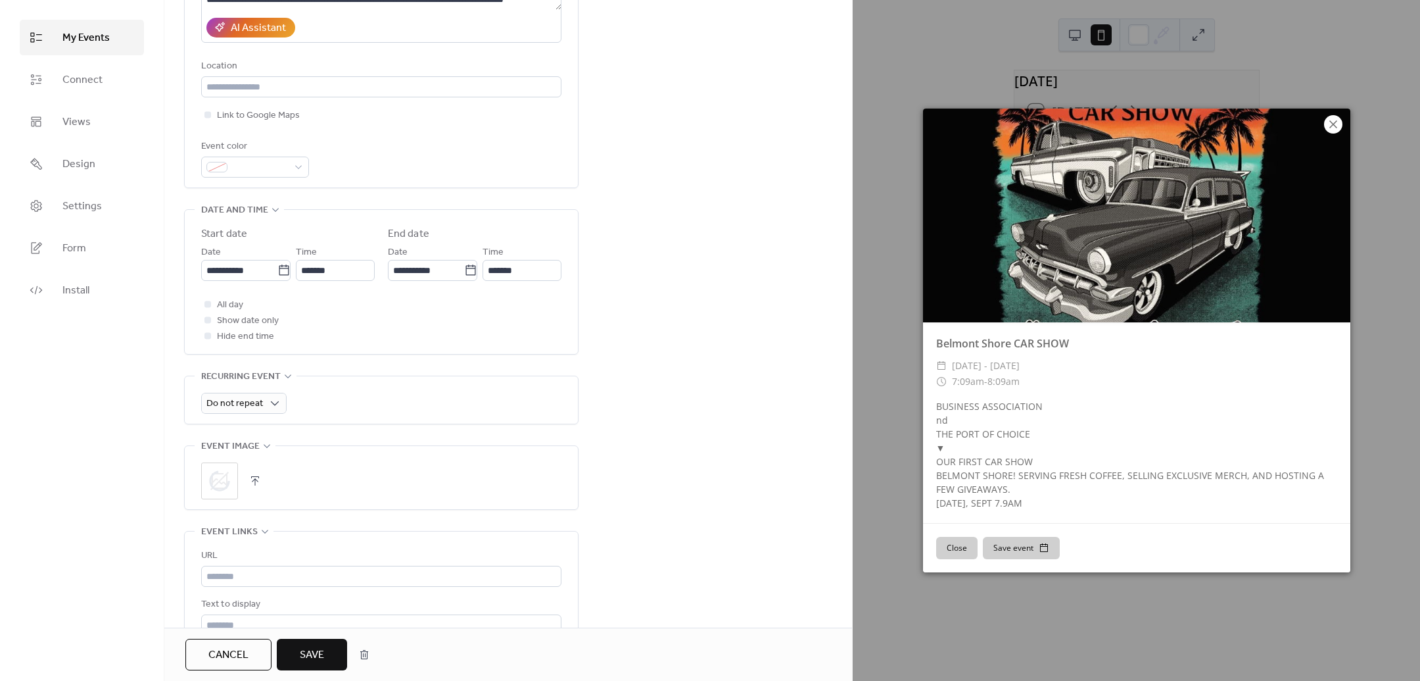
click at [1333, 124] on icon at bounding box center [1334, 124] width 8 height 8
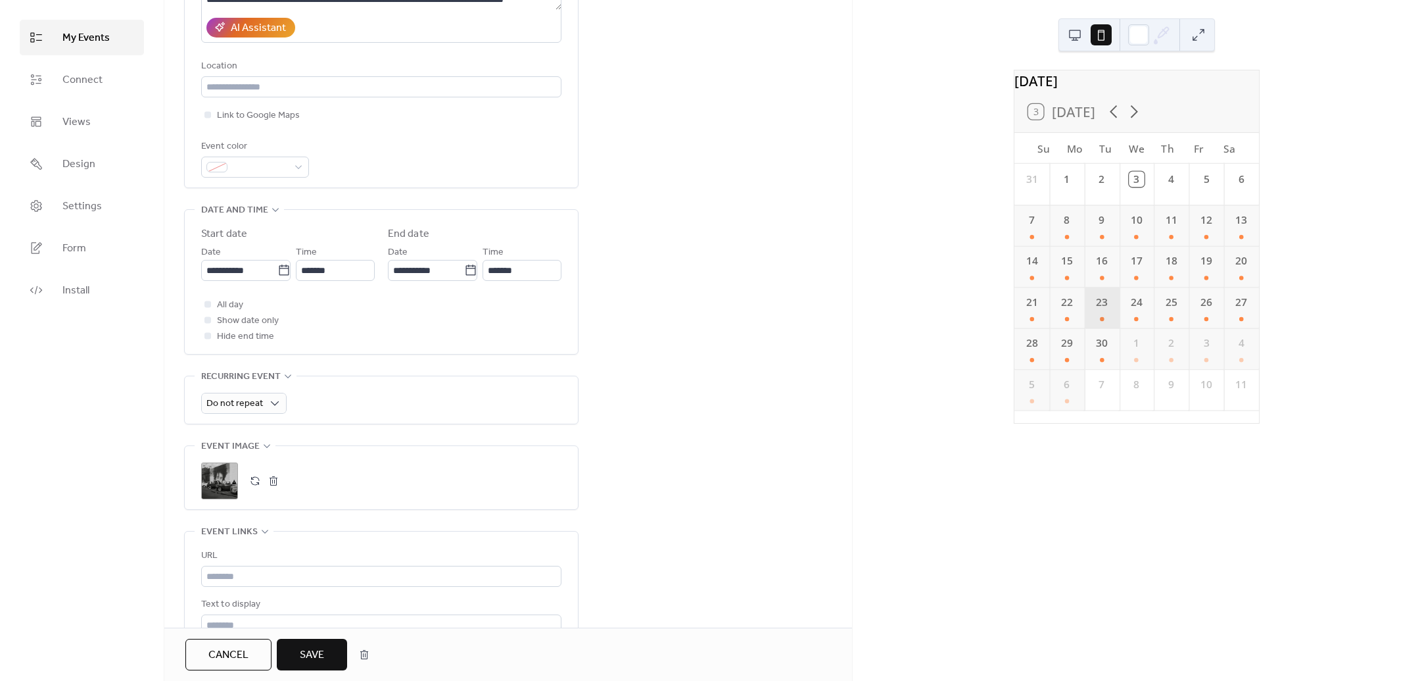
click at [1094, 319] on div "23" at bounding box center [1101, 307] width 35 height 41
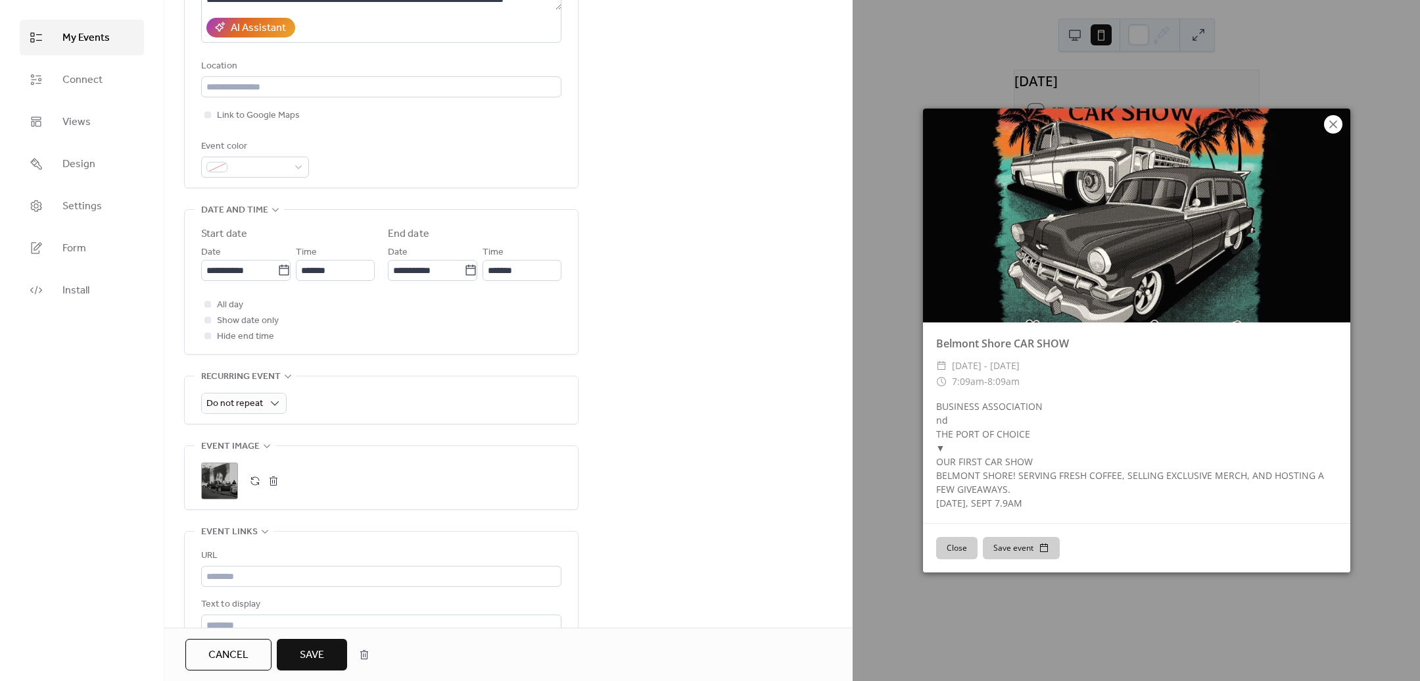
click at [1339, 120] on icon at bounding box center [1334, 124] width 16 height 16
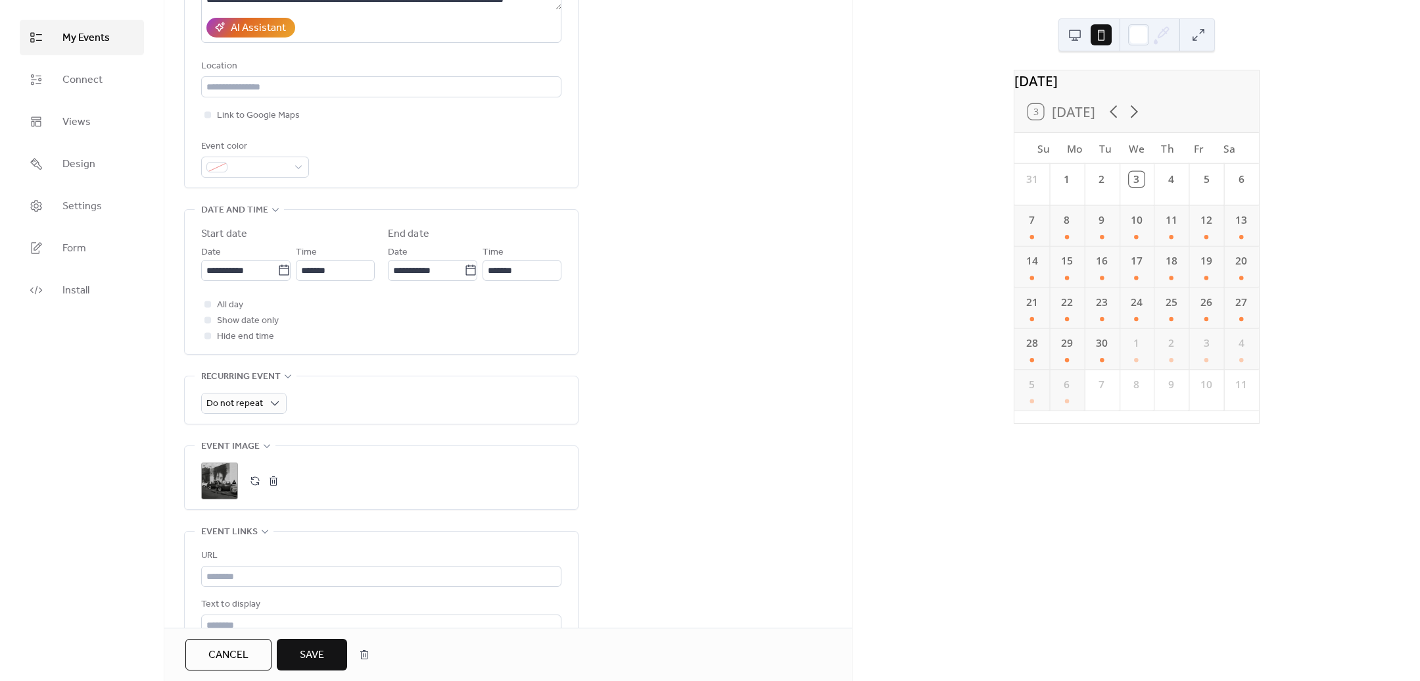
click at [314, 647] on span "Save" at bounding box center [312, 655] width 24 height 16
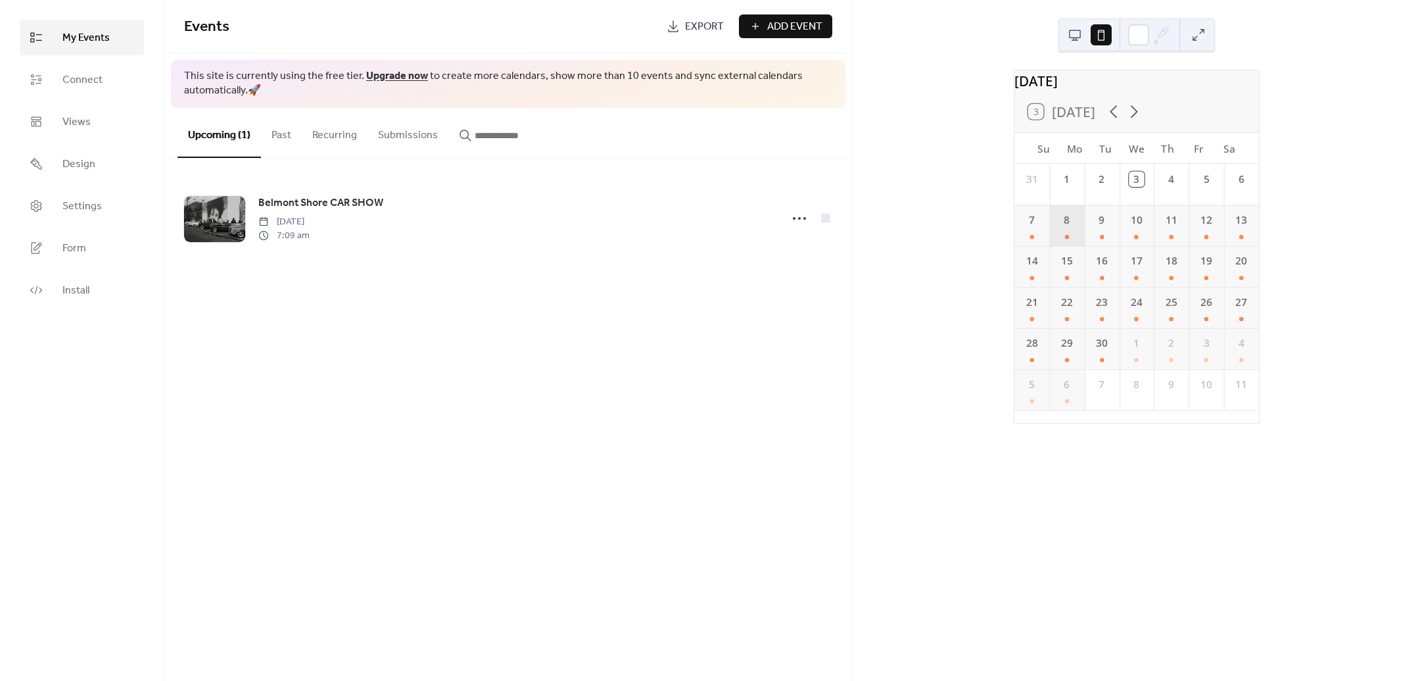
click at [1084, 245] on div "8" at bounding box center [1066, 224] width 35 height 41
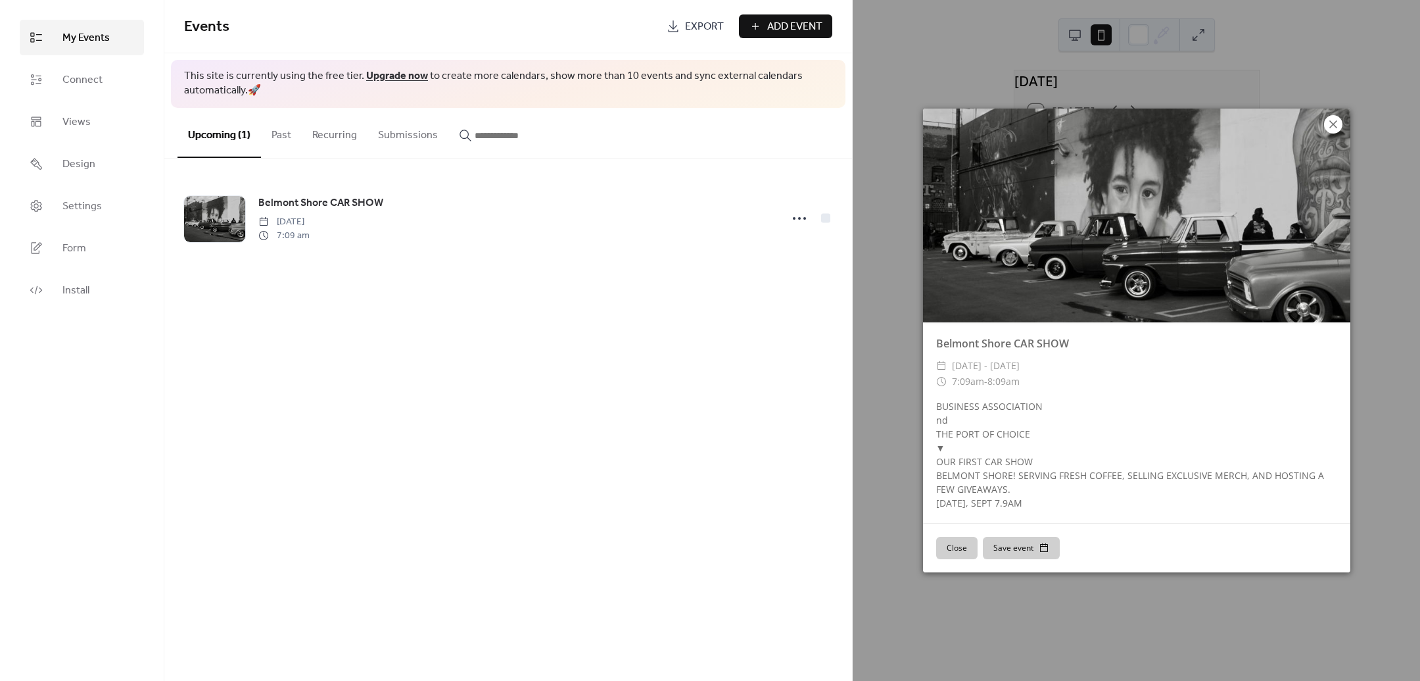
click at [1335, 120] on icon at bounding box center [1334, 124] width 16 height 16
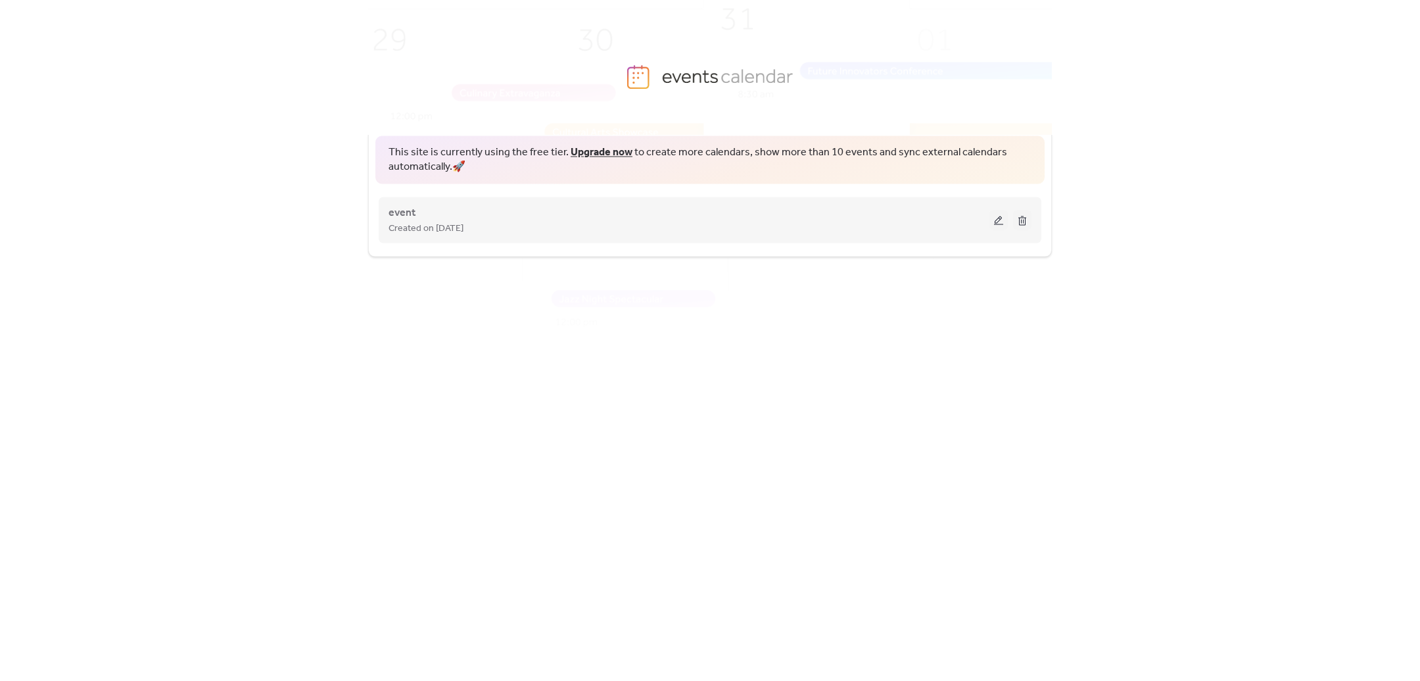
click at [993, 219] on button at bounding box center [999, 220] width 18 height 20
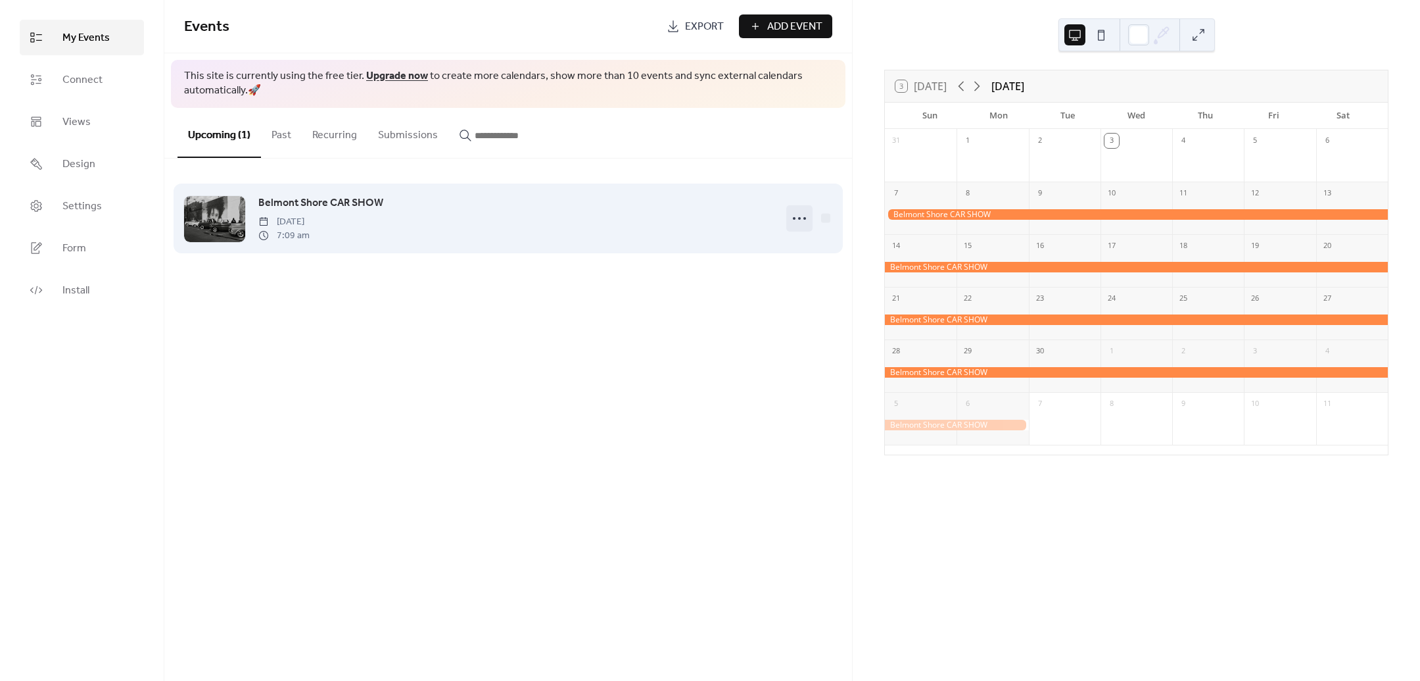
click at [799, 214] on icon at bounding box center [799, 218] width 21 height 21
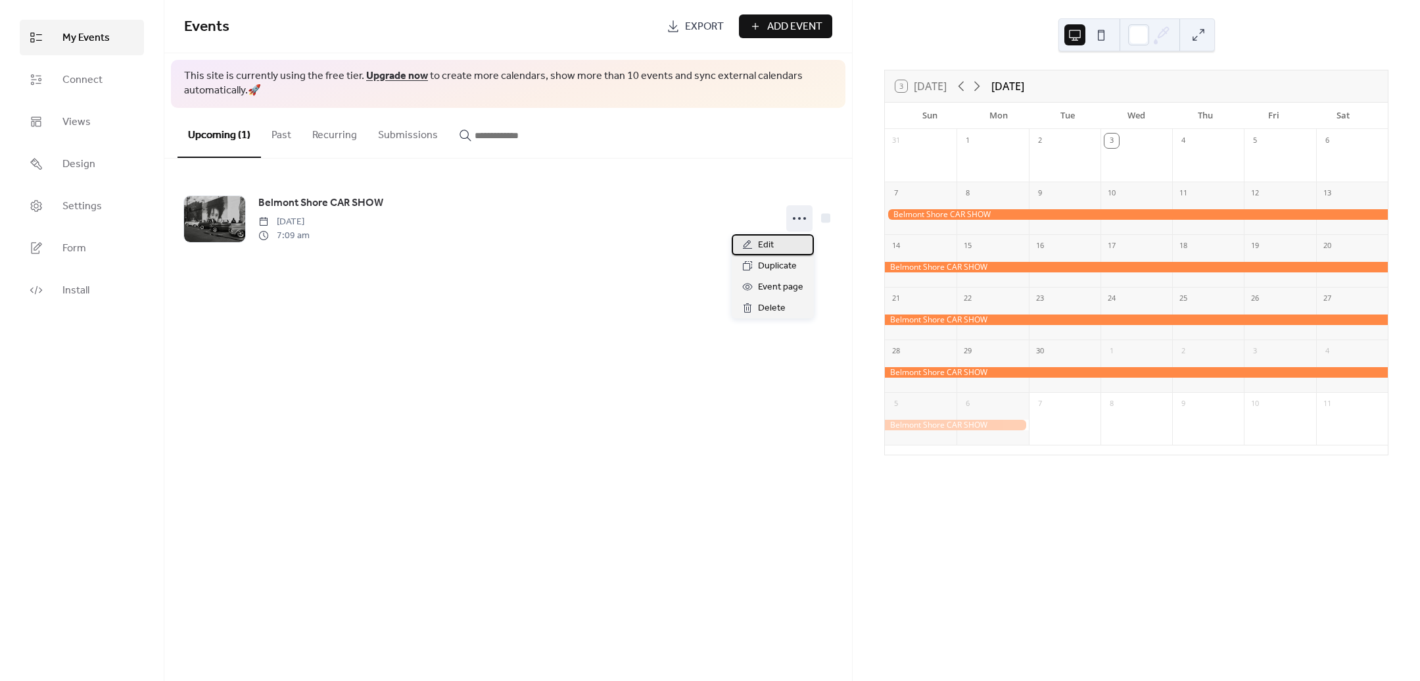
click at [771, 247] on span "Edit" at bounding box center [766, 245] width 16 height 16
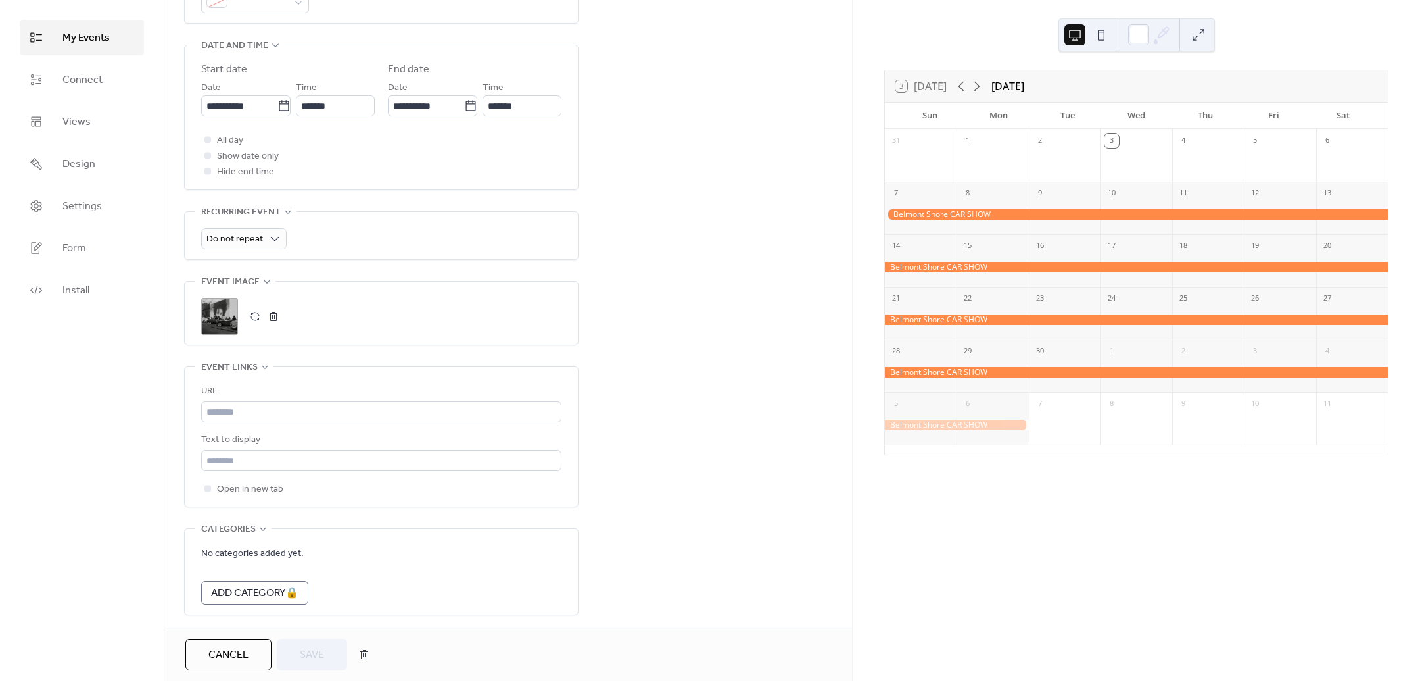
scroll to position [467, 0]
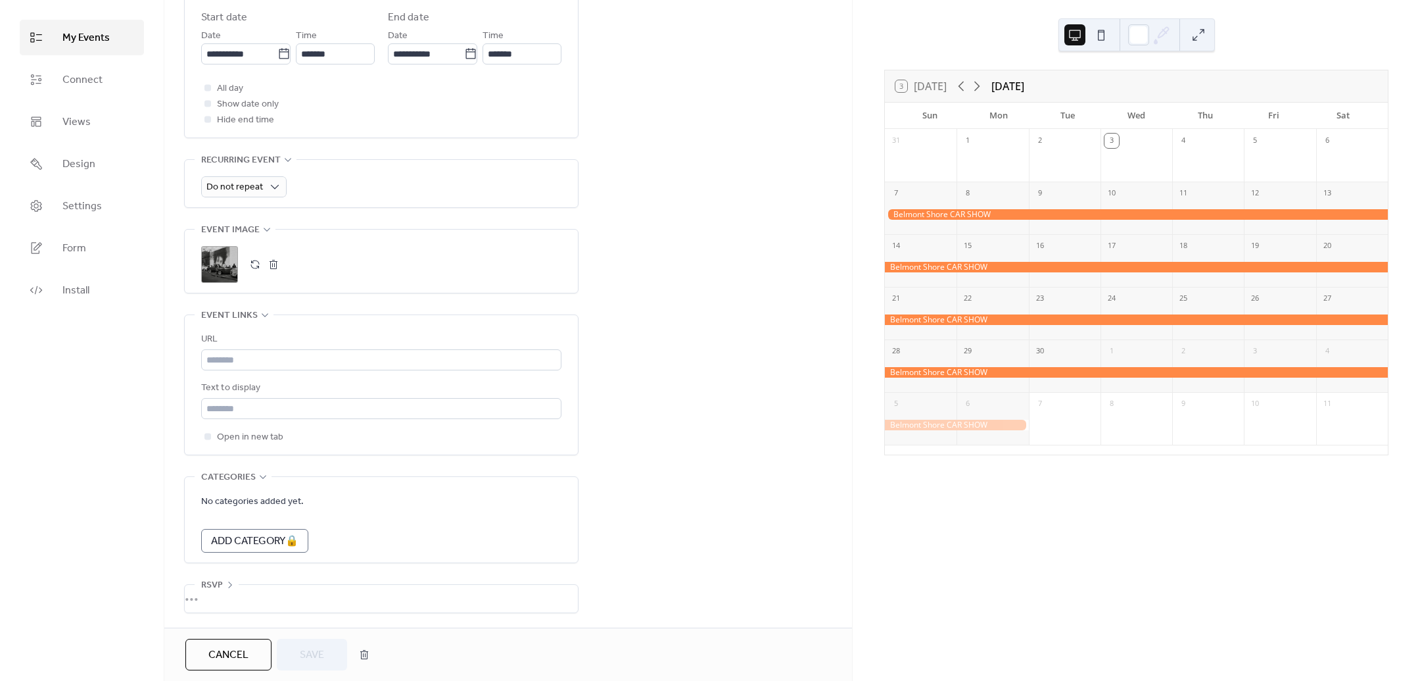
click at [277, 594] on div "•••" at bounding box center [381, 599] width 393 height 28
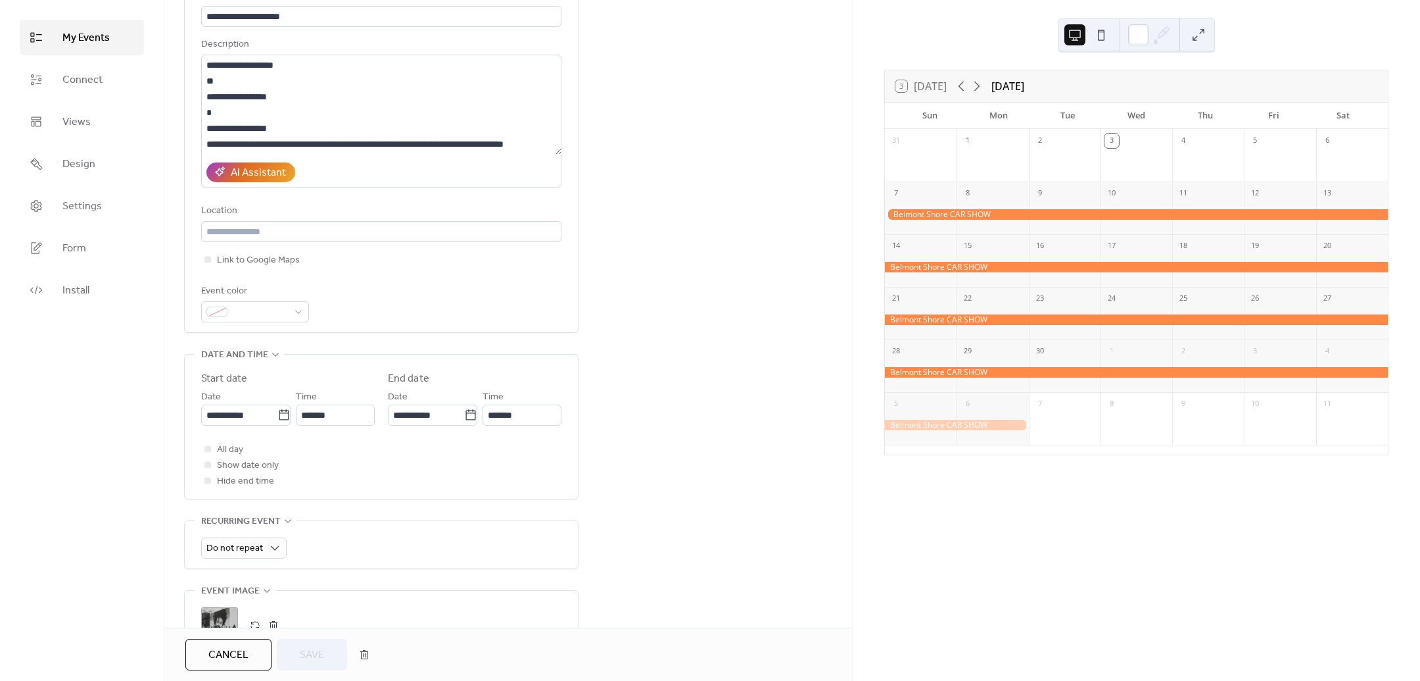
scroll to position [0, 0]
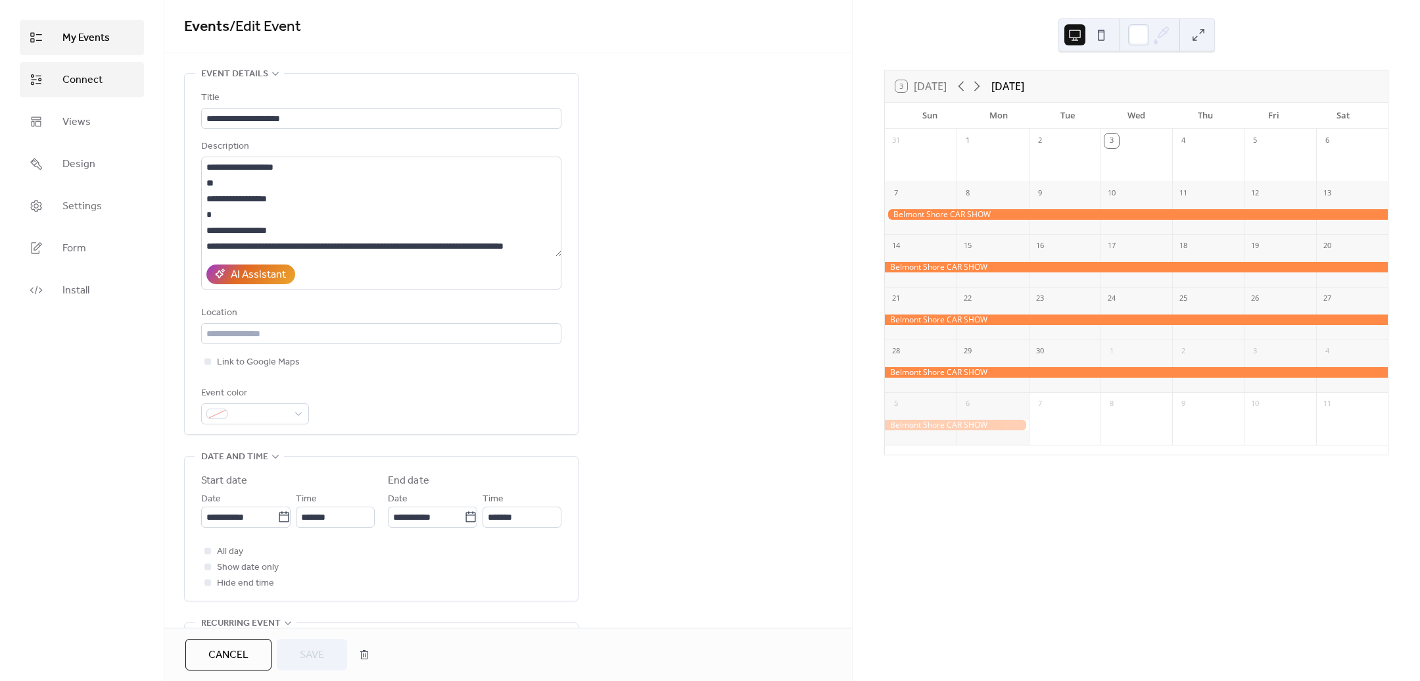
click at [105, 81] on link "Connect" at bounding box center [82, 80] width 124 height 36
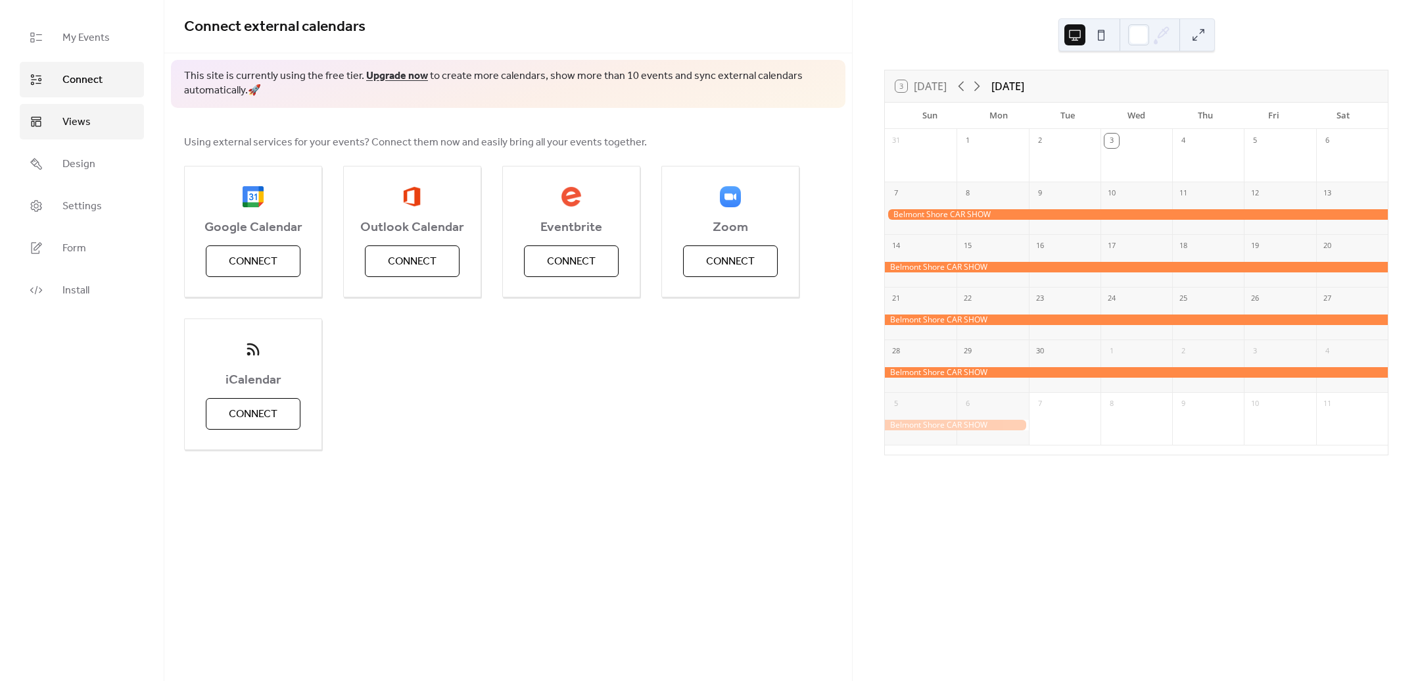
click at [110, 109] on link "Views" at bounding box center [82, 122] width 124 height 36
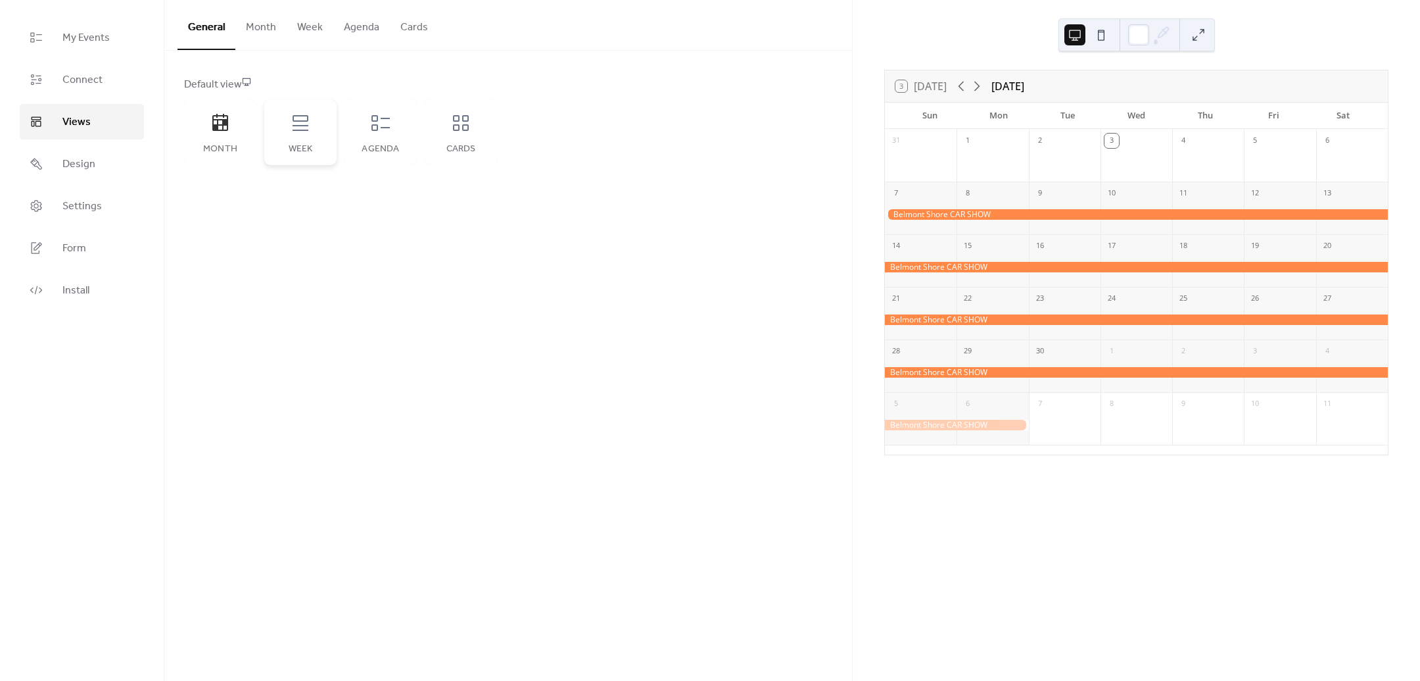
click at [298, 138] on div "Week" at bounding box center [300, 132] width 72 height 66
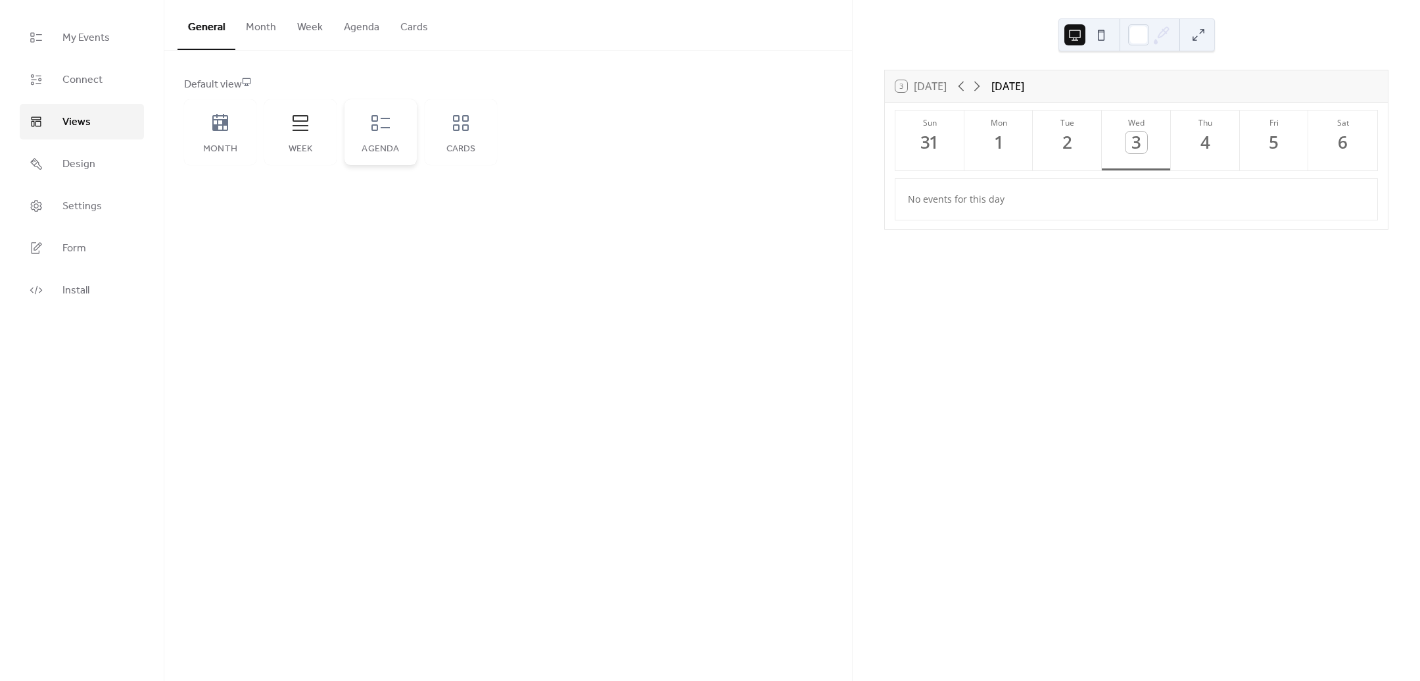
click at [369, 133] on div "Agenda" at bounding box center [381, 132] width 72 height 66
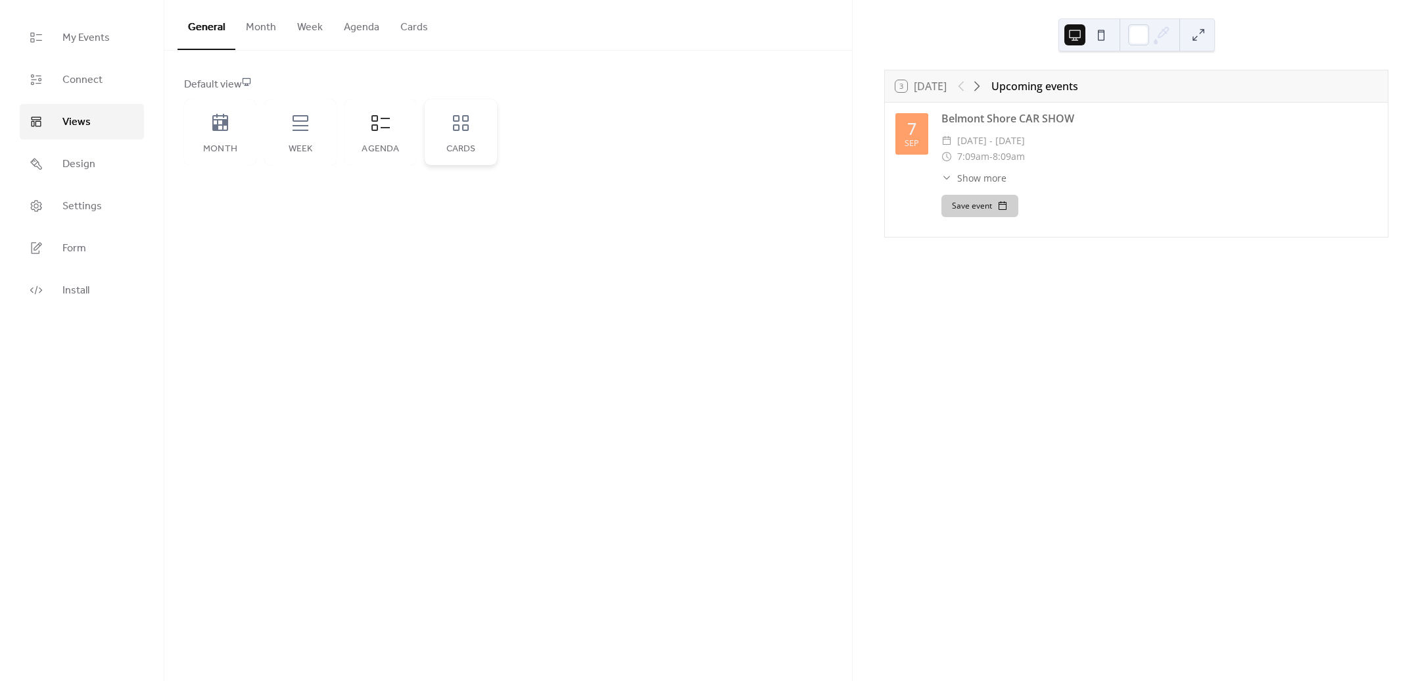
click at [452, 145] on div "Cards" at bounding box center [461, 149] width 46 height 11
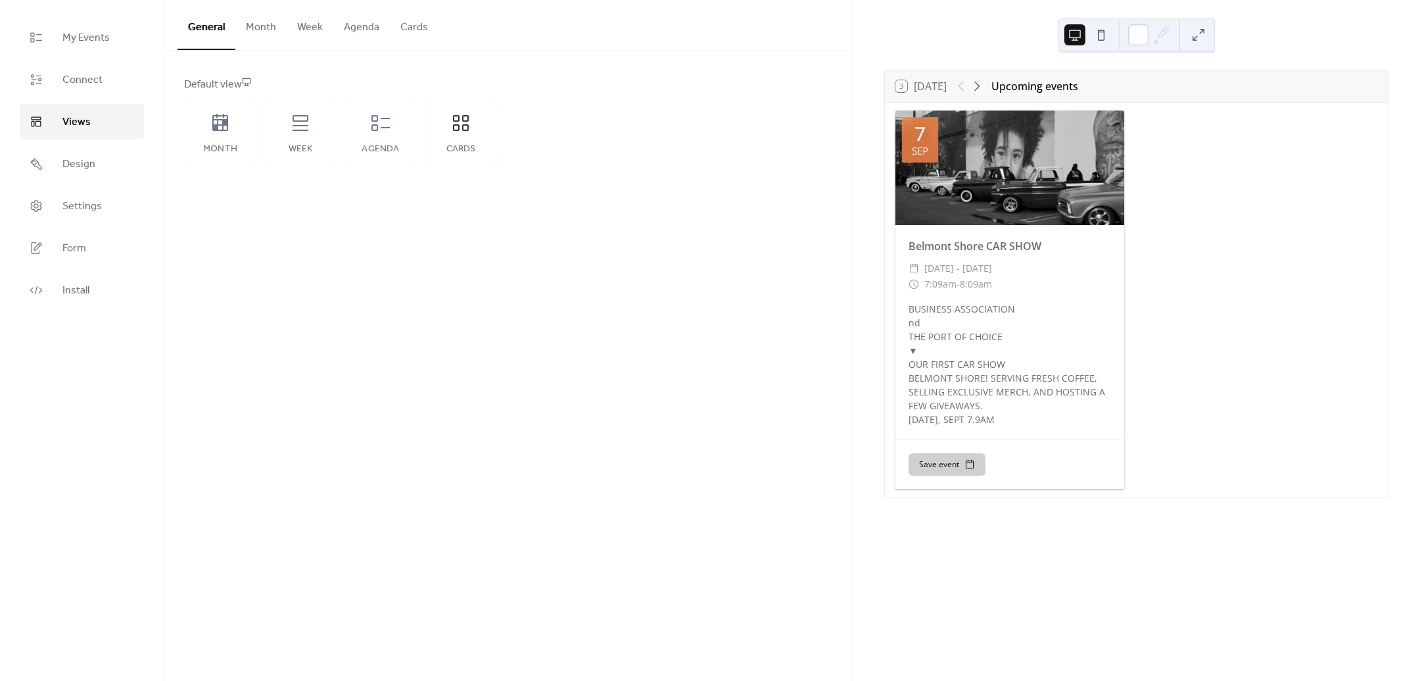
click at [264, 36] on button "Month" at bounding box center [260, 24] width 51 height 49
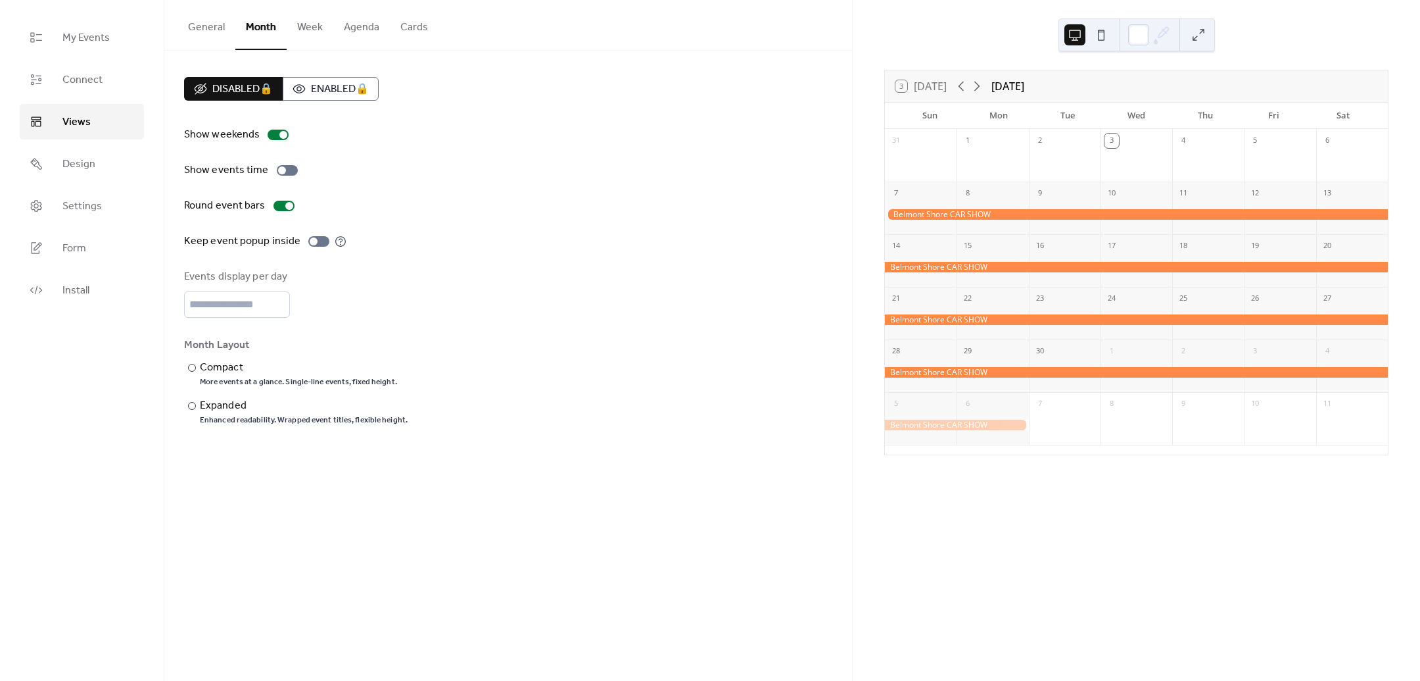
click at [316, 35] on button "Week" at bounding box center [310, 24] width 47 height 49
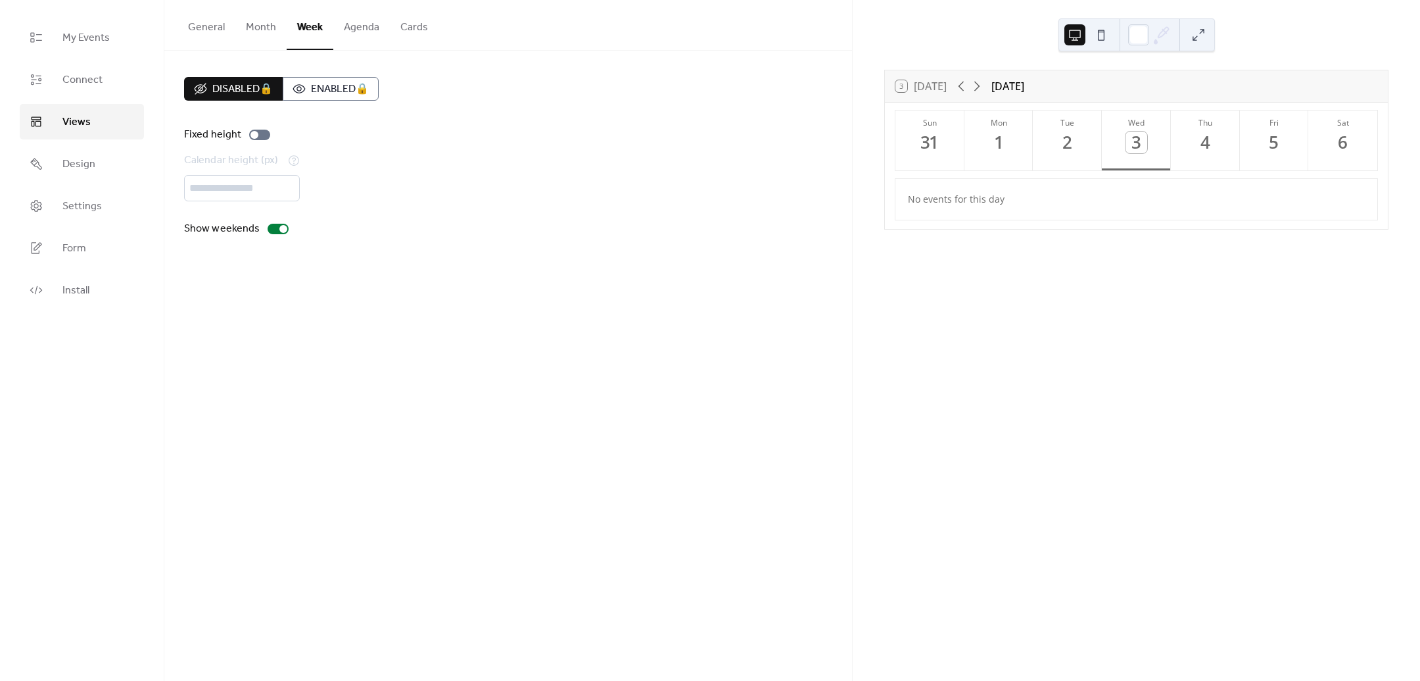
click at [357, 35] on button "Agenda" at bounding box center [361, 24] width 57 height 49
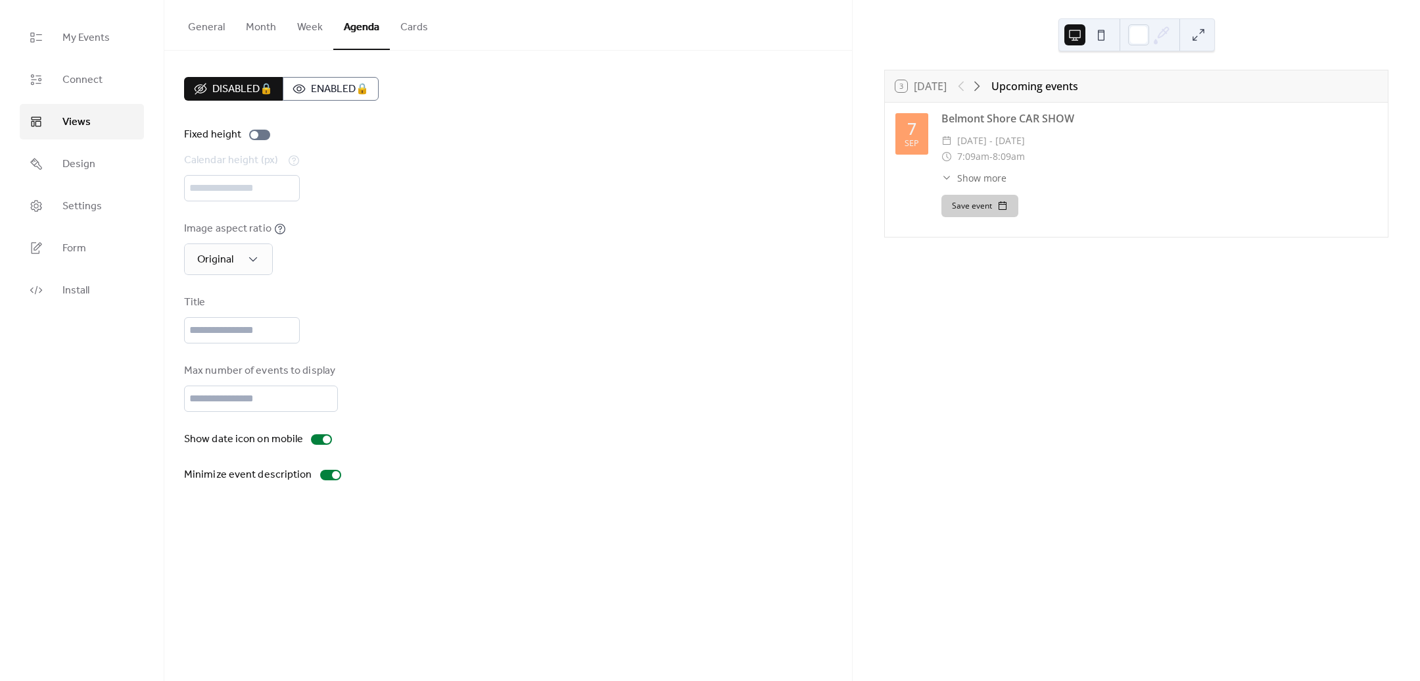
click at [398, 36] on button "Cards" at bounding box center [414, 24] width 49 height 49
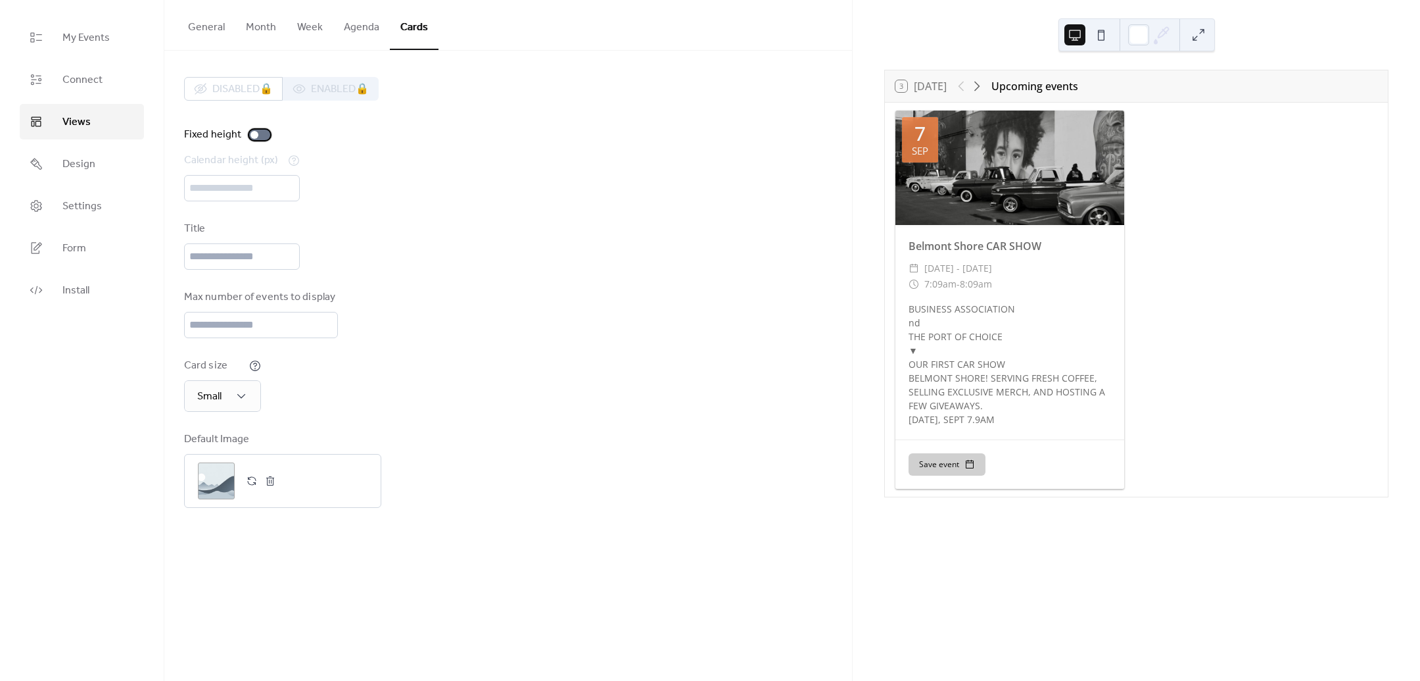
click at [258, 135] on div at bounding box center [259, 135] width 21 height 11
click at [226, 397] on div "Small" at bounding box center [222, 396] width 77 height 32
click at [204, 39] on button "General" at bounding box center [207, 24] width 58 height 49
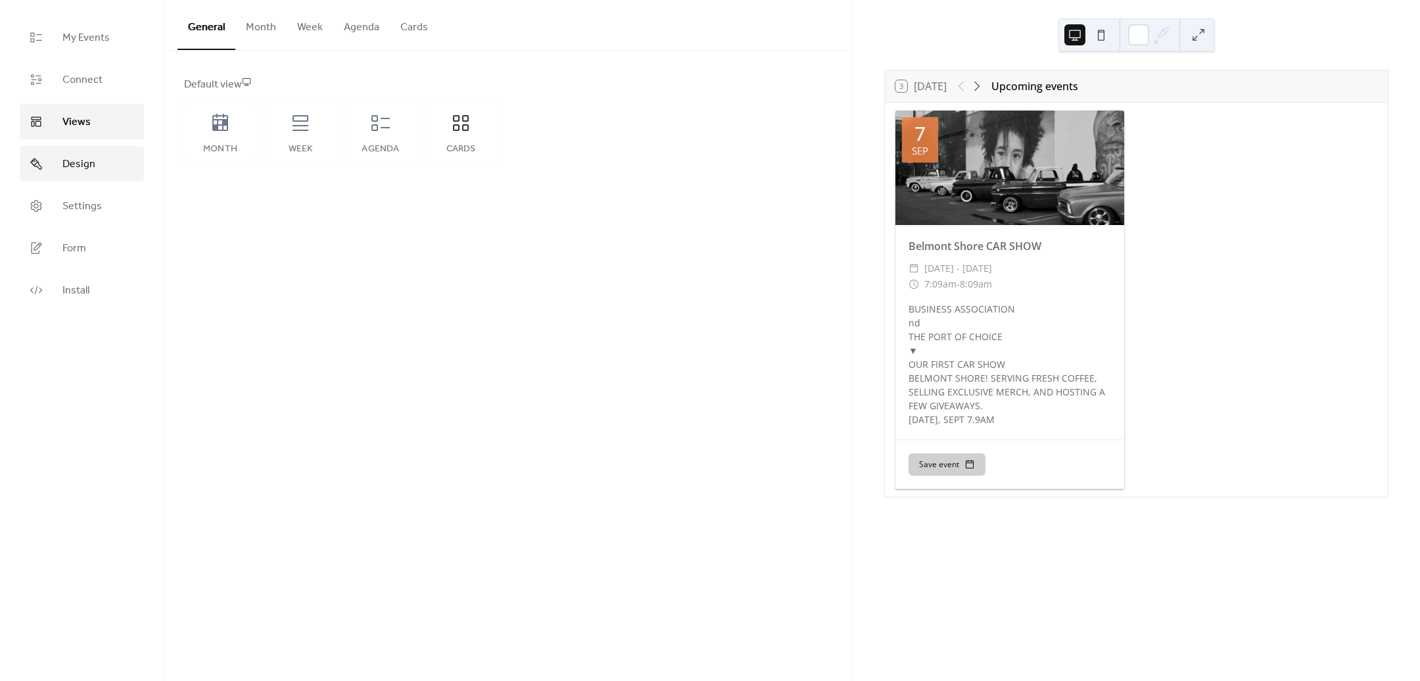
click at [103, 164] on link "Design" at bounding box center [82, 164] width 124 height 36
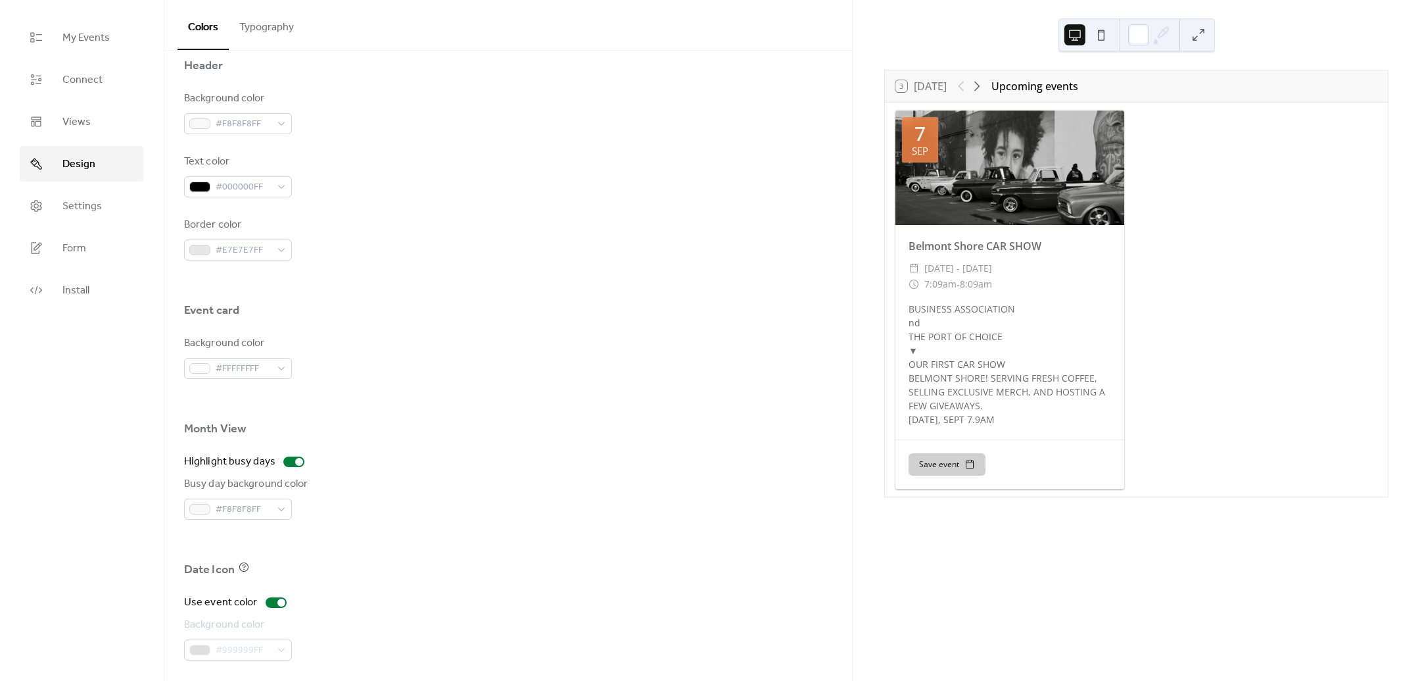
scroll to position [643, 0]
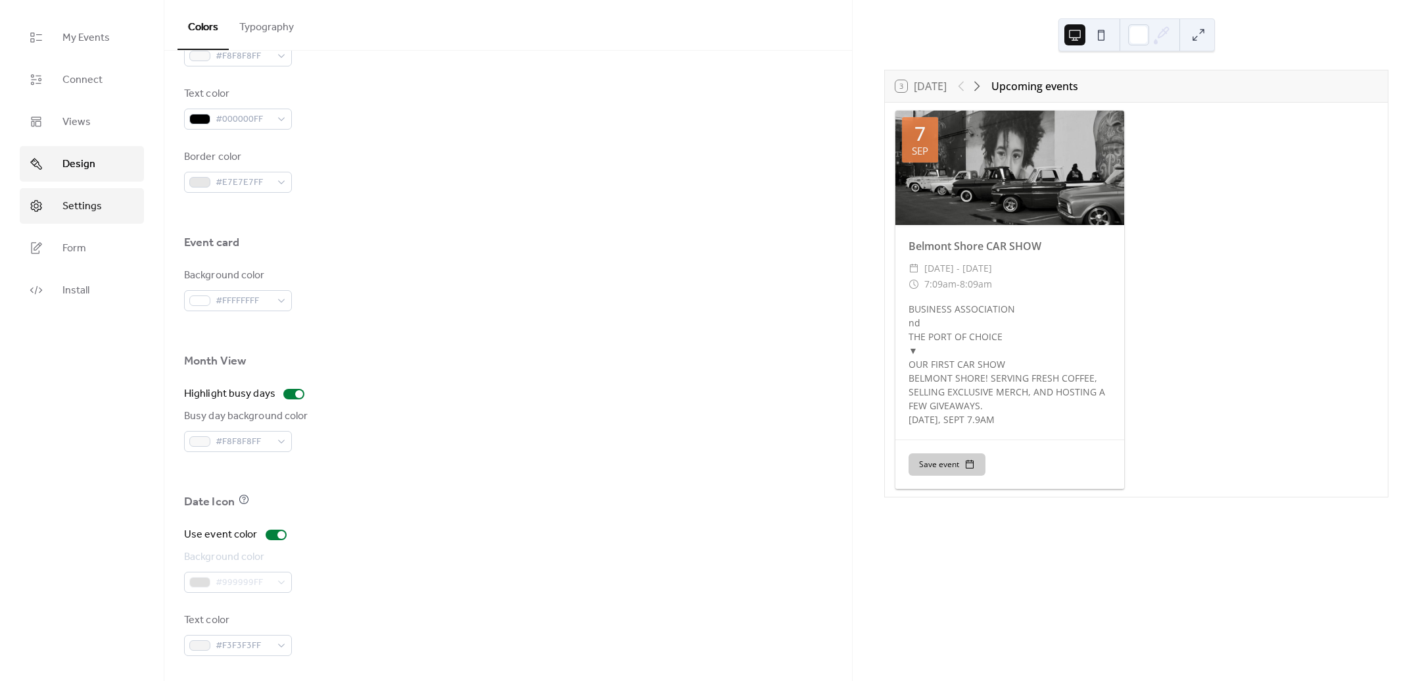
click at [51, 206] on link "Settings" at bounding box center [82, 206] width 124 height 36
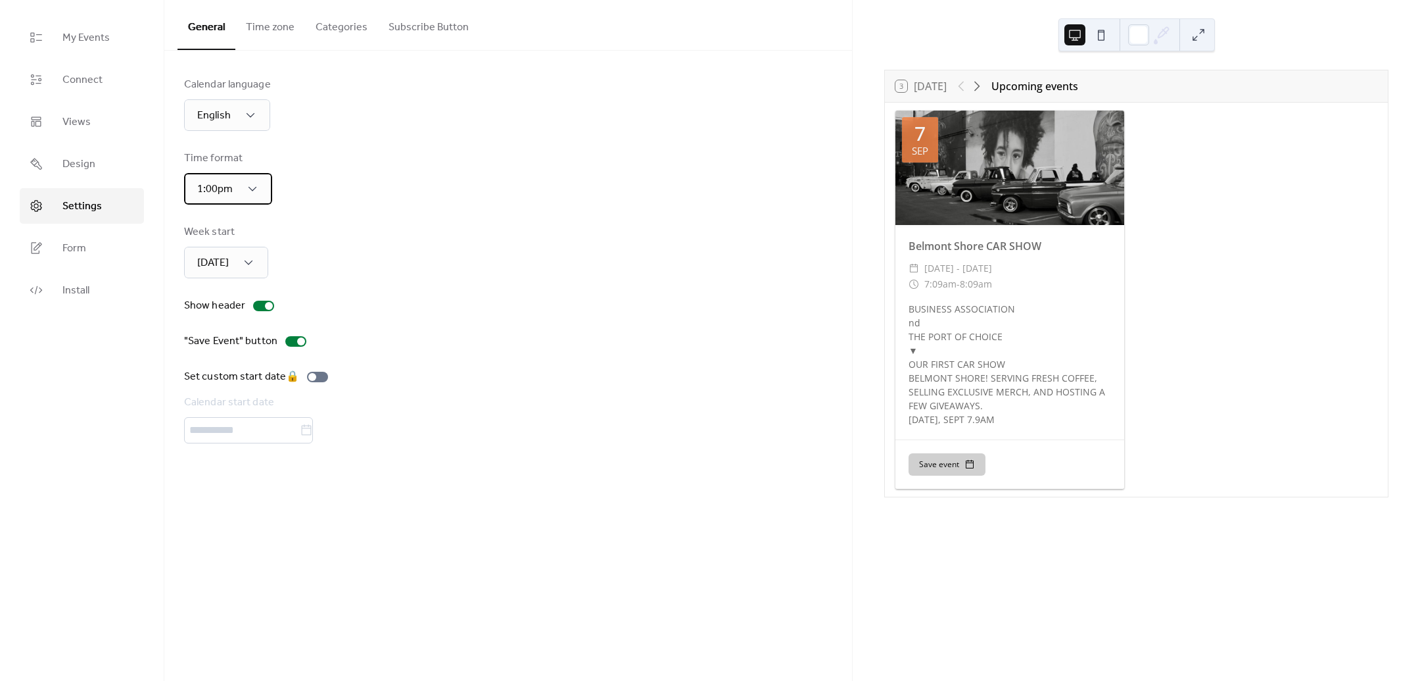
click at [268, 191] on div "1:00pm" at bounding box center [228, 189] width 88 height 32
click at [264, 190] on div "1:00pm" at bounding box center [228, 189] width 88 height 32
click at [60, 240] on link "Form" at bounding box center [82, 248] width 124 height 36
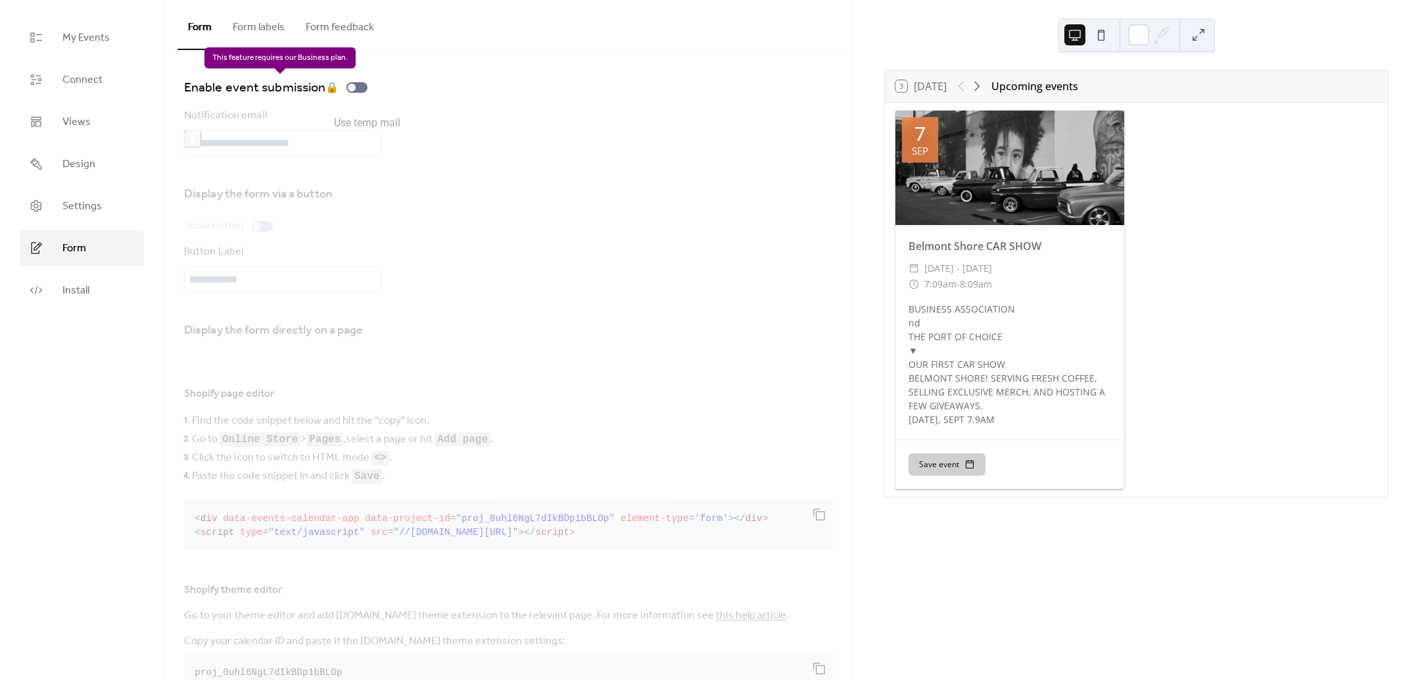
click at [353, 85] on div "Enable event submission 🔒" at bounding box center [278, 87] width 189 height 21
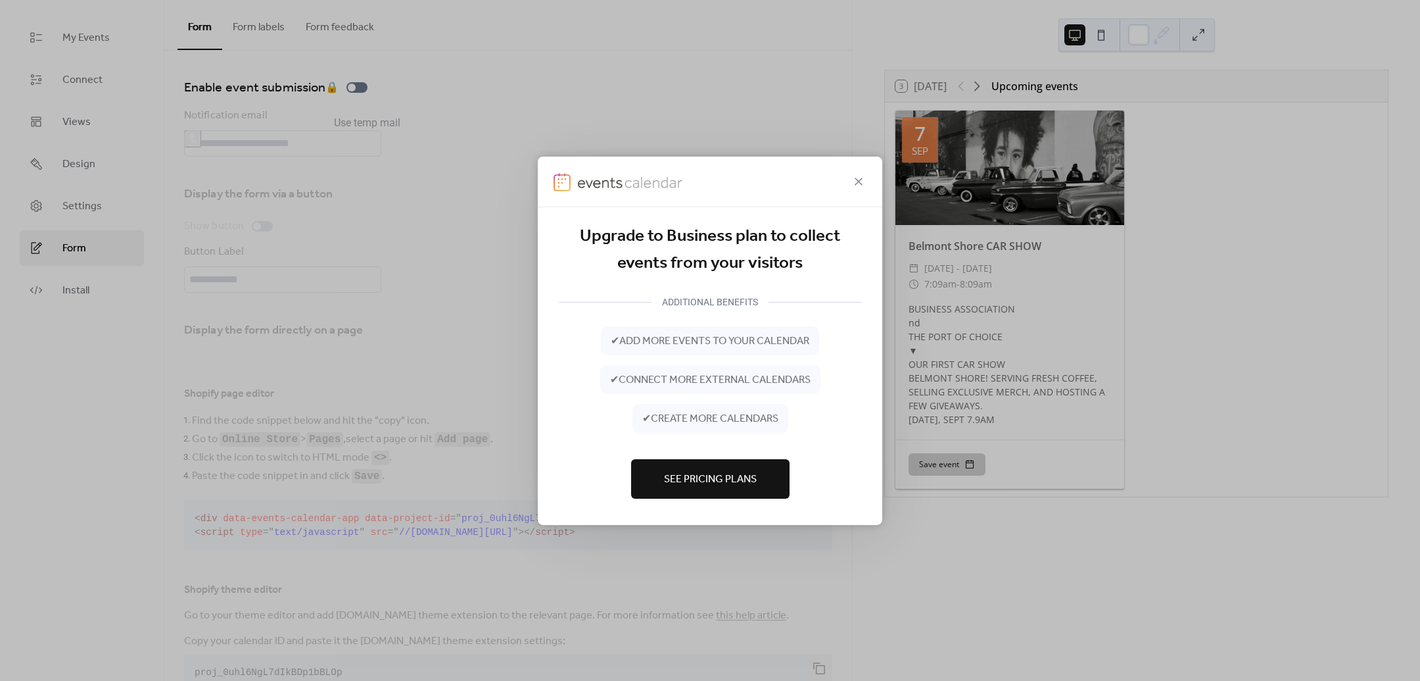
click at [705, 485] on span "See Pricing Plans" at bounding box center [710, 479] width 93 height 16
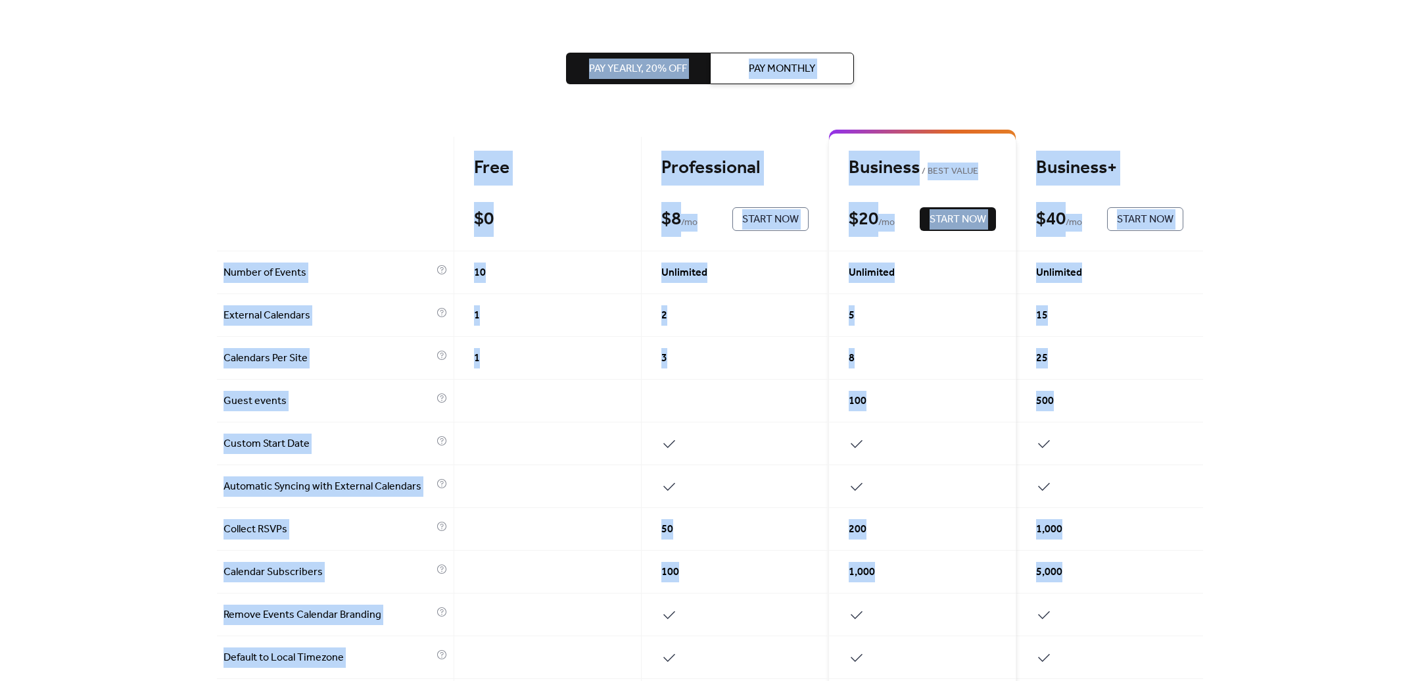
click at [519, 92] on div "Pay Yearly, 20% off Pay Monthly Free $ 0 Start Now Professional $ 8 / mo Start …" at bounding box center [710, 535] width 986 height 1071
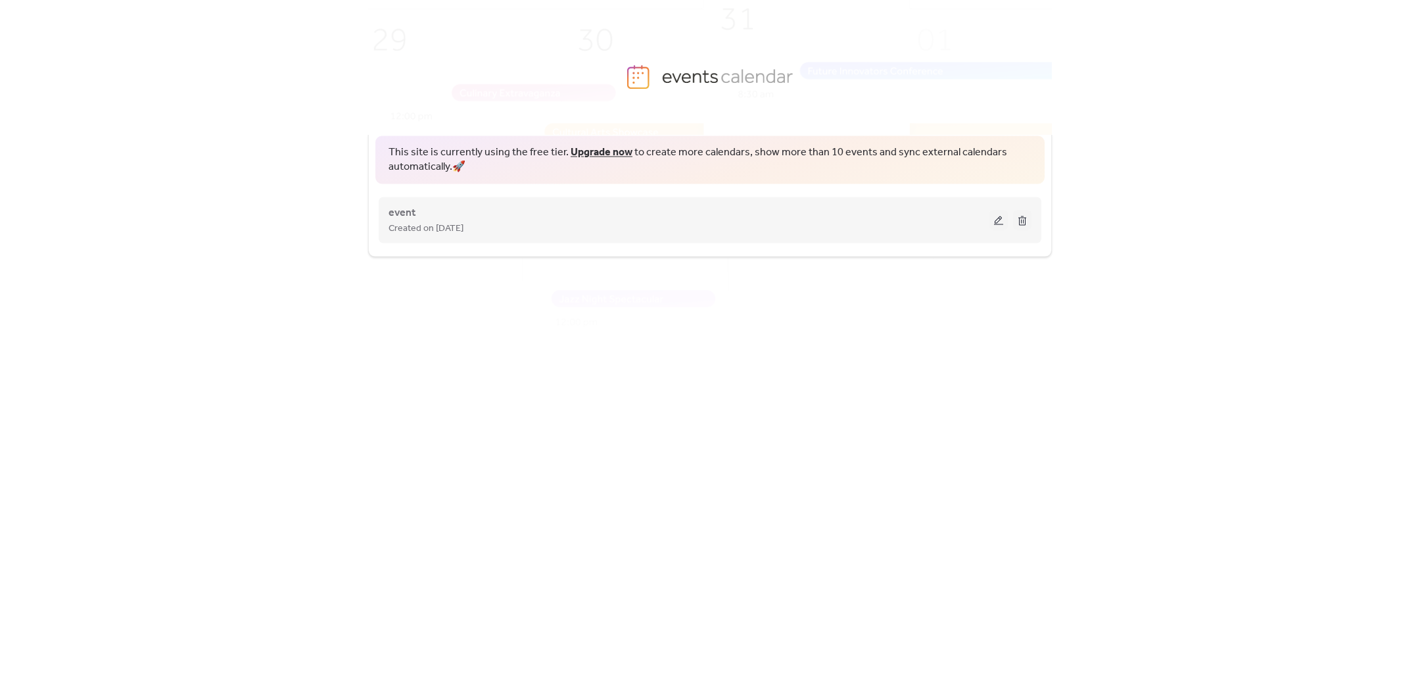
click at [998, 220] on button at bounding box center [999, 220] width 18 height 20
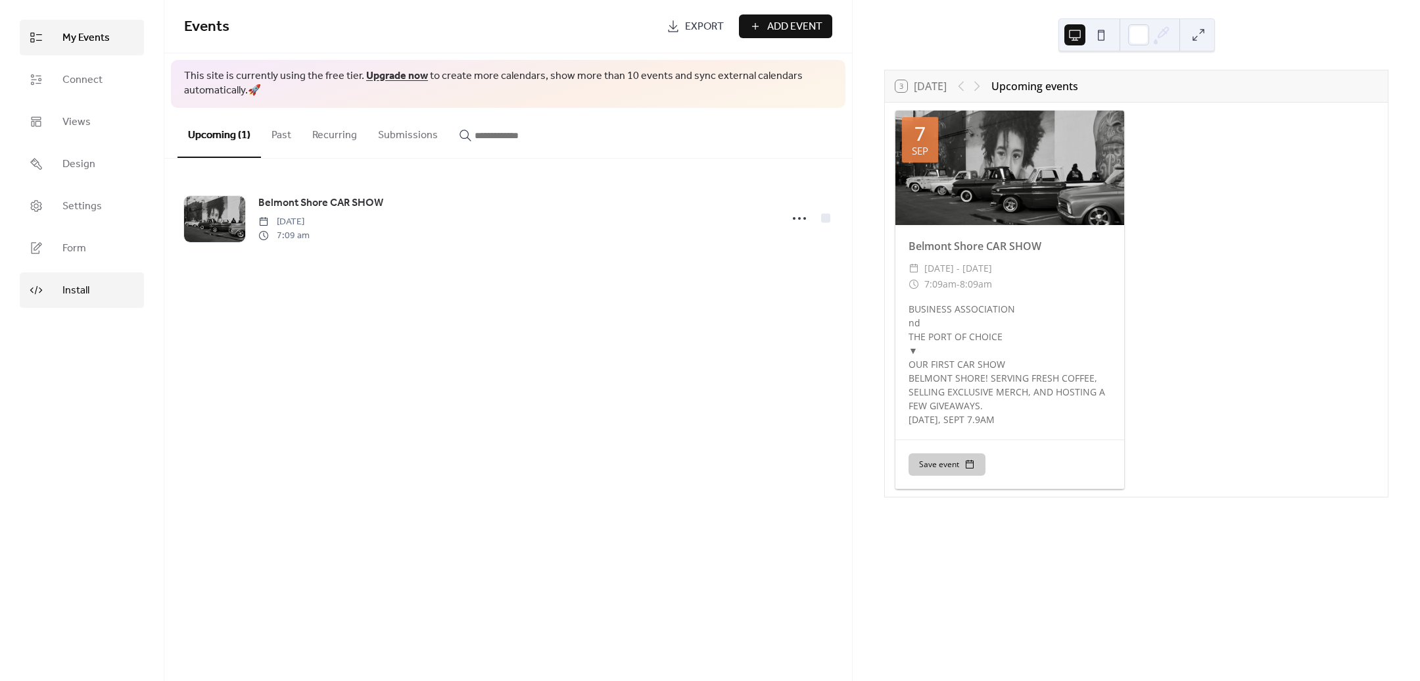
click at [96, 299] on link "Install" at bounding box center [82, 290] width 124 height 36
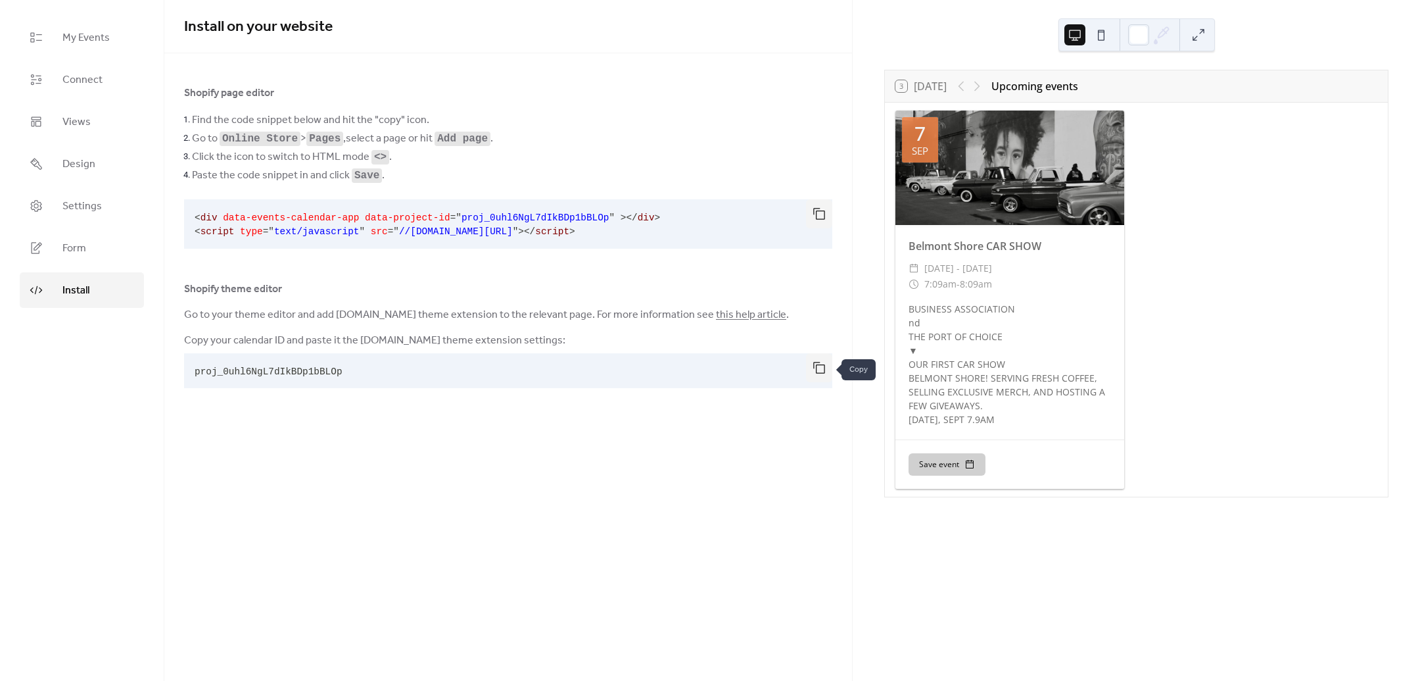
click at [821, 368] on button "button" at bounding box center [819, 367] width 26 height 29
click at [64, 152] on link "Design" at bounding box center [82, 164] width 124 height 36
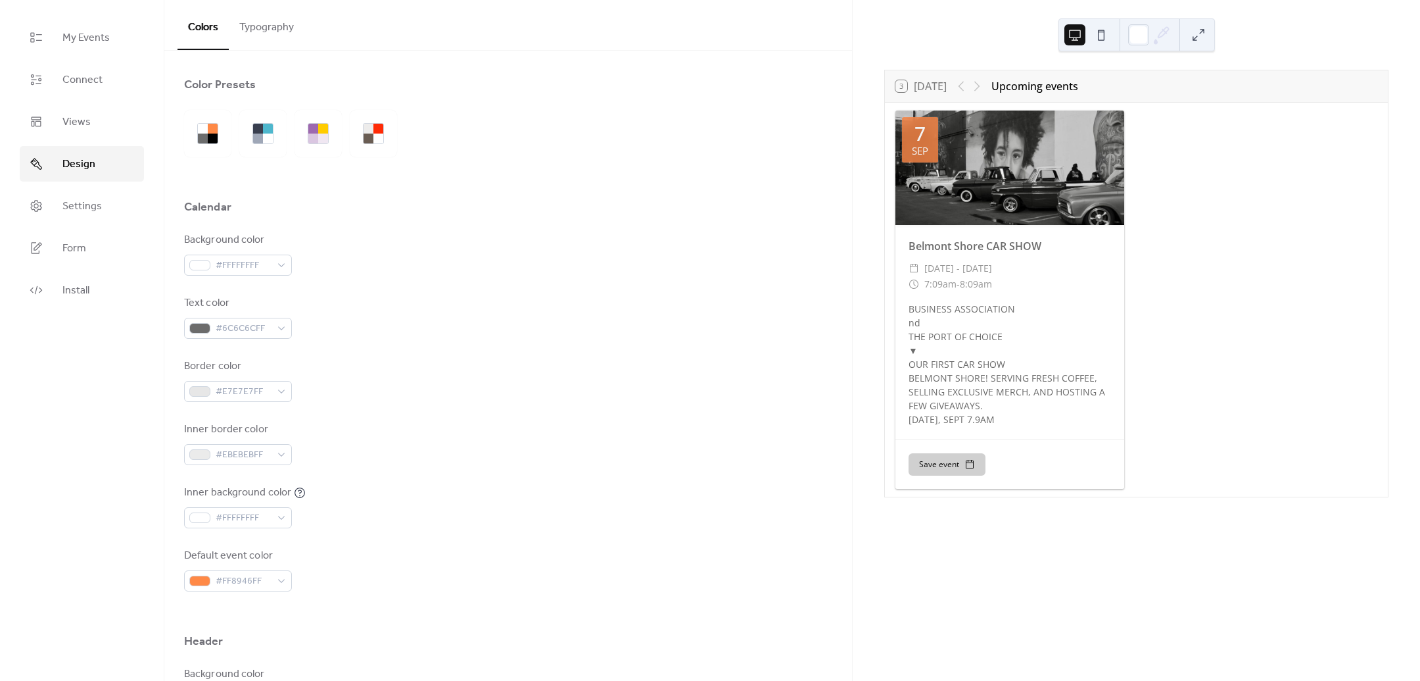
click at [268, 32] on button "Typography" at bounding box center [267, 24] width 76 height 49
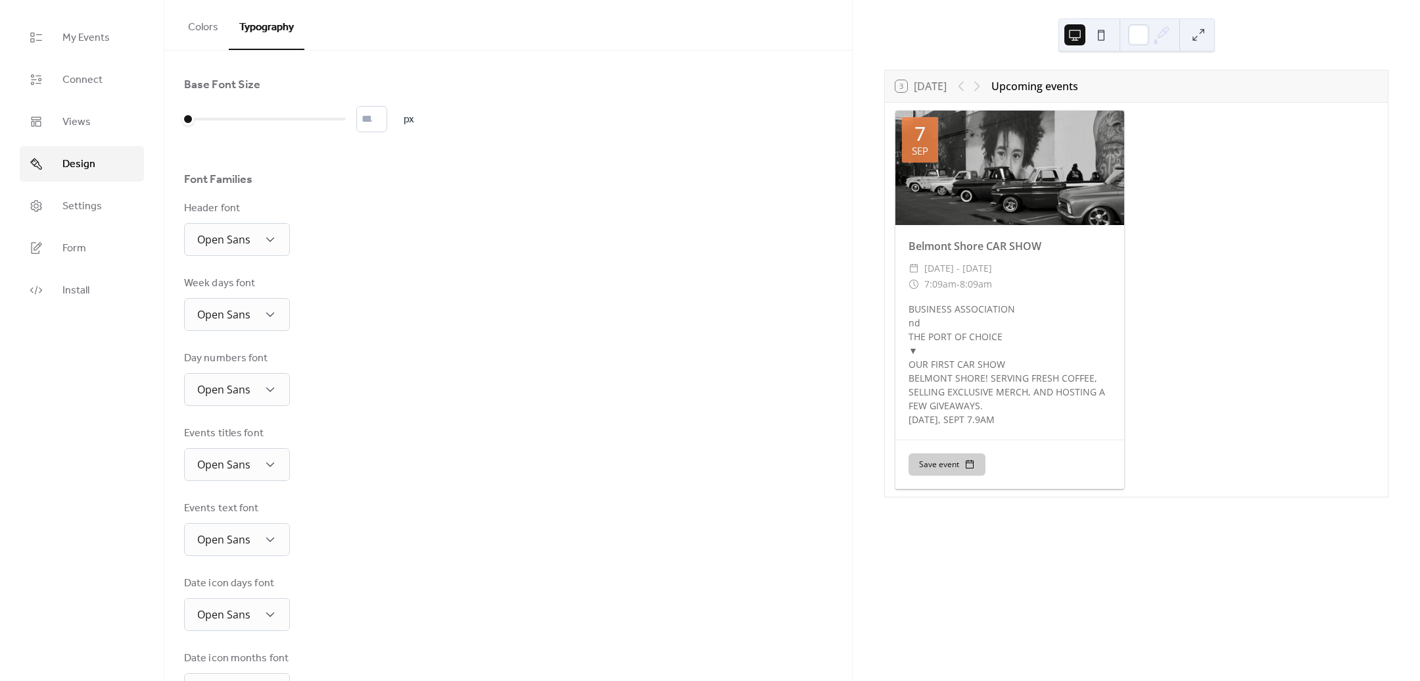
click at [208, 20] on button "Colors" at bounding box center [203, 24] width 51 height 49
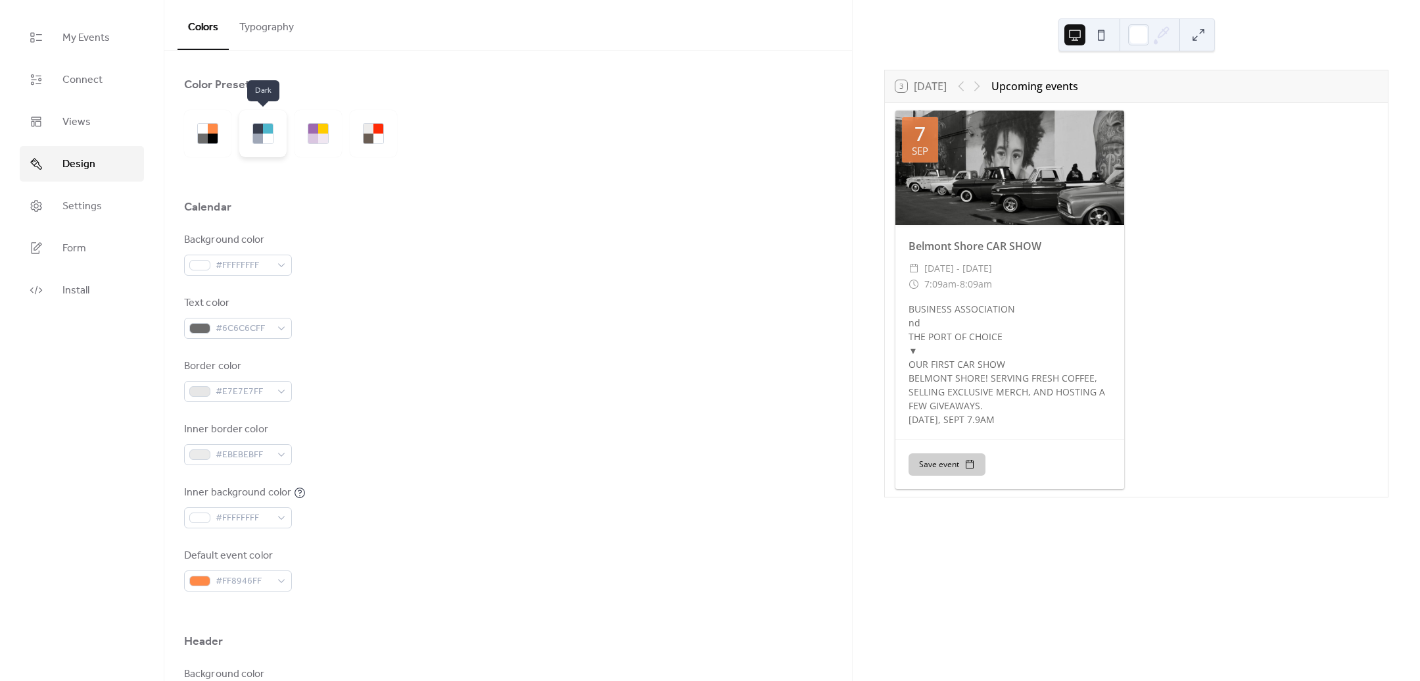
click at [263, 137] on div at bounding box center [268, 138] width 10 height 10
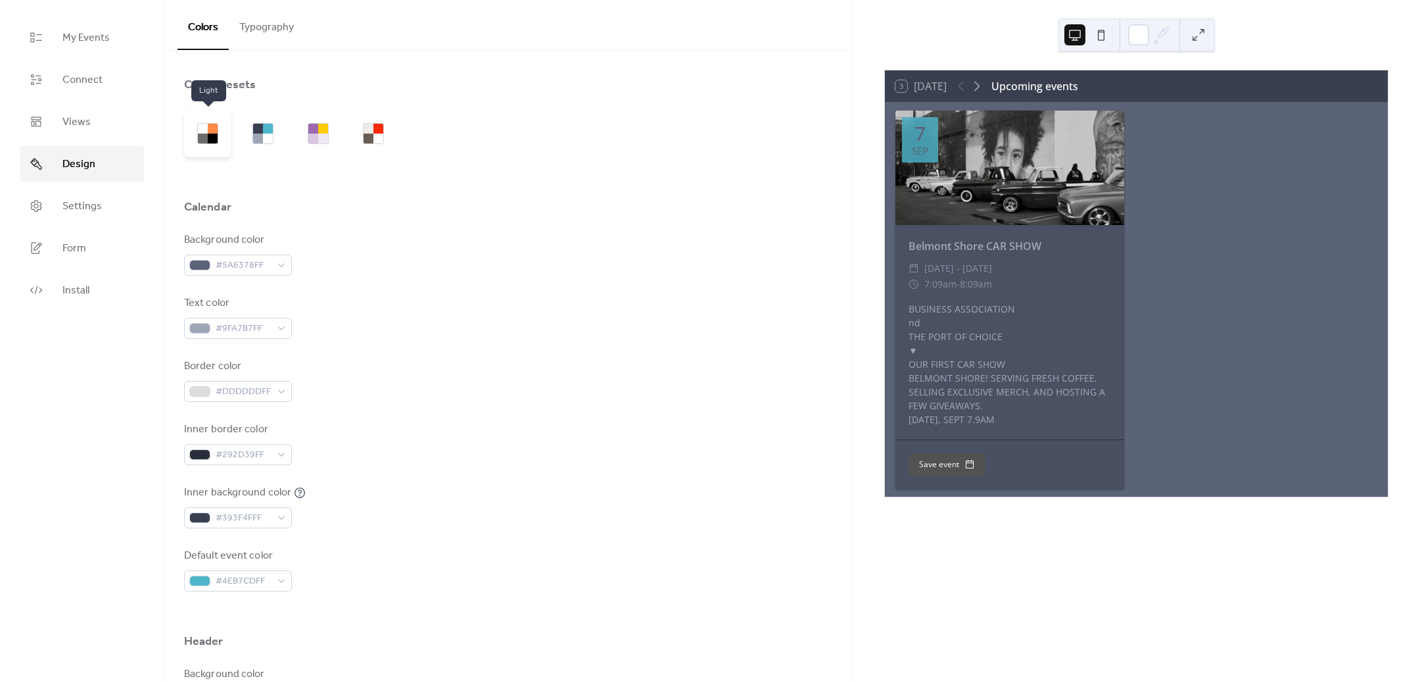
click at [201, 137] on div at bounding box center [203, 138] width 10 height 10
click at [210, 118] on div at bounding box center [207, 133] width 47 height 47
click at [210, 123] on div at bounding box center [207, 133] width 21 height 21
click at [211, 124] on div at bounding box center [213, 129] width 10 height 10
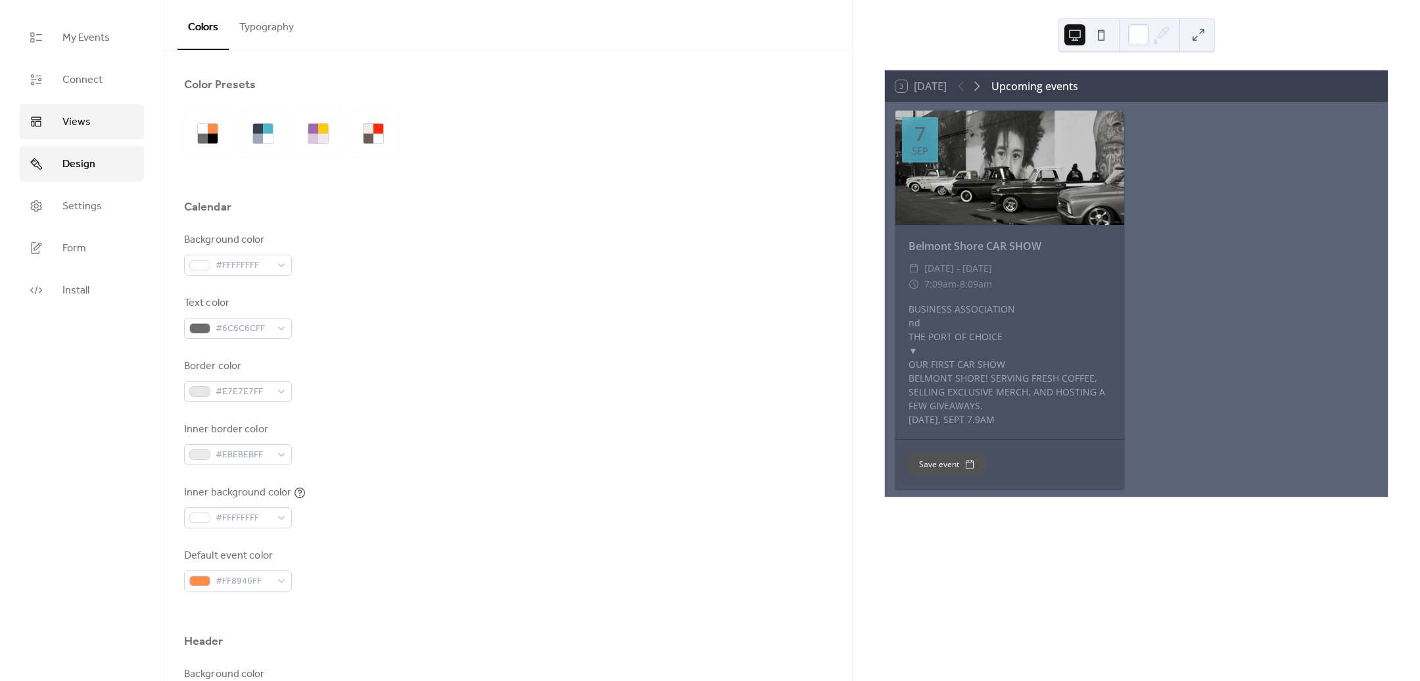
click at [64, 115] on span "Views" at bounding box center [76, 122] width 28 height 16
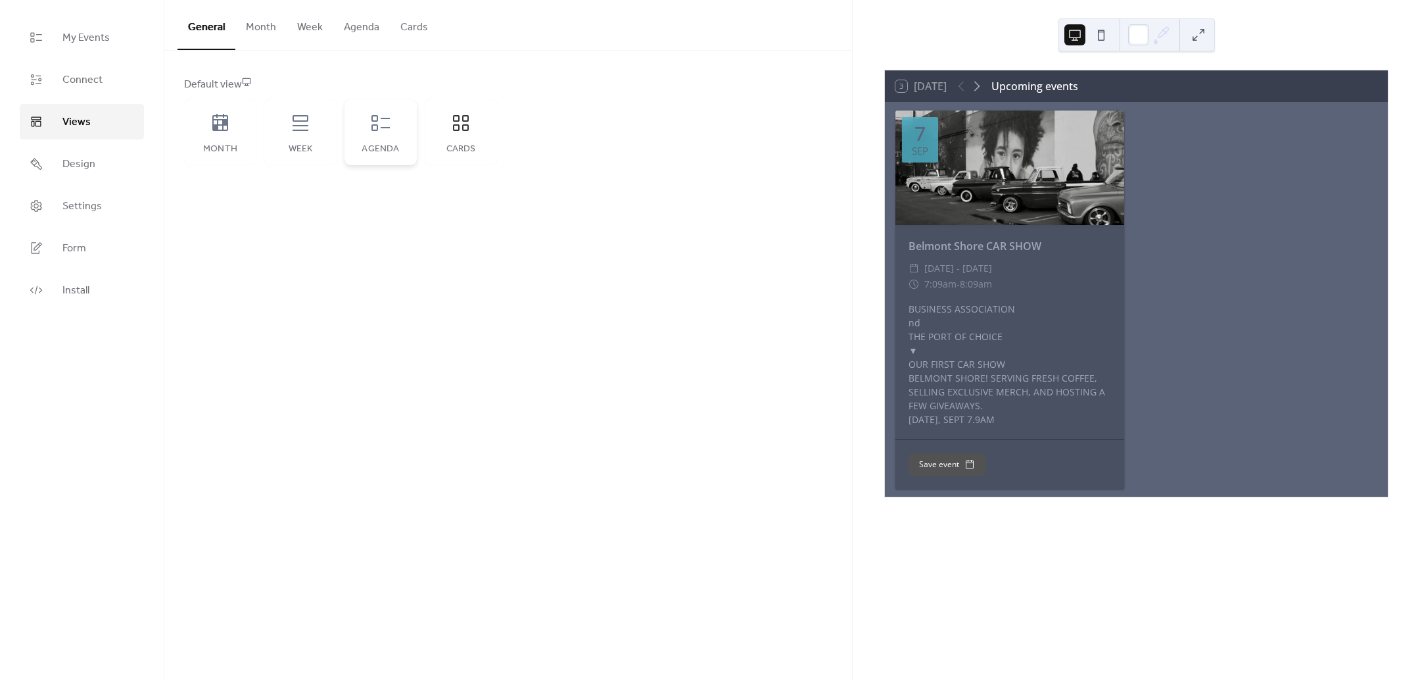
click at [391, 142] on div "Agenda" at bounding box center [381, 132] width 72 height 66
click at [332, 130] on div "Week" at bounding box center [300, 132] width 72 height 66
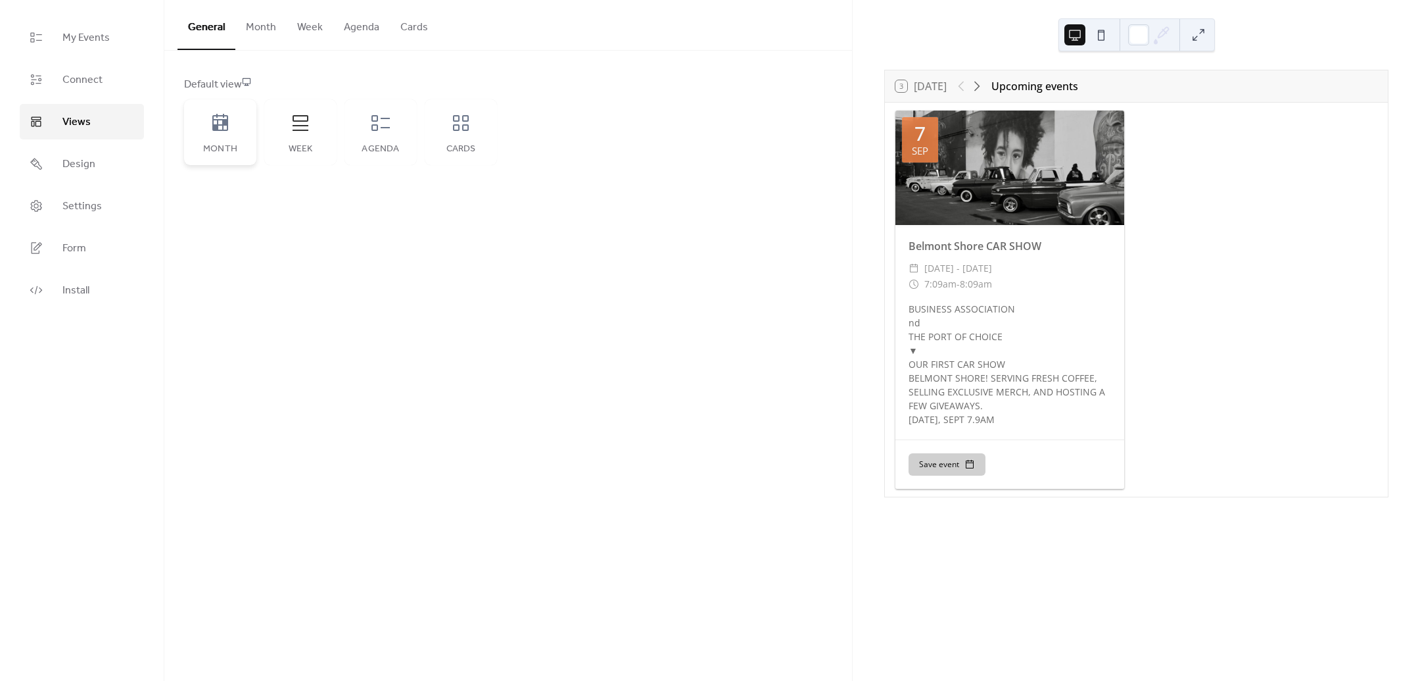
click at [226, 112] on icon at bounding box center [220, 122] width 21 height 21
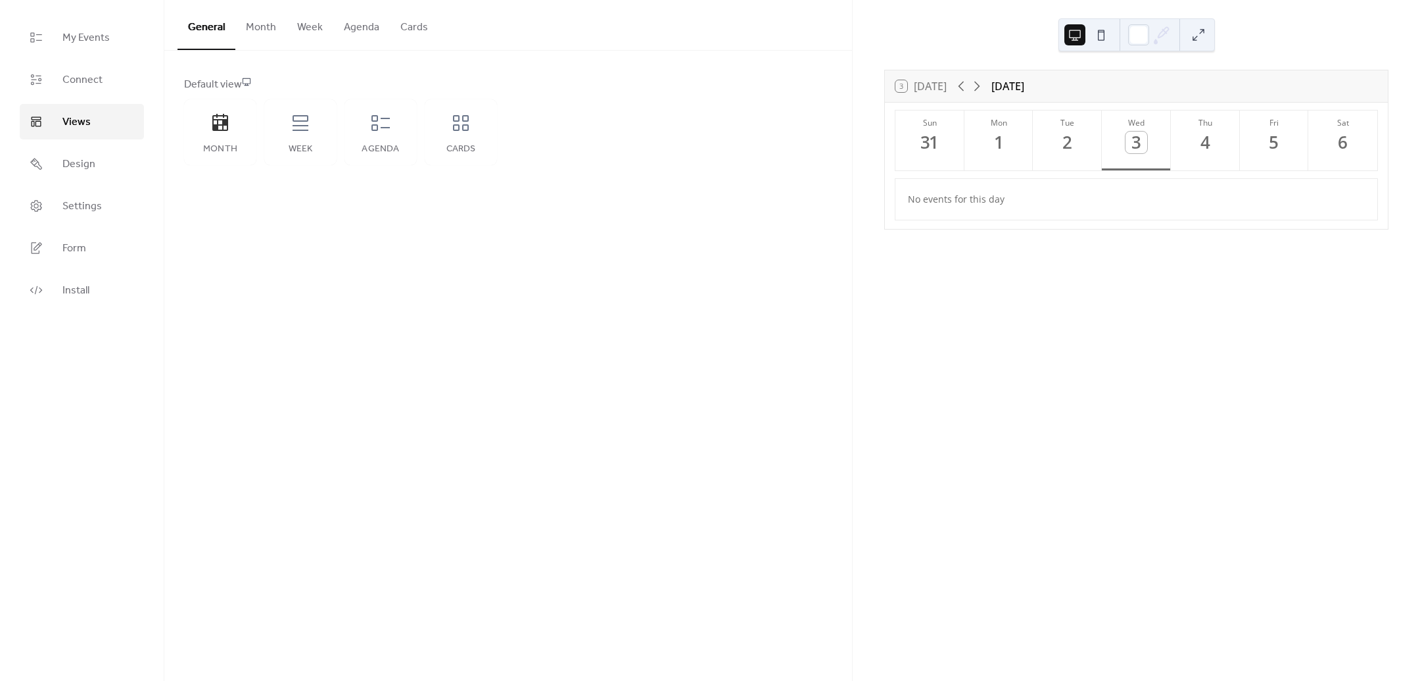
click at [258, 132] on div "Month Week Agenda Cards" at bounding box center [340, 132] width 313 height 66
click at [278, 124] on div "Week" at bounding box center [300, 132] width 72 height 66
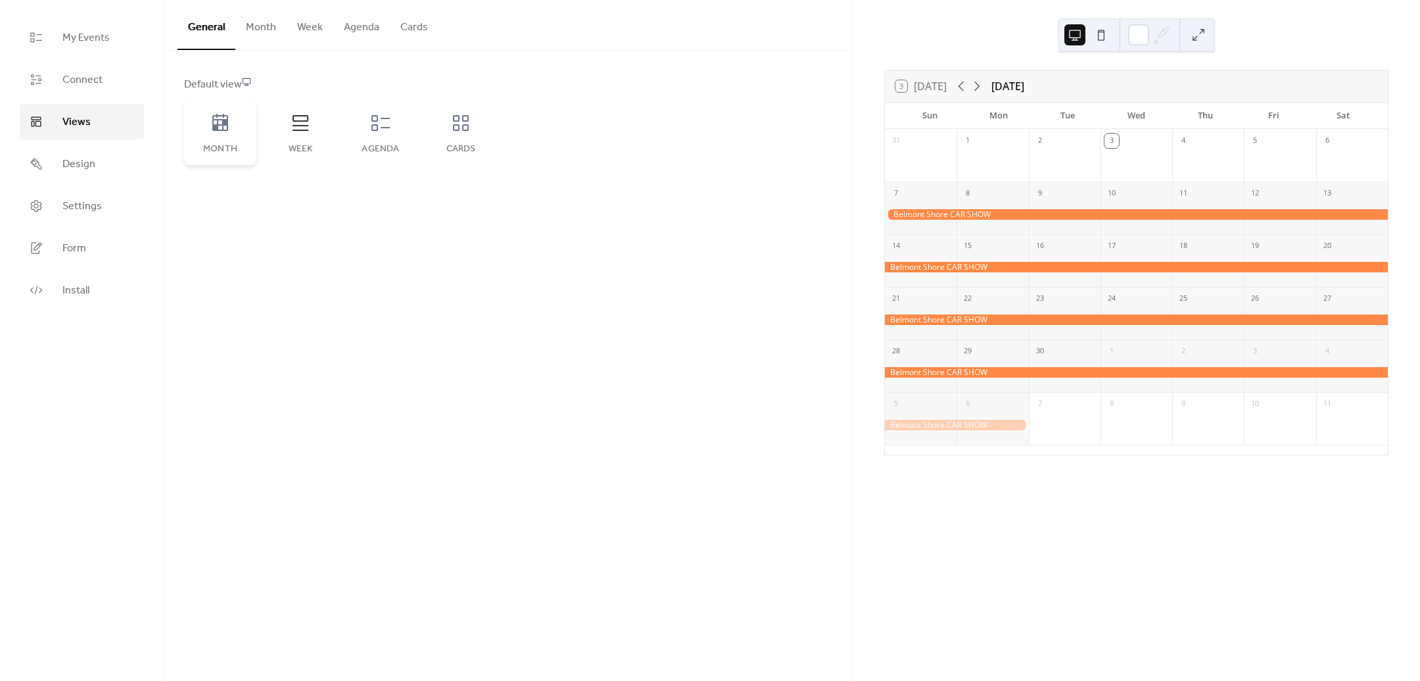
click at [222, 120] on icon at bounding box center [220, 122] width 16 height 17
